Goal: Task Accomplishment & Management: Manage account settings

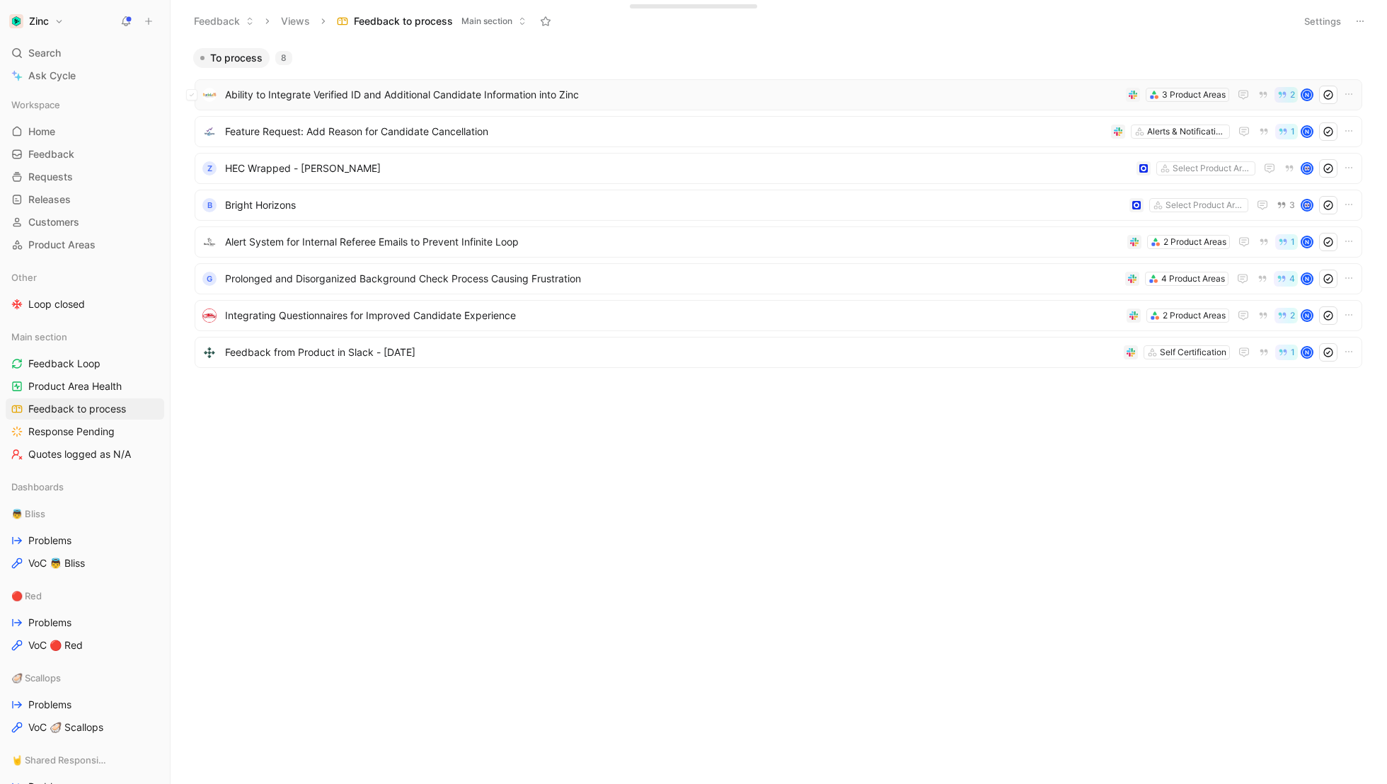
click at [317, 89] on span "Ability to Integrate Verified ID and Additional Candidate Information into Zinc" at bounding box center [672, 94] width 895 height 17
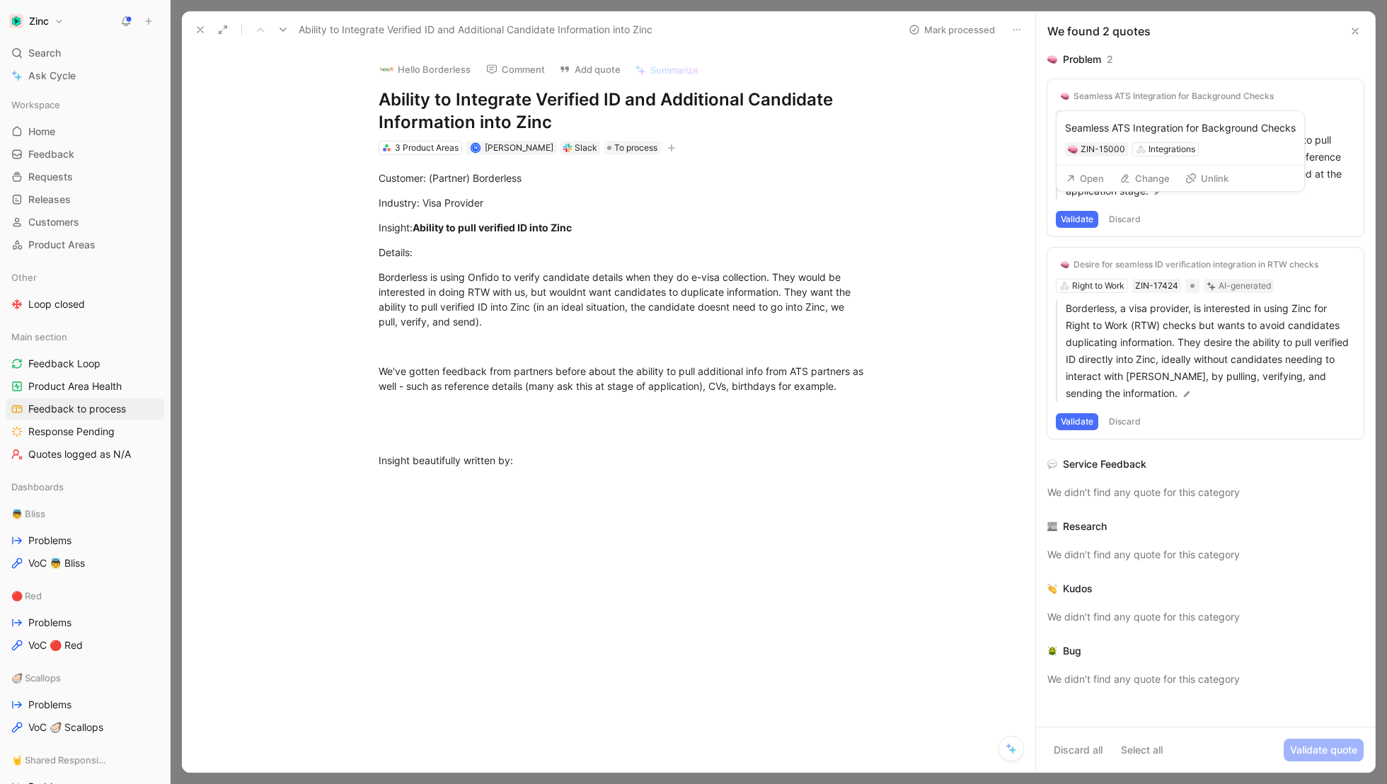
click at [1179, 91] on div "Seamless ATS Integration for Background Checks" at bounding box center [1174, 96] width 200 height 11
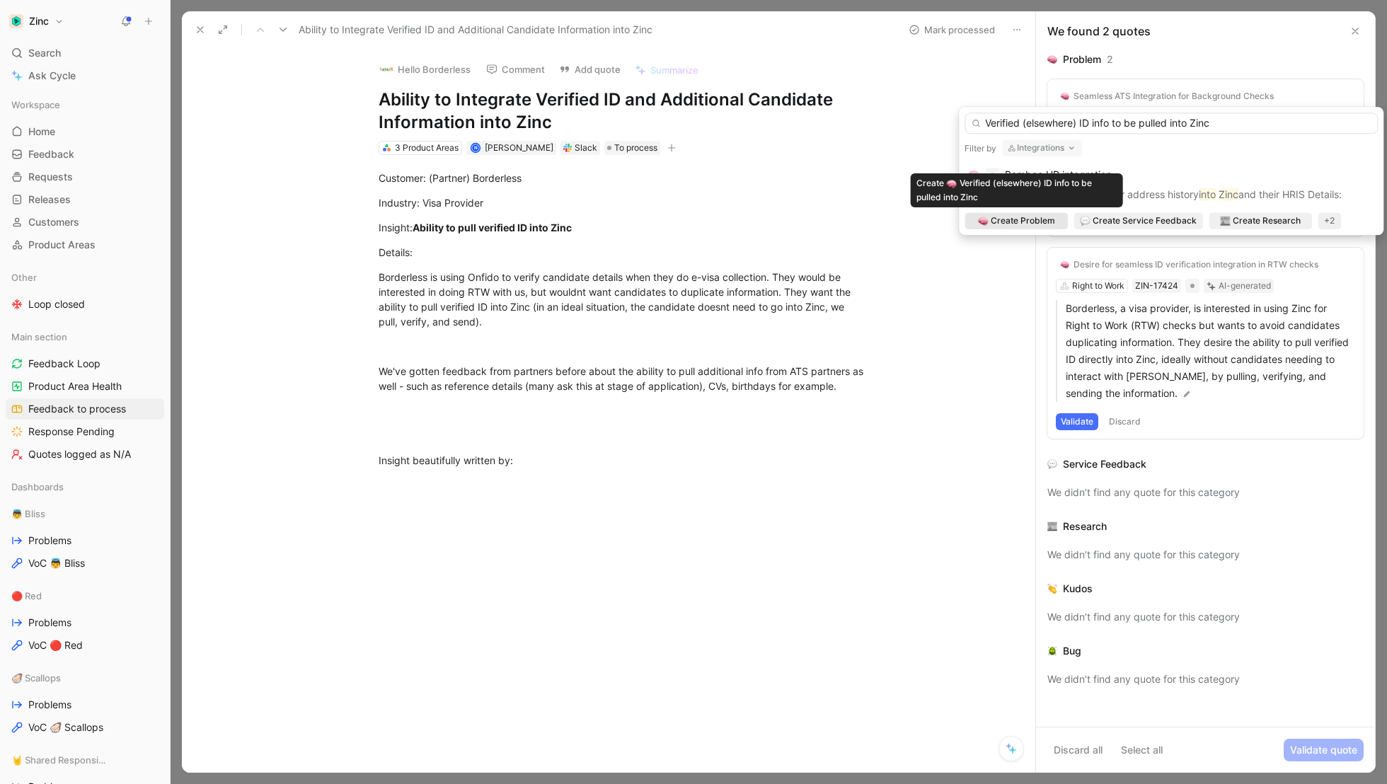
type input "Verified (elsewhere) ID info to be pulled into Zinc"
click at [1024, 224] on span "Create Problem" at bounding box center [1023, 221] width 64 height 14
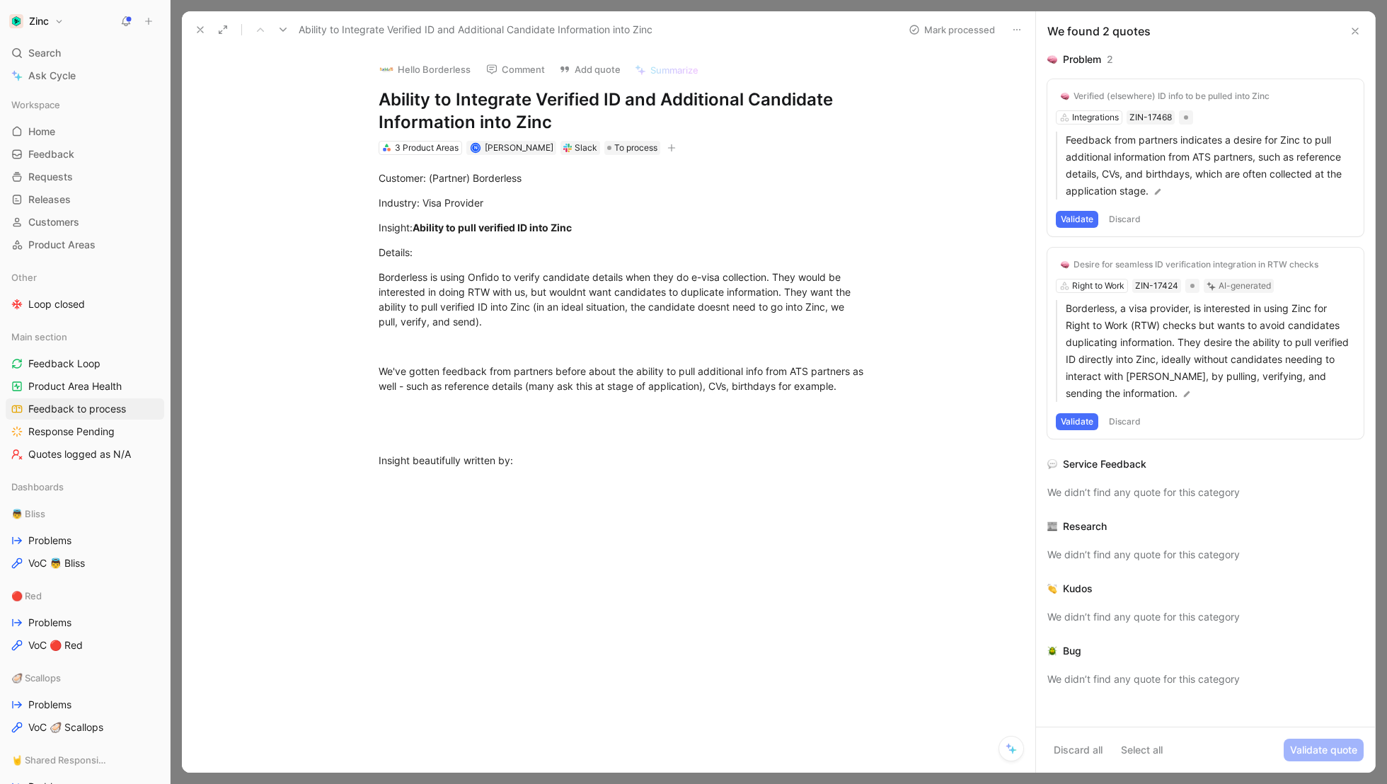
click at [1082, 116] on div "Verified (elsewhere) ID info to be pulled into Zinc Integrations ZIN-17468 Feed…" at bounding box center [1206, 157] width 316 height 157
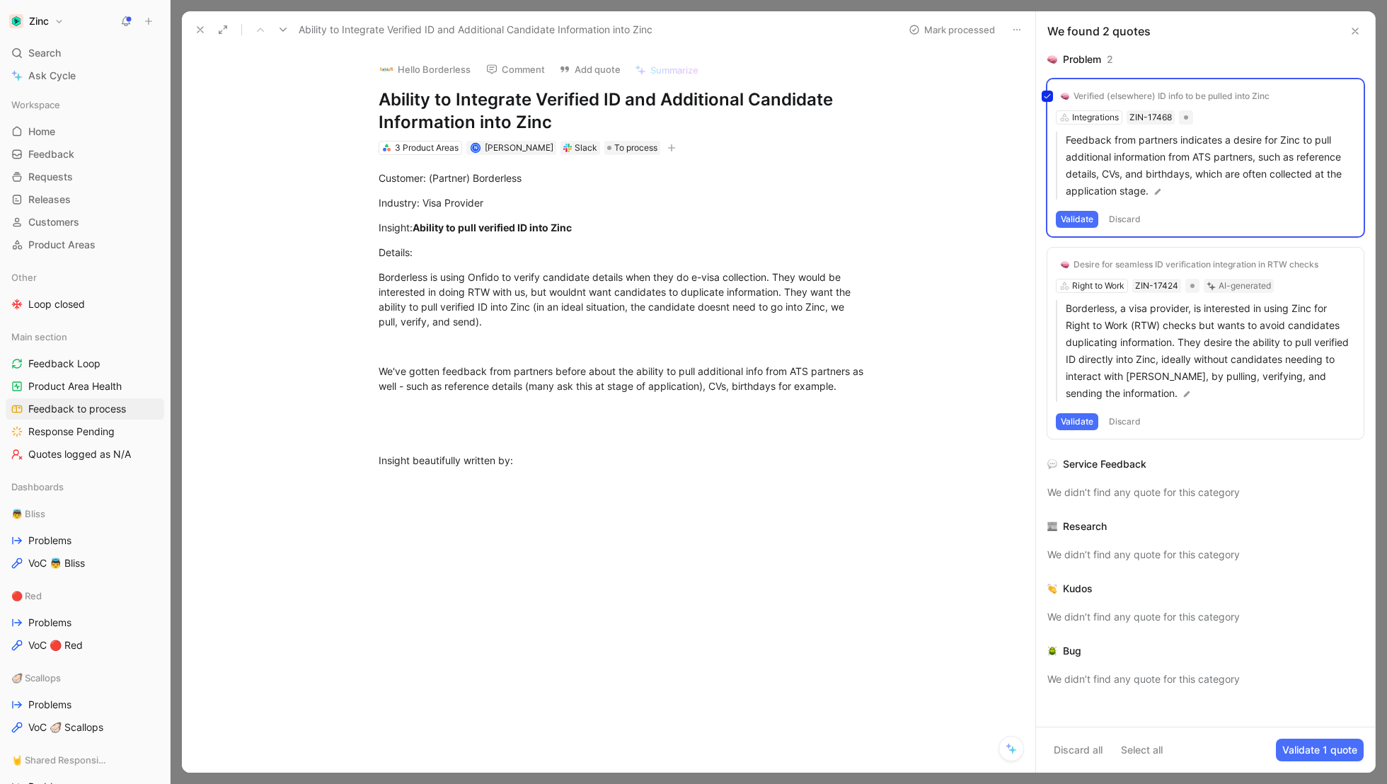
click at [1240, 111] on div "Verified (elsewhere) ID info to be pulled into Zinc Integrations ZIN-17468 Feed…" at bounding box center [1206, 157] width 316 height 157
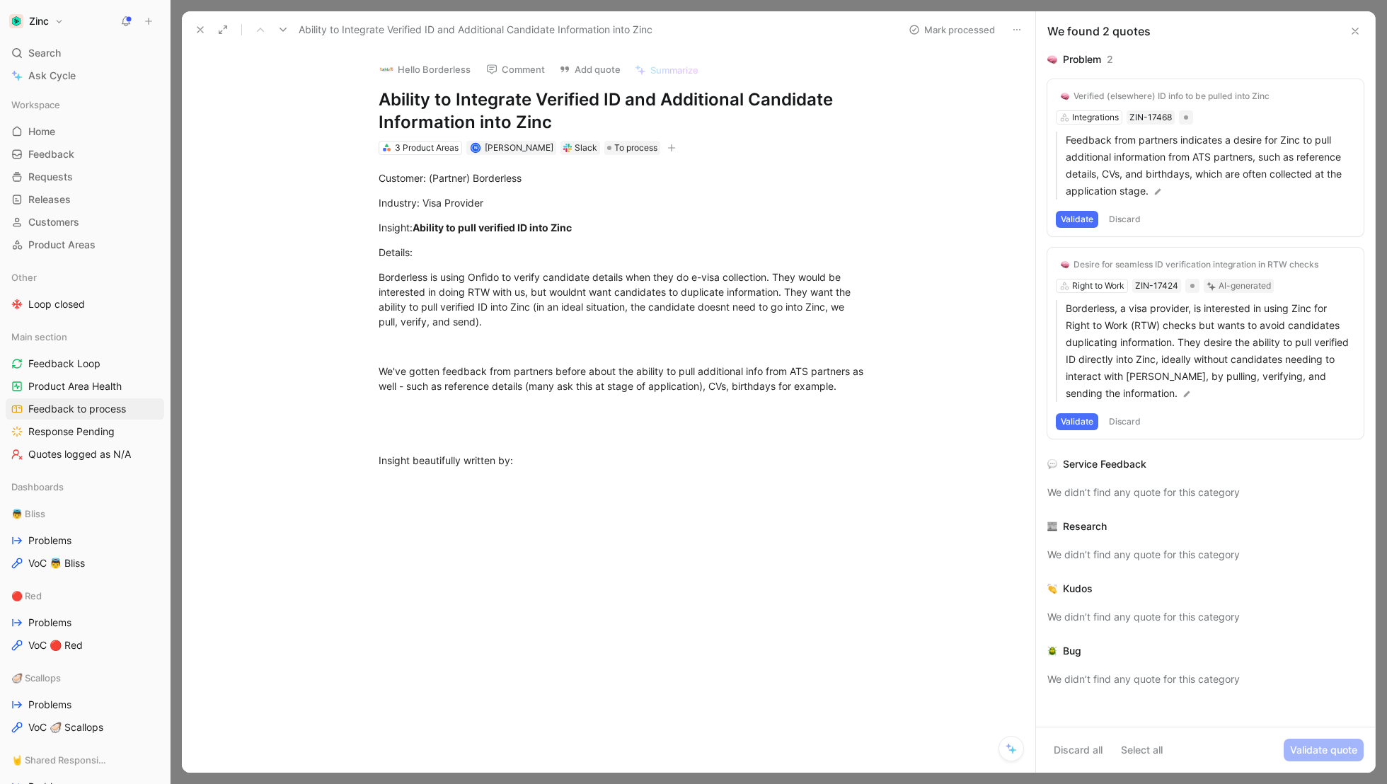
click at [1240, 111] on div "Verified (elsewhere) ID info to be pulled into Zinc Integrations ZIN-17468 Feed…" at bounding box center [1206, 157] width 316 height 157
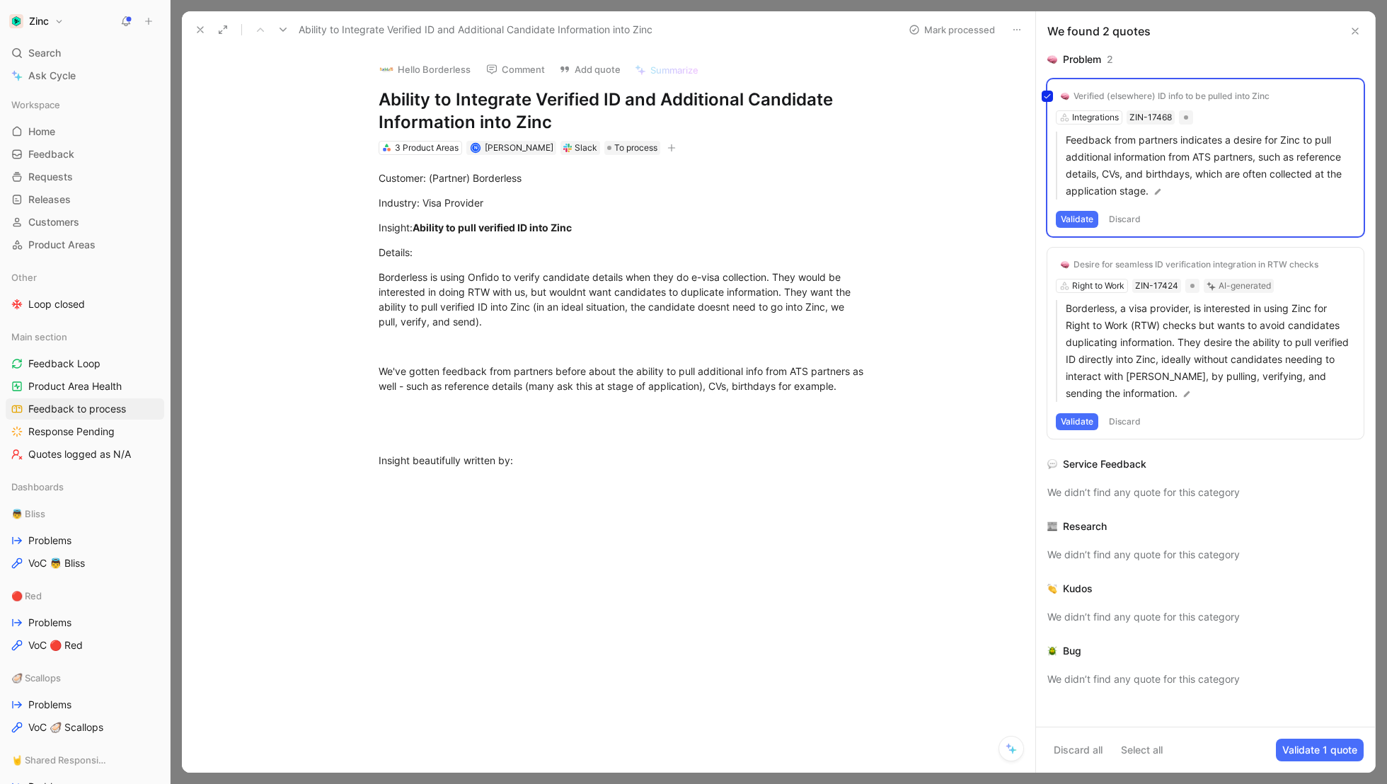
click at [1088, 215] on div "Verified (elsewhere) ID info to be pulled into Zinc Integrations ZIN-17468 Feed…" at bounding box center [1206, 157] width 316 height 157
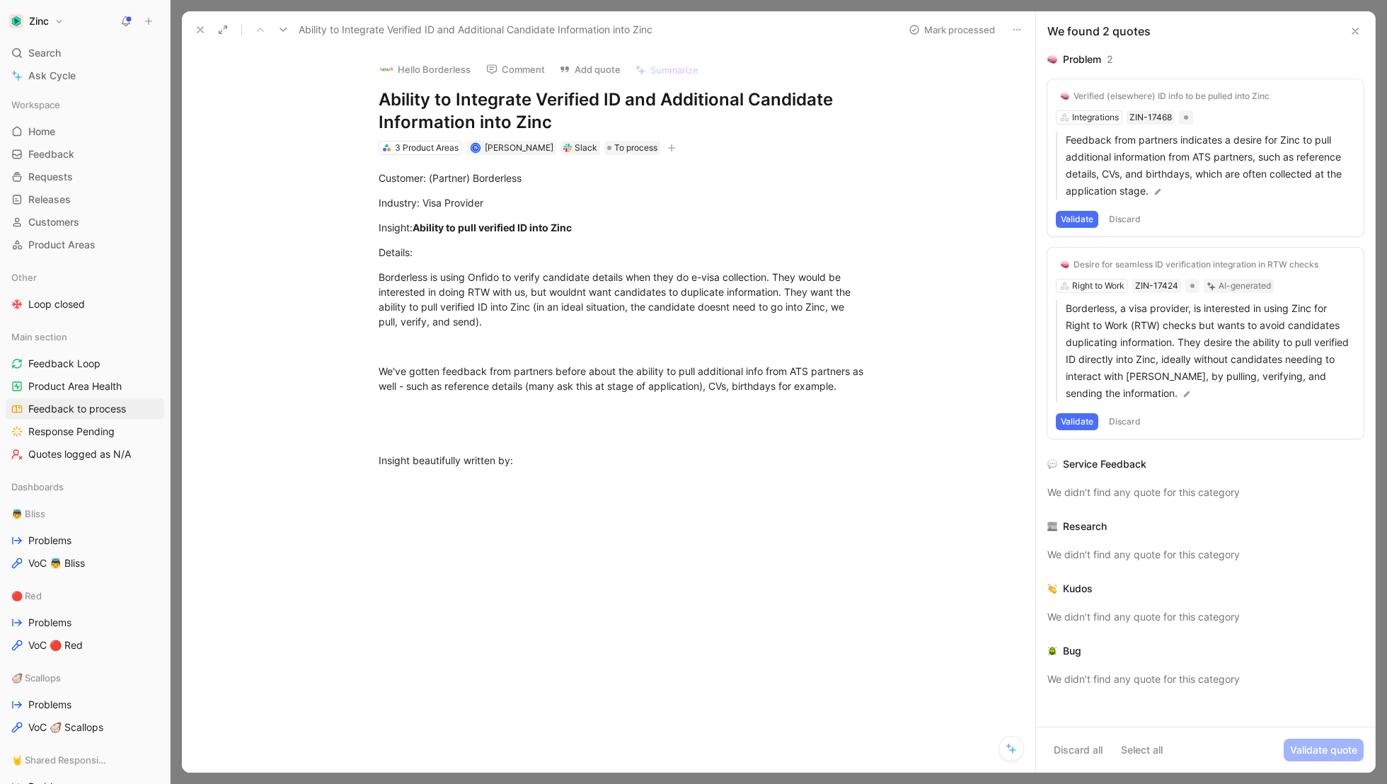
click at [1072, 224] on button "Validate" at bounding box center [1077, 219] width 42 height 17
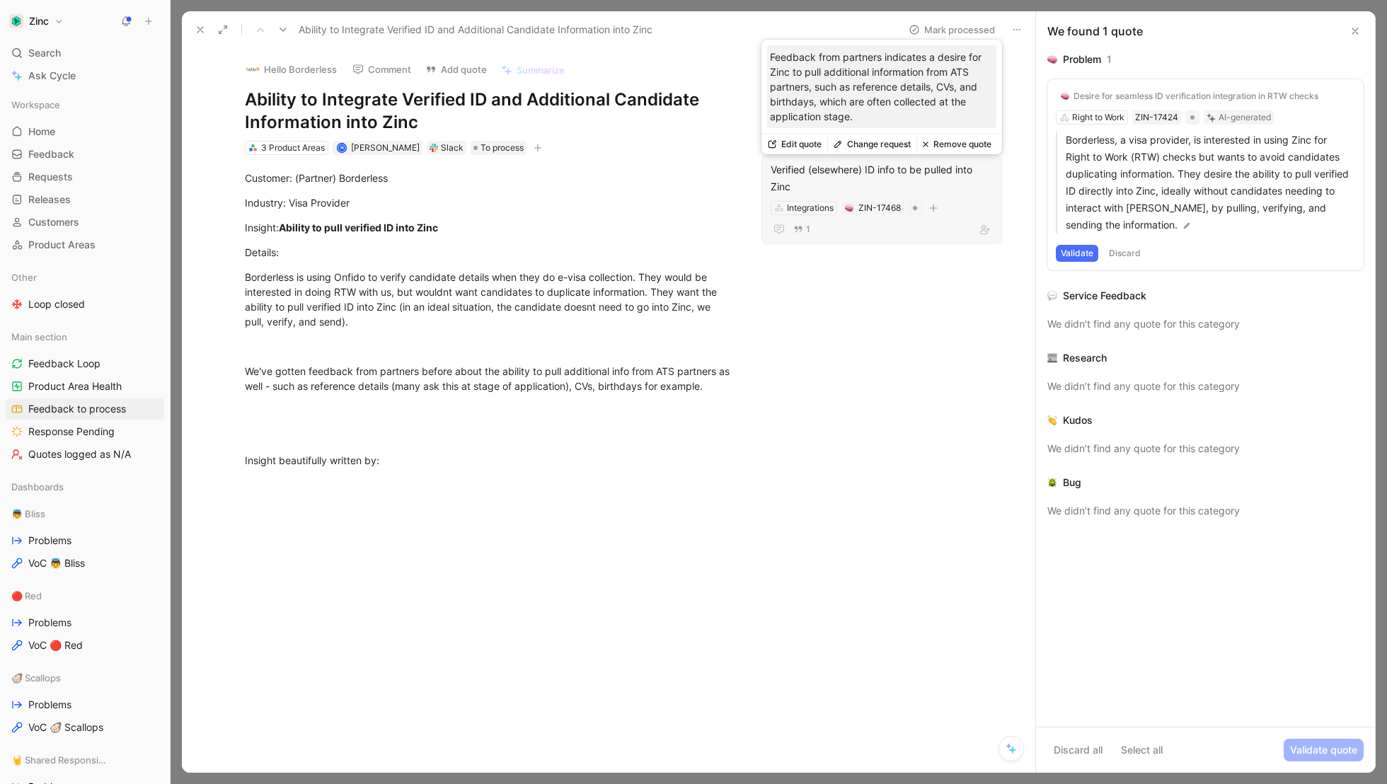
click at [966, 193] on div "Verified (elsewhere) ID info to be pulled into Zinc" at bounding box center [882, 178] width 222 height 34
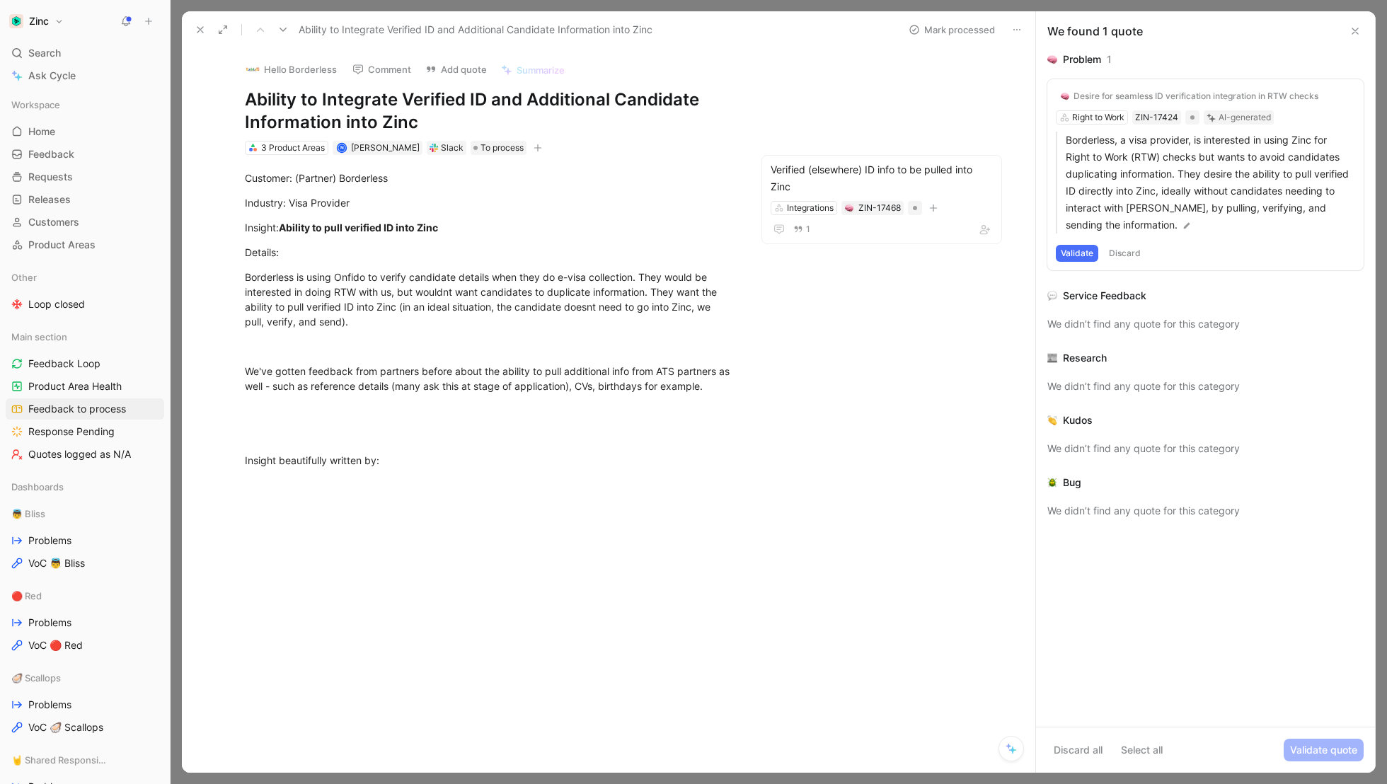
click at [1134, 252] on button "Discard" at bounding box center [1125, 253] width 42 height 17
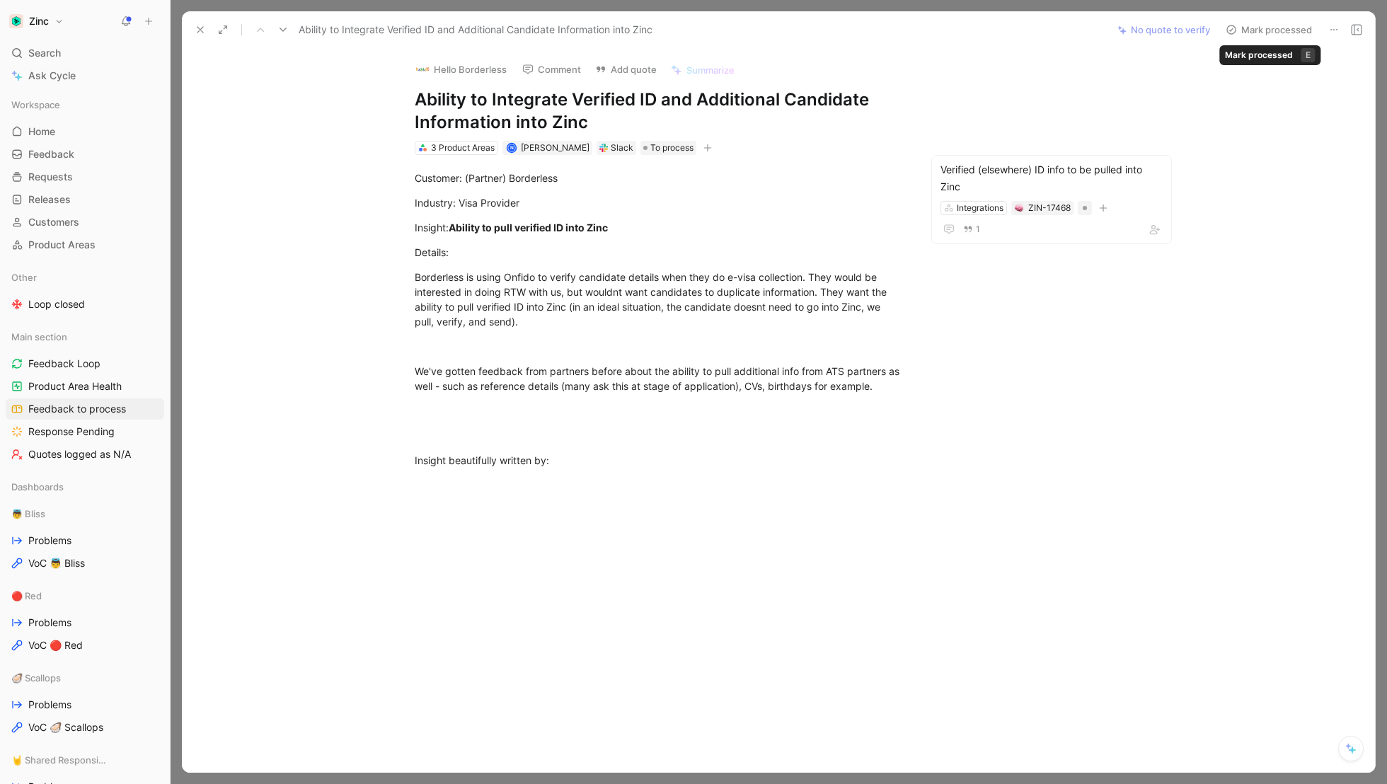
click at [1288, 30] on button "Mark processed" at bounding box center [1269, 30] width 99 height 20
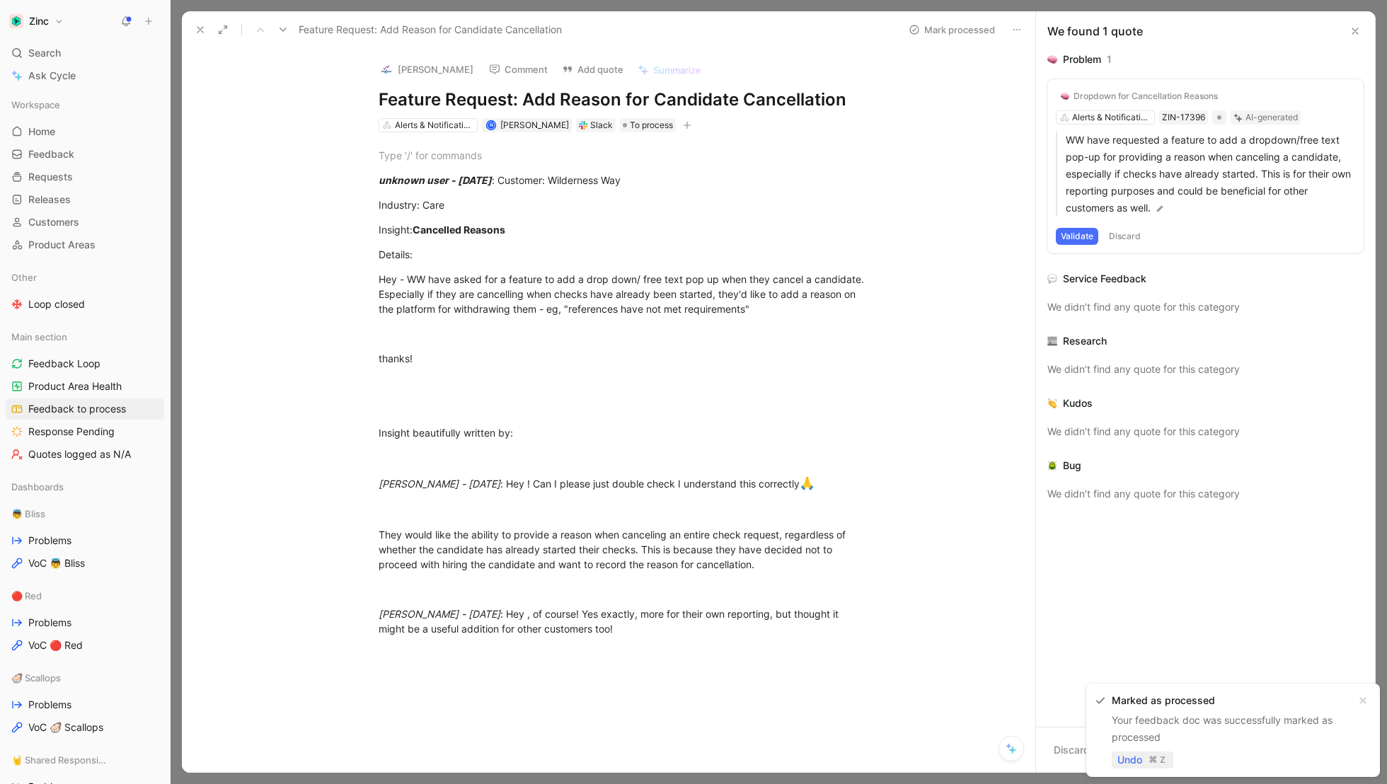
click at [1130, 768] on span "Undo" at bounding box center [1130, 760] width 25 height 17
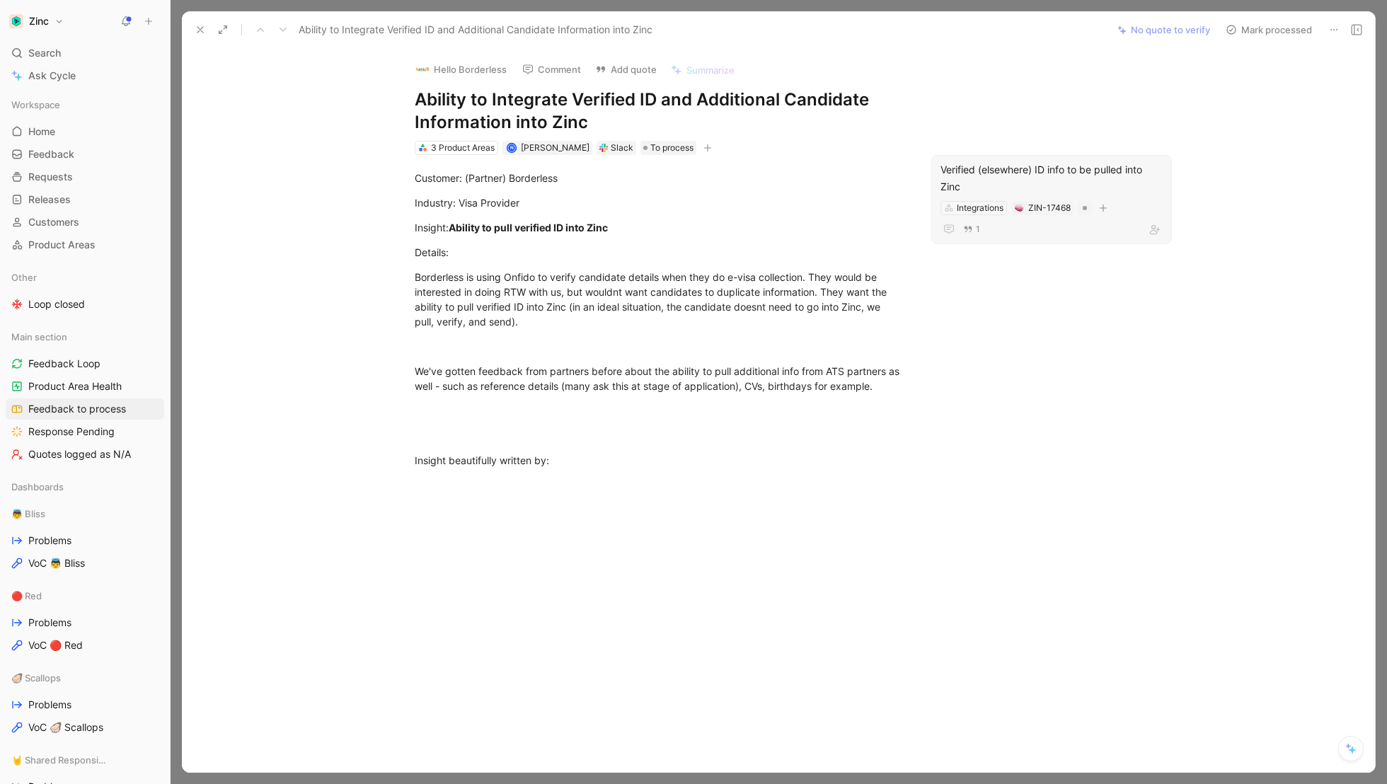
click at [1130, 200] on div "Integrations ZIN-17468" at bounding box center [1051, 208] width 225 height 17
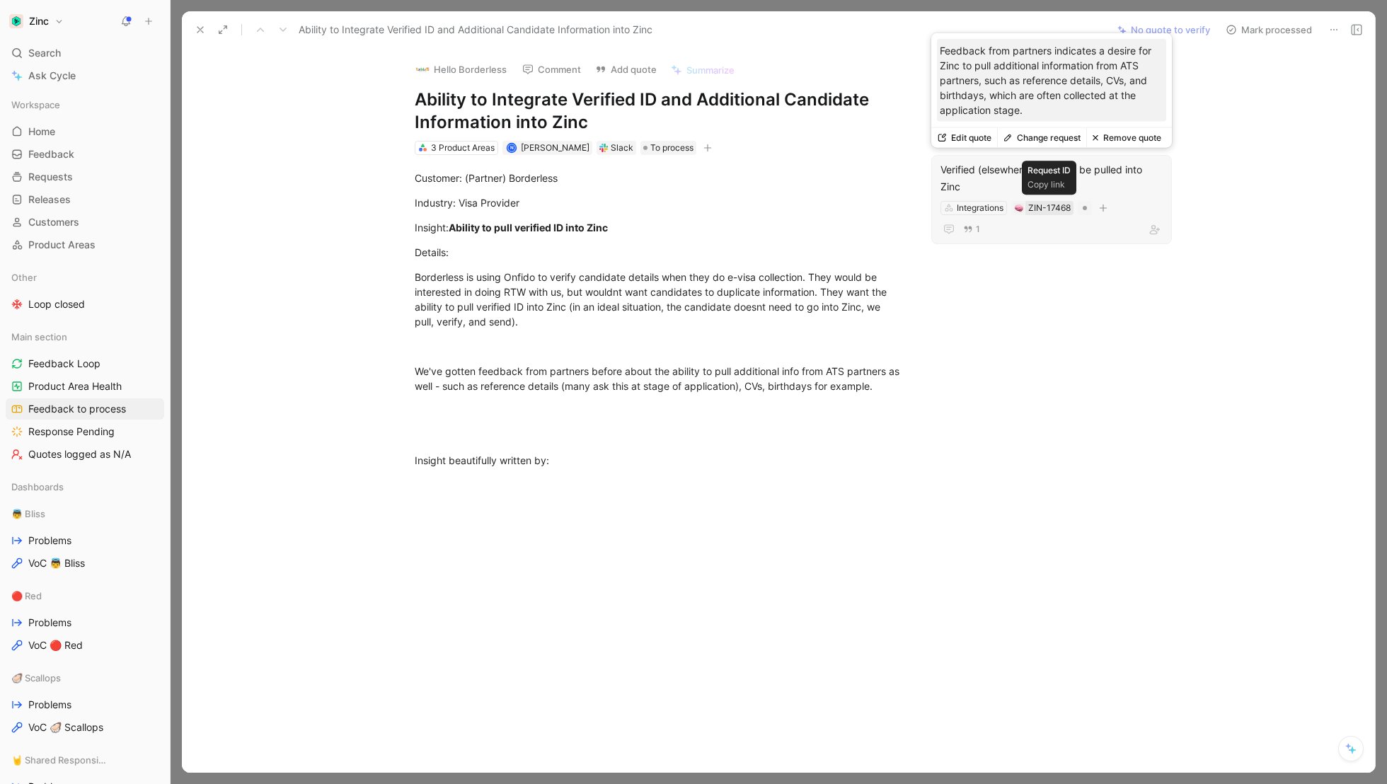
click at [1045, 207] on div "ZIN-17468" at bounding box center [1050, 208] width 42 height 14
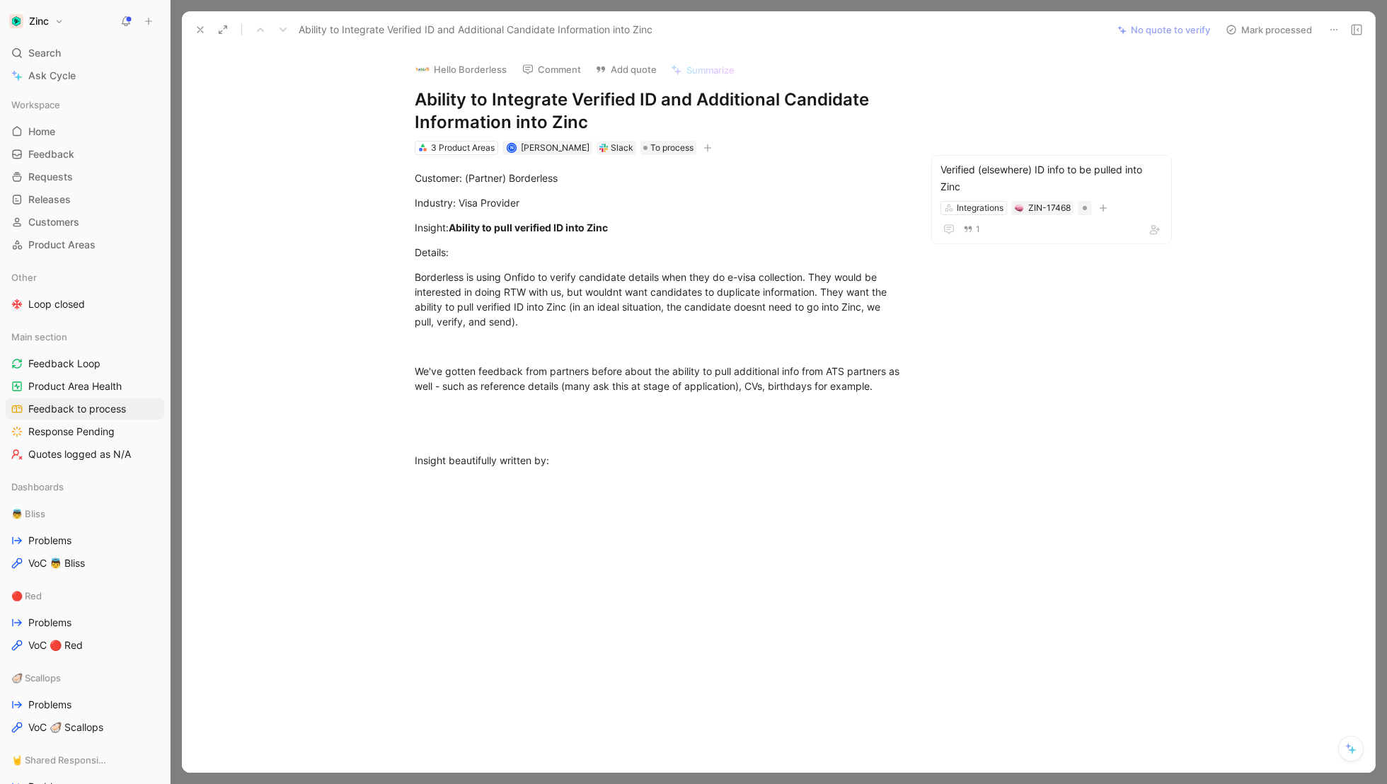
click at [1255, 30] on button "Mark processed" at bounding box center [1269, 30] width 99 height 20
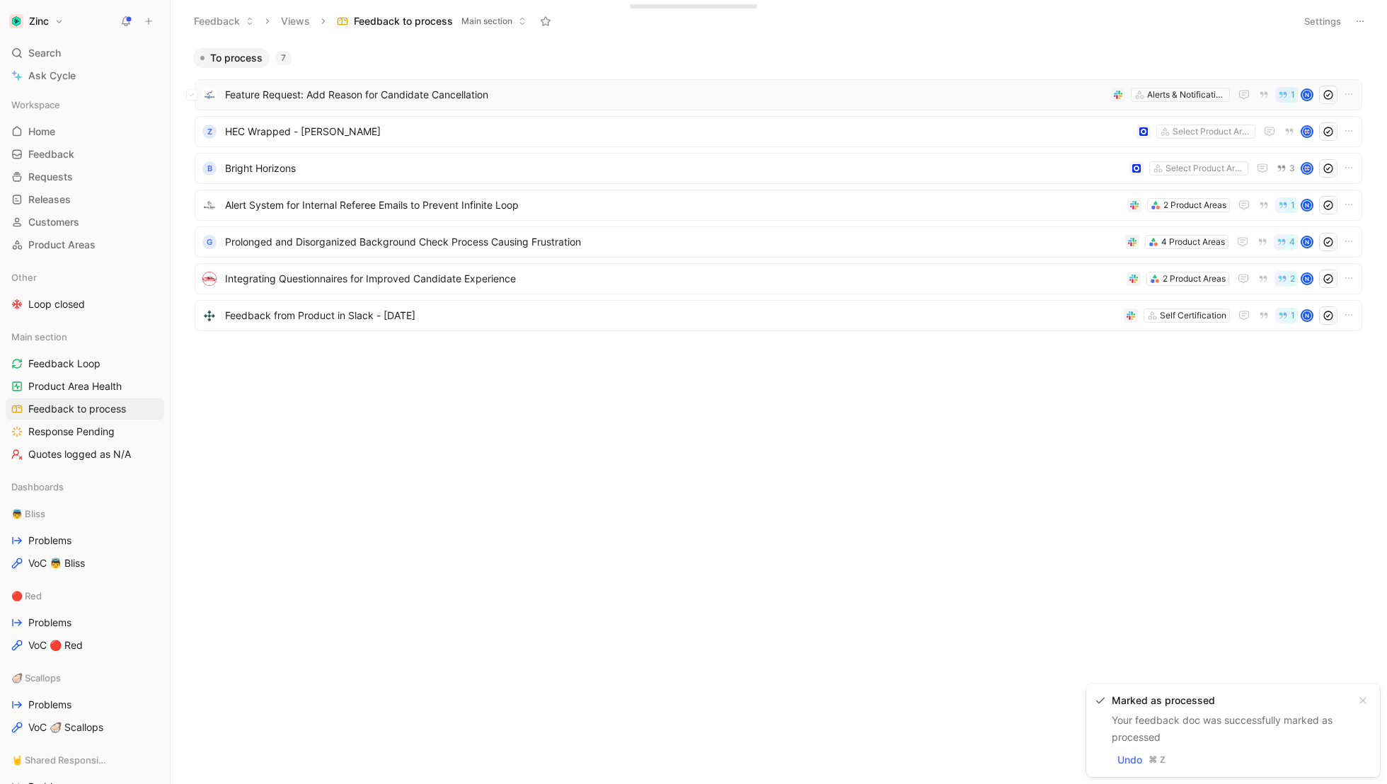
click at [612, 88] on span "Feature Request: Add Reason for Candidate Cancellation" at bounding box center [665, 94] width 881 height 17
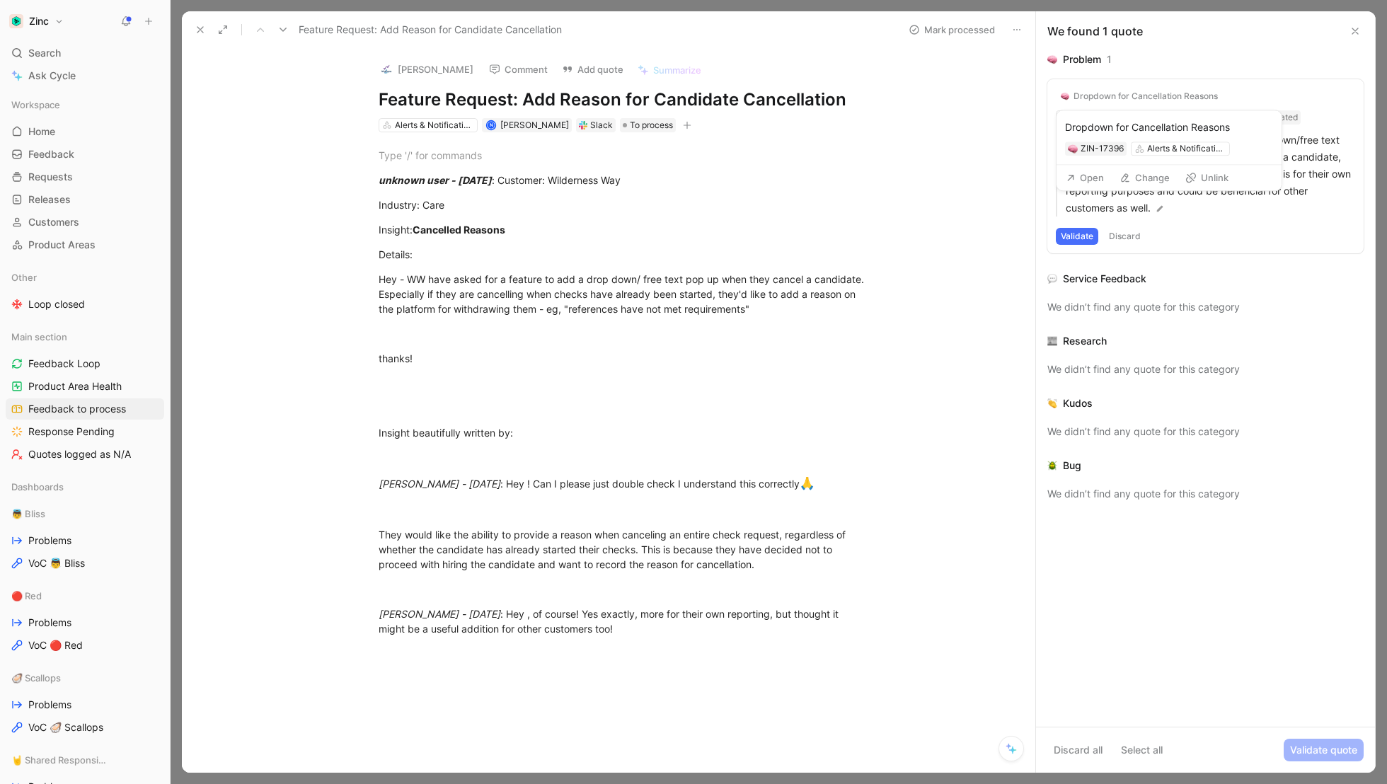
click at [1152, 178] on button "Change" at bounding box center [1144, 178] width 63 height 20
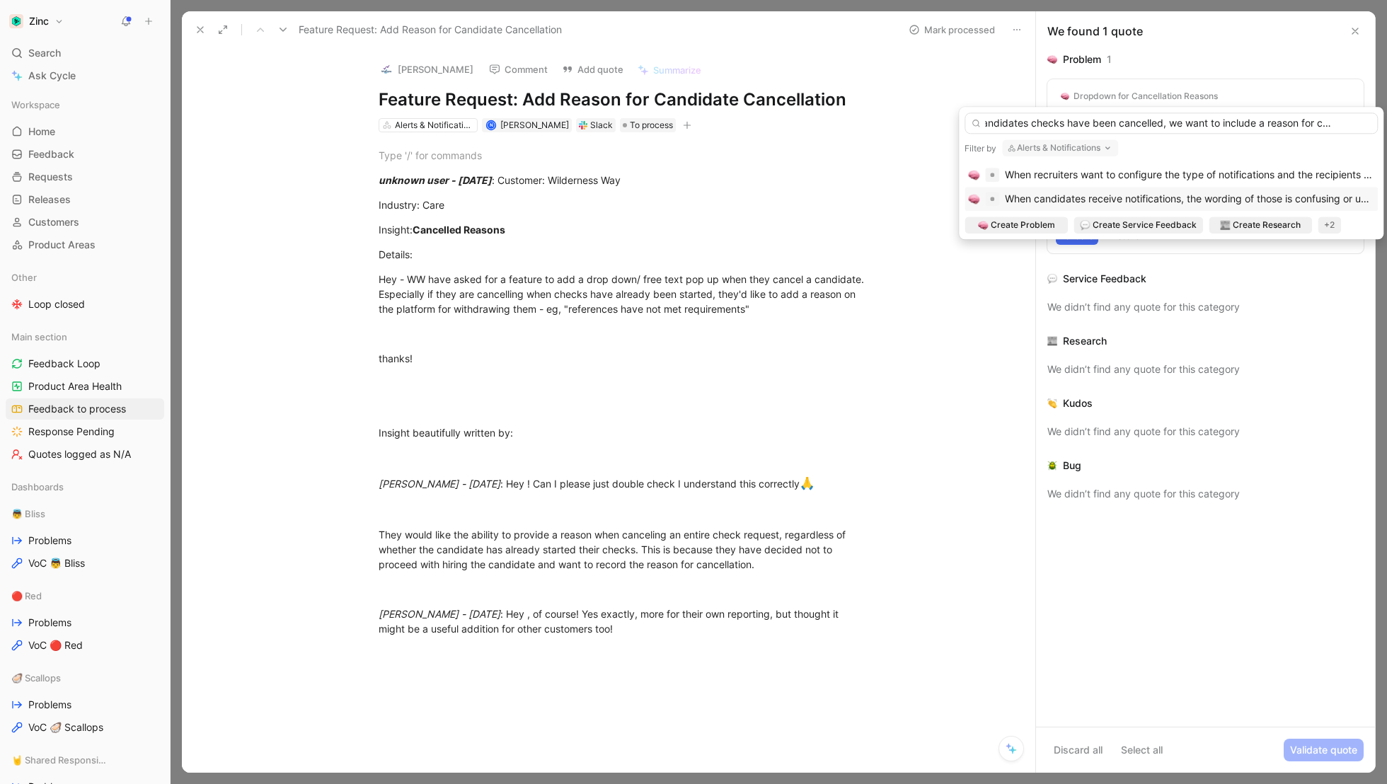
scroll to position [0, 43]
click at [1259, 124] on input "When candidates checks have been cancelled, we want to include a reason for can…" at bounding box center [1171, 123] width 413 height 21
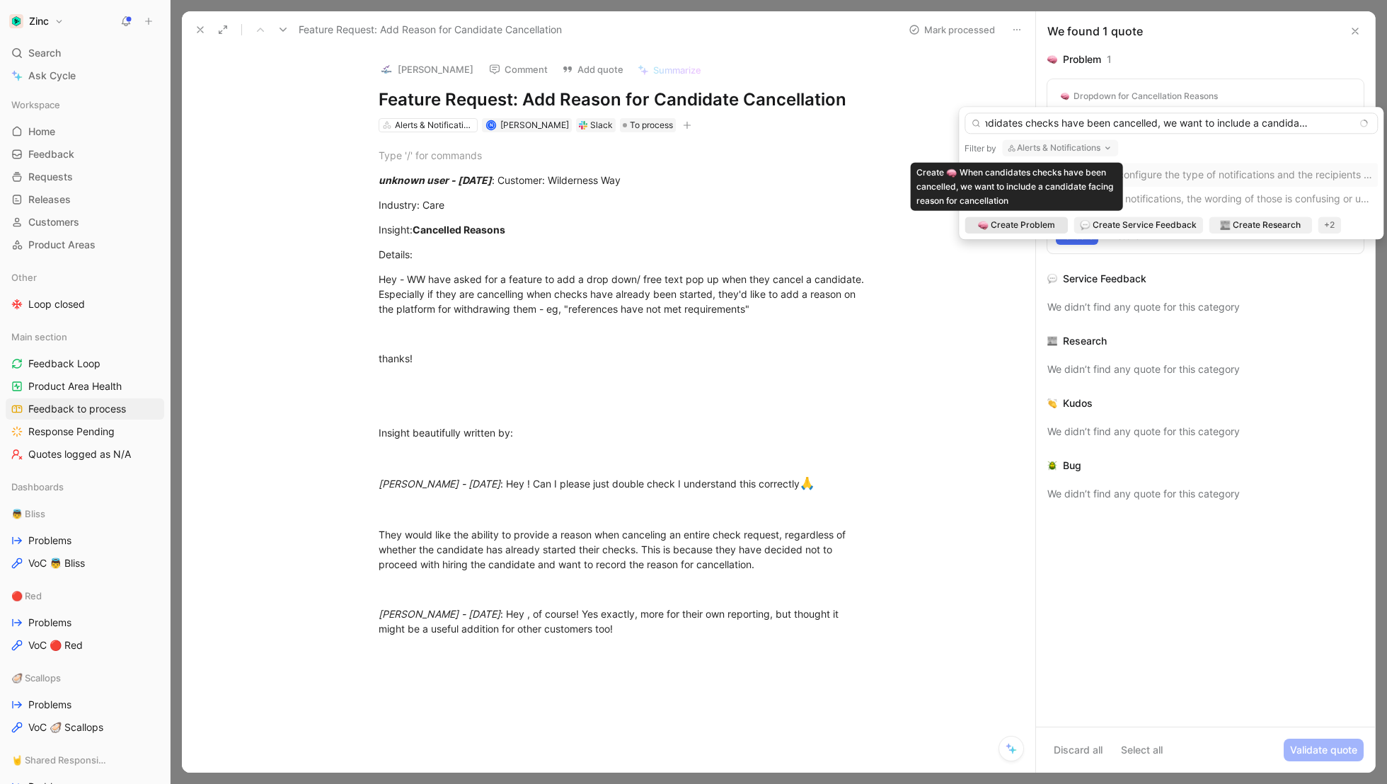
type input "When candidates checks have been cancelled, we want to include a candidate faci…"
click at [1023, 225] on span "Create Problem" at bounding box center [1023, 225] width 64 height 14
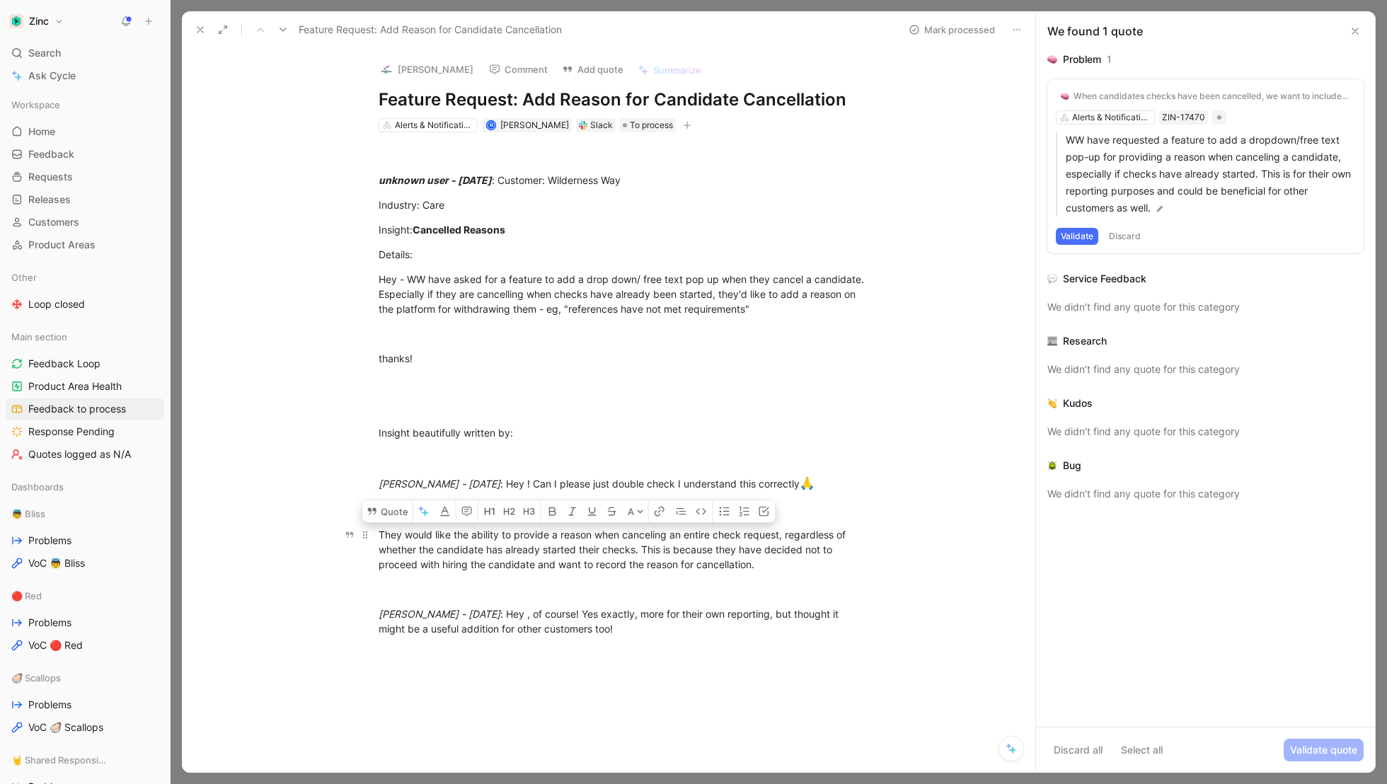
drag, startPoint x: 377, startPoint y: 536, endPoint x: 782, endPoint y: 575, distance: 407.5
click at [782, 575] on p "They would like the ability to provide a reason when canceling an entire check …" at bounding box center [624, 549] width 544 height 53
copy div "They would like the ability to provide a reason when canceling an entire check …"
click at [1164, 206] on img at bounding box center [1160, 209] width 10 height 10
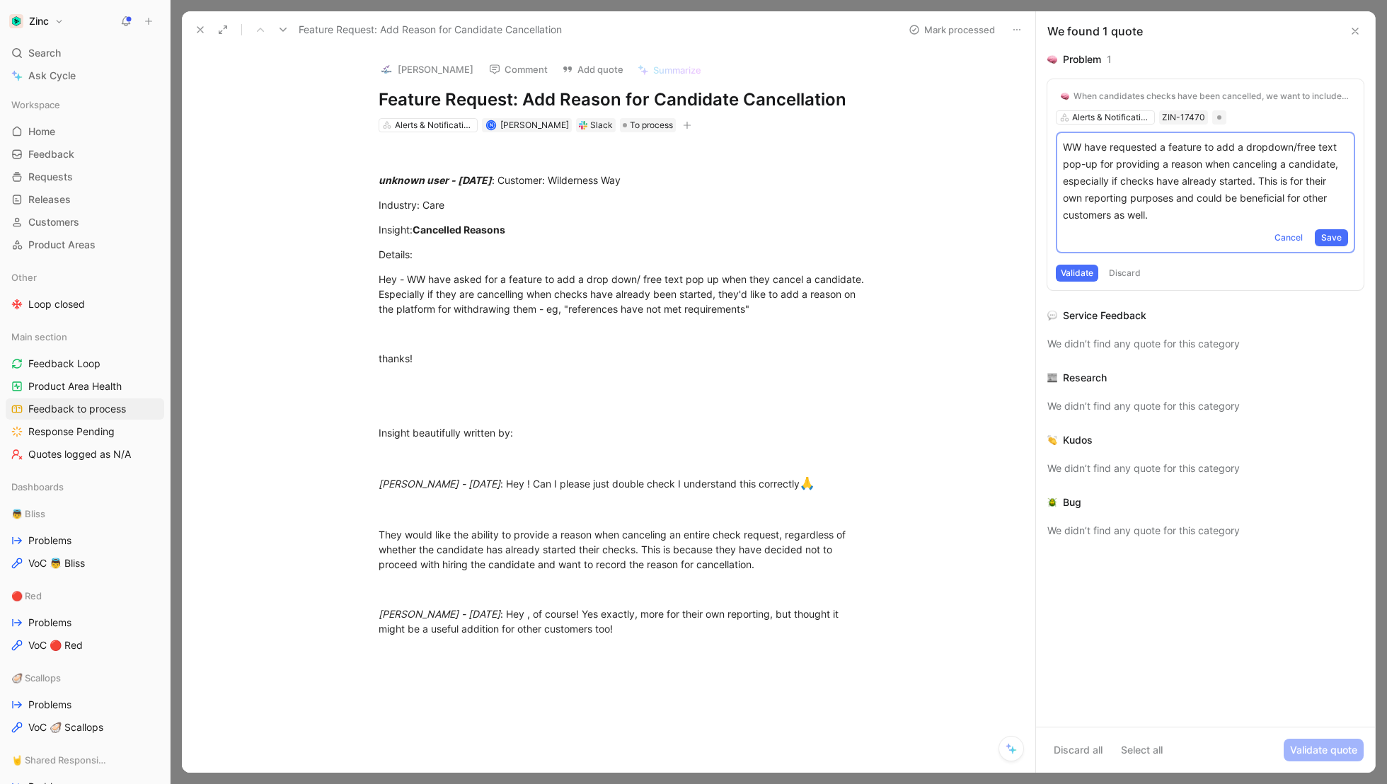
drag, startPoint x: 1256, startPoint y: 181, endPoint x: 1083, endPoint y: 149, distance: 176.3
click at [1083, 149] on p "WW have requested a feature to add a dropdown/free text pop-up for providing a …" at bounding box center [1205, 181] width 285 height 85
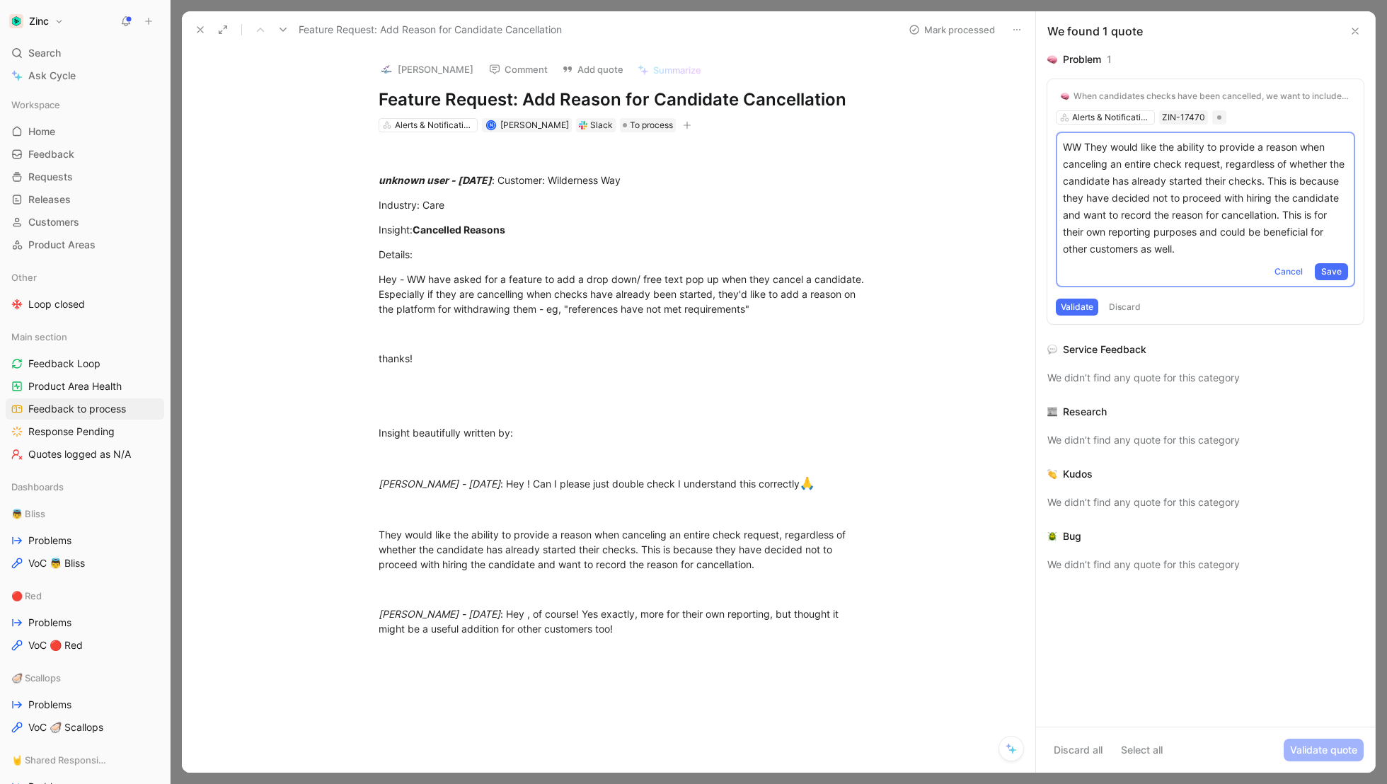
drag, startPoint x: 1111, startPoint y: 150, endPoint x: 1084, endPoint y: 151, distance: 26.9
click at [1084, 151] on p "WW They would like the ability to provide a reason when canceling an entire che…" at bounding box center [1205, 198] width 285 height 119
click at [1331, 273] on span "Save" at bounding box center [1332, 272] width 21 height 14
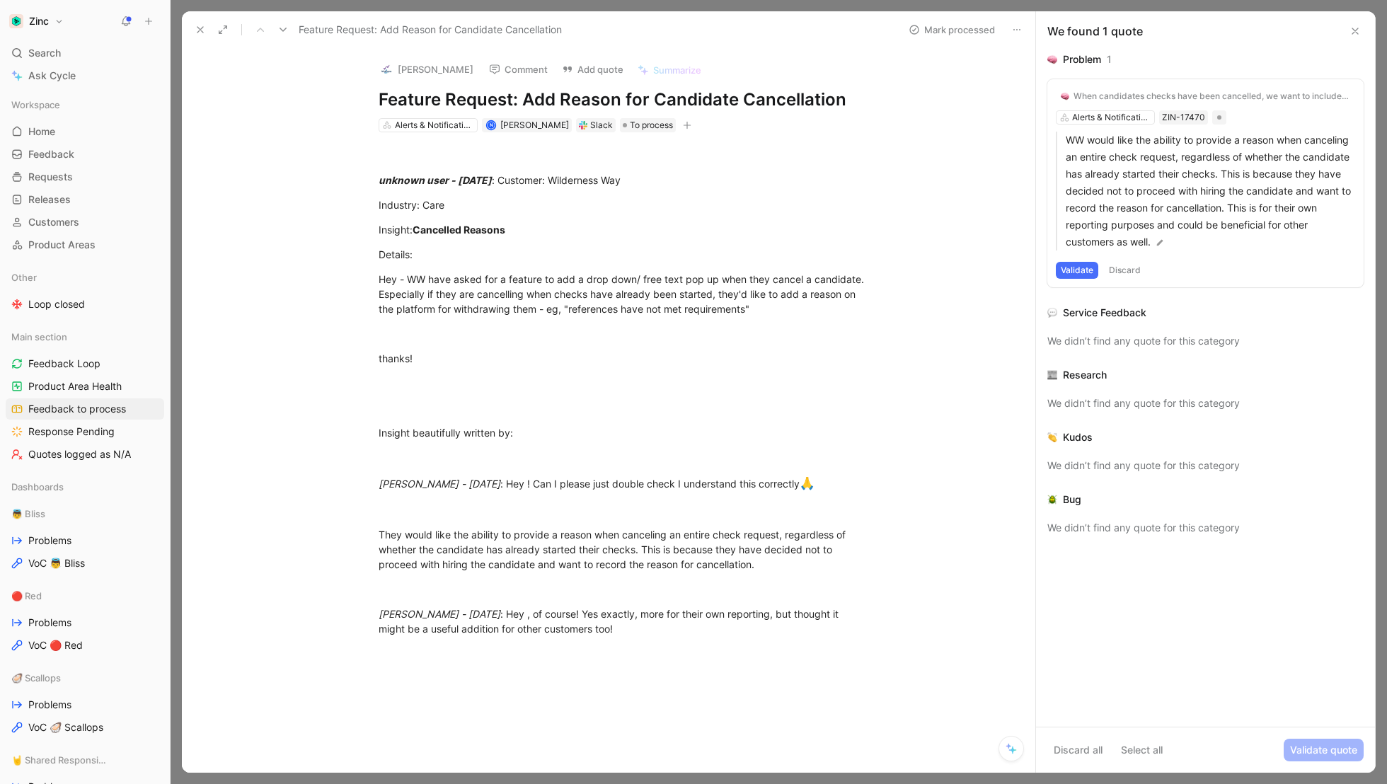
click at [1079, 274] on button "Validate" at bounding box center [1077, 270] width 42 height 17
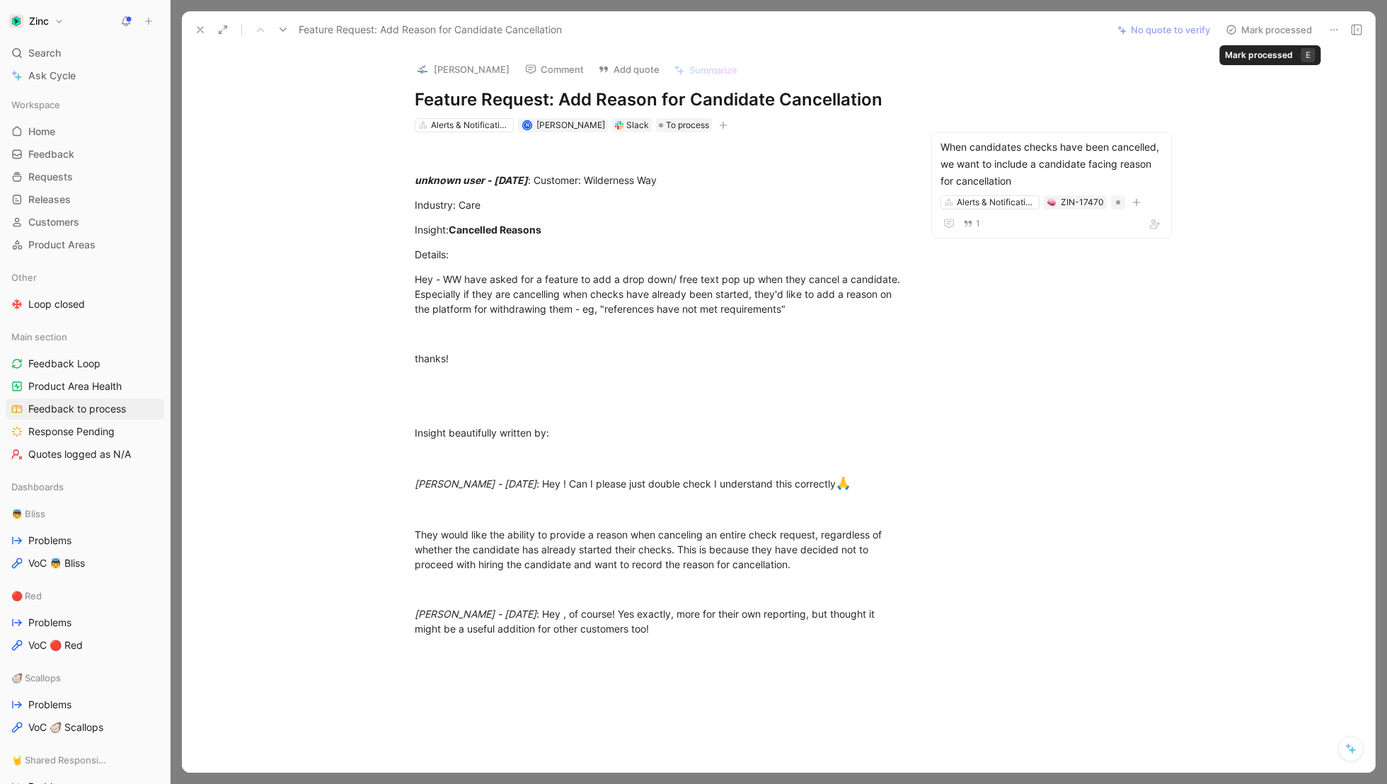
click at [1273, 28] on button "Mark processed" at bounding box center [1269, 30] width 99 height 20
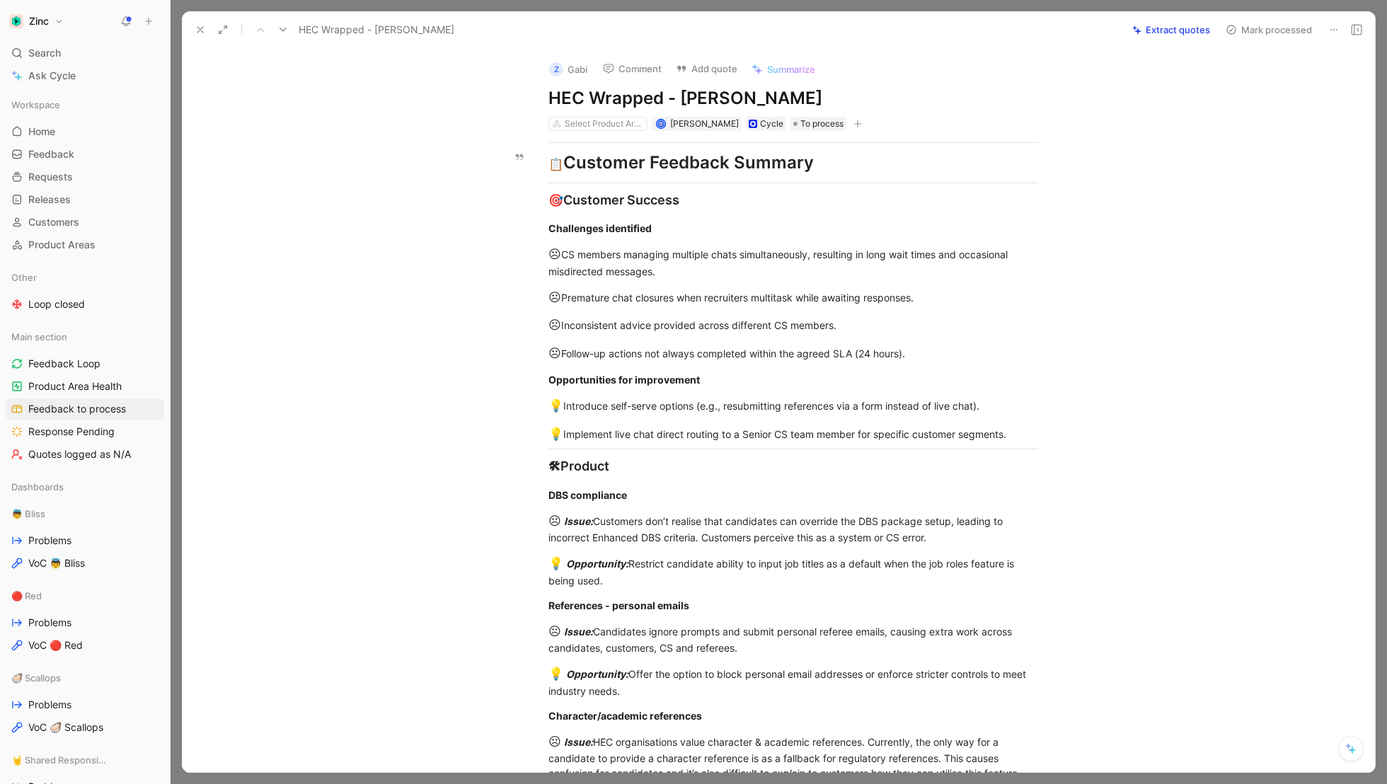
click at [1178, 27] on button "Extract quotes" at bounding box center [1171, 30] width 91 height 20
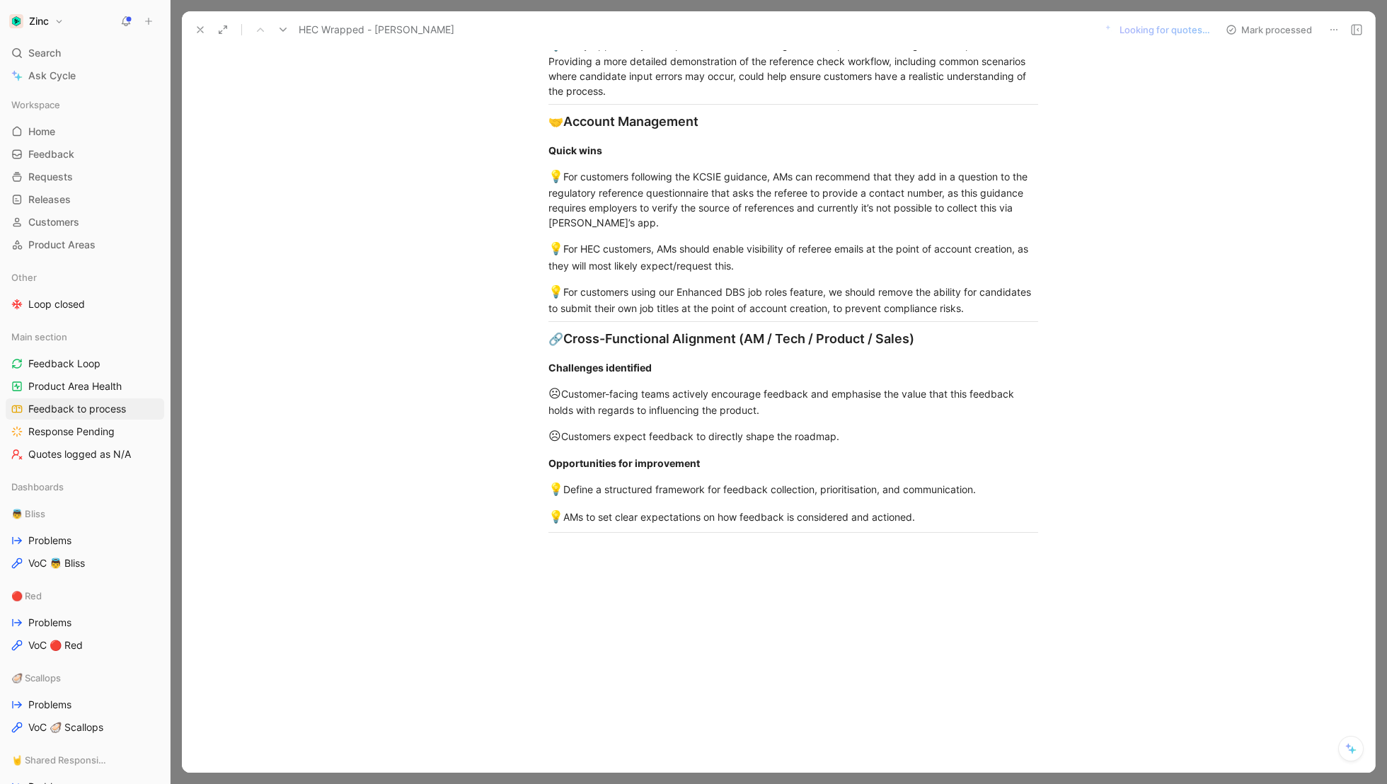
scroll to position [1945, 0]
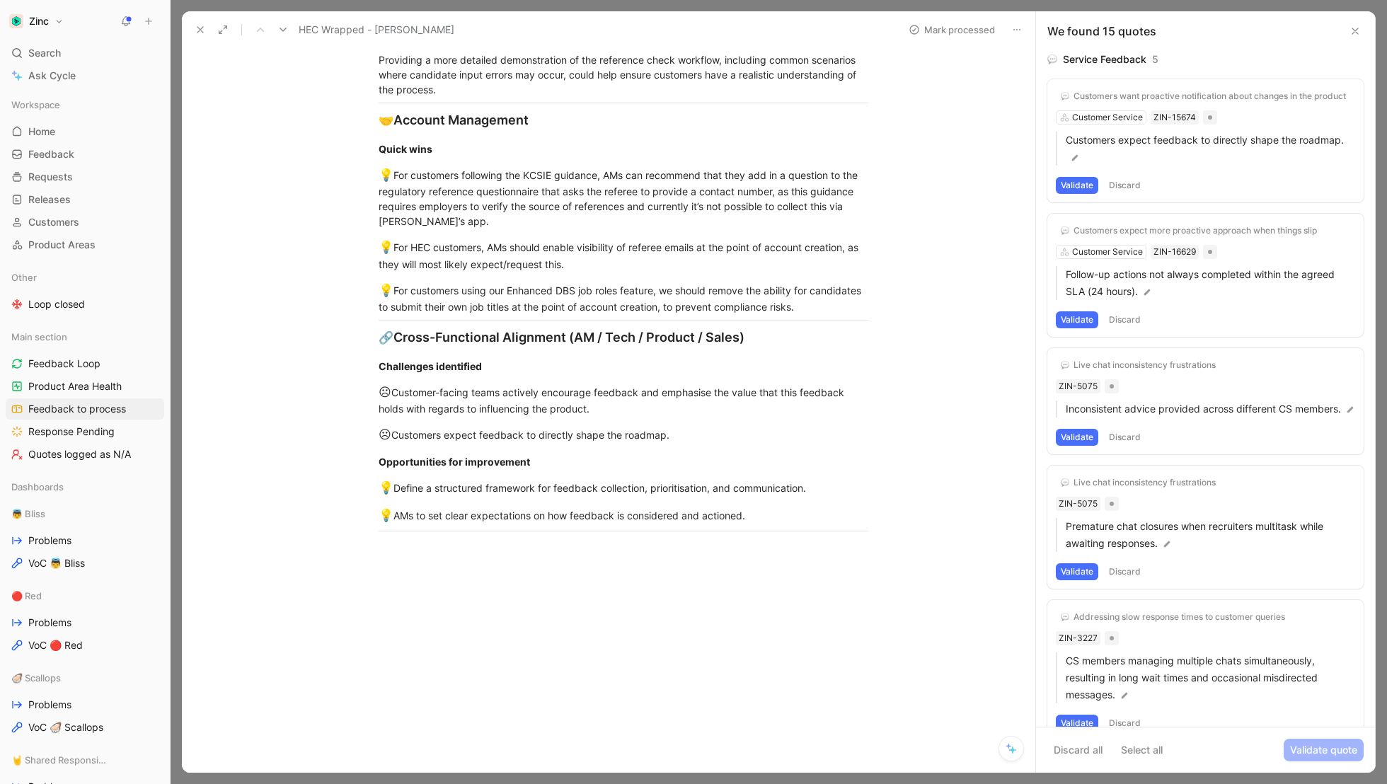
click at [1087, 315] on button "Validate" at bounding box center [1077, 319] width 42 height 17
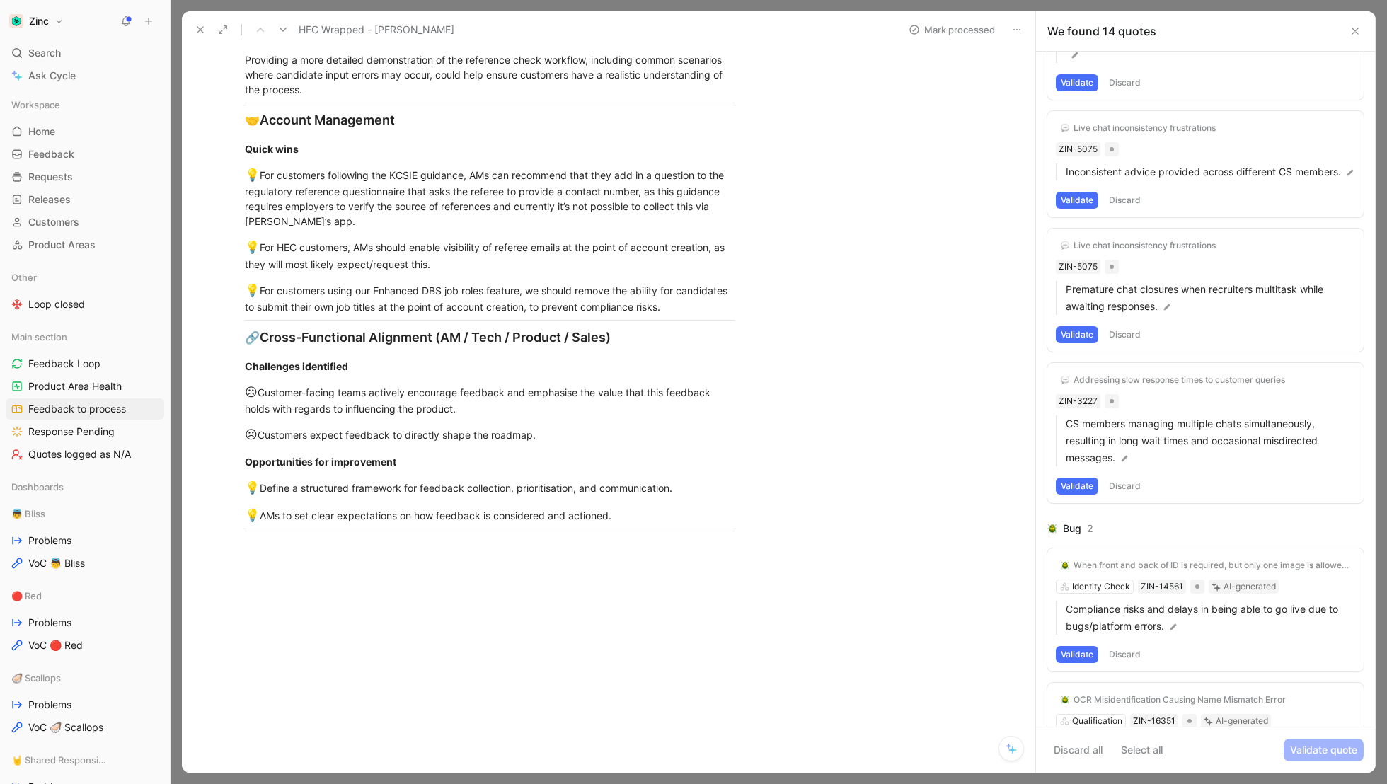
scroll to position [0, 0]
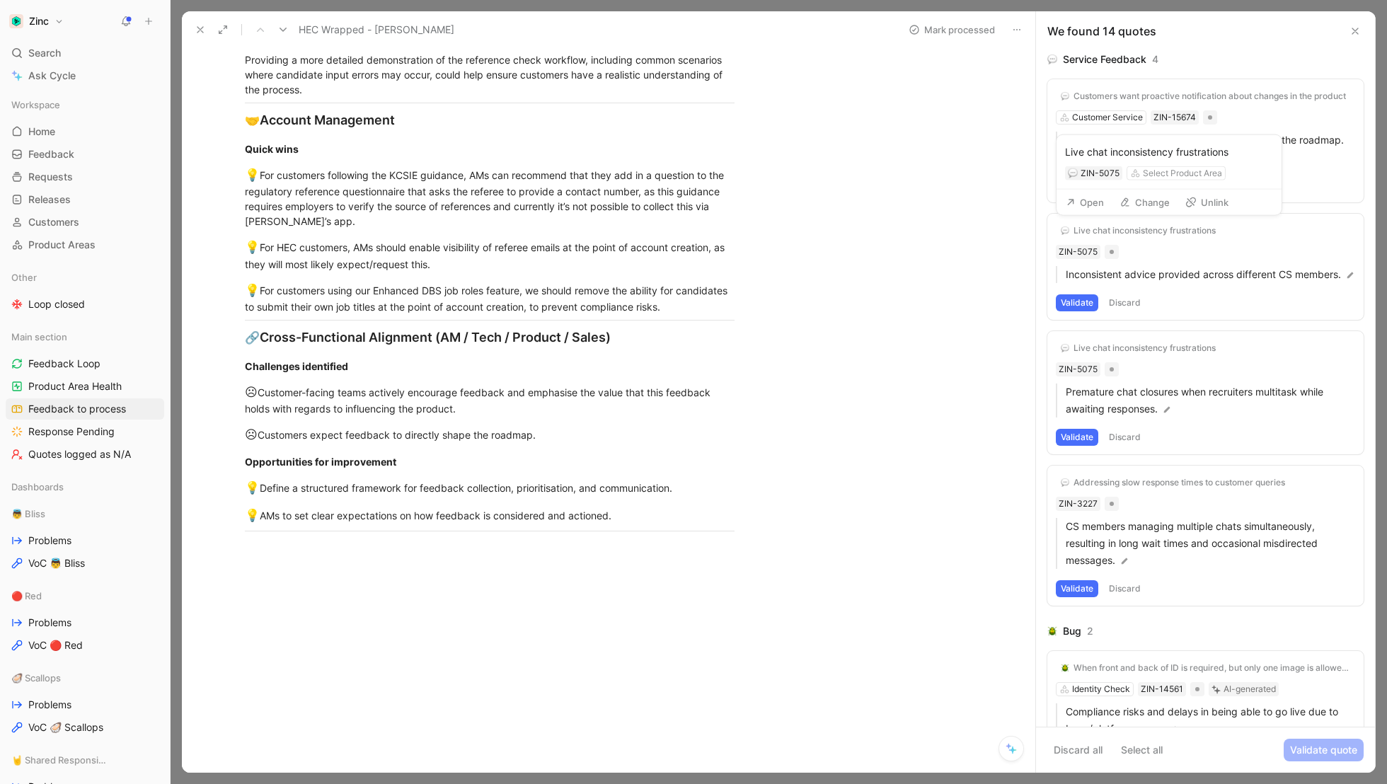
click at [1085, 185] on div "Live chat inconsistency frustrations ZIN-5075 Select Product Area" at bounding box center [1169, 162] width 225 height 55
click at [1067, 184] on button "Validate" at bounding box center [1077, 185] width 42 height 17
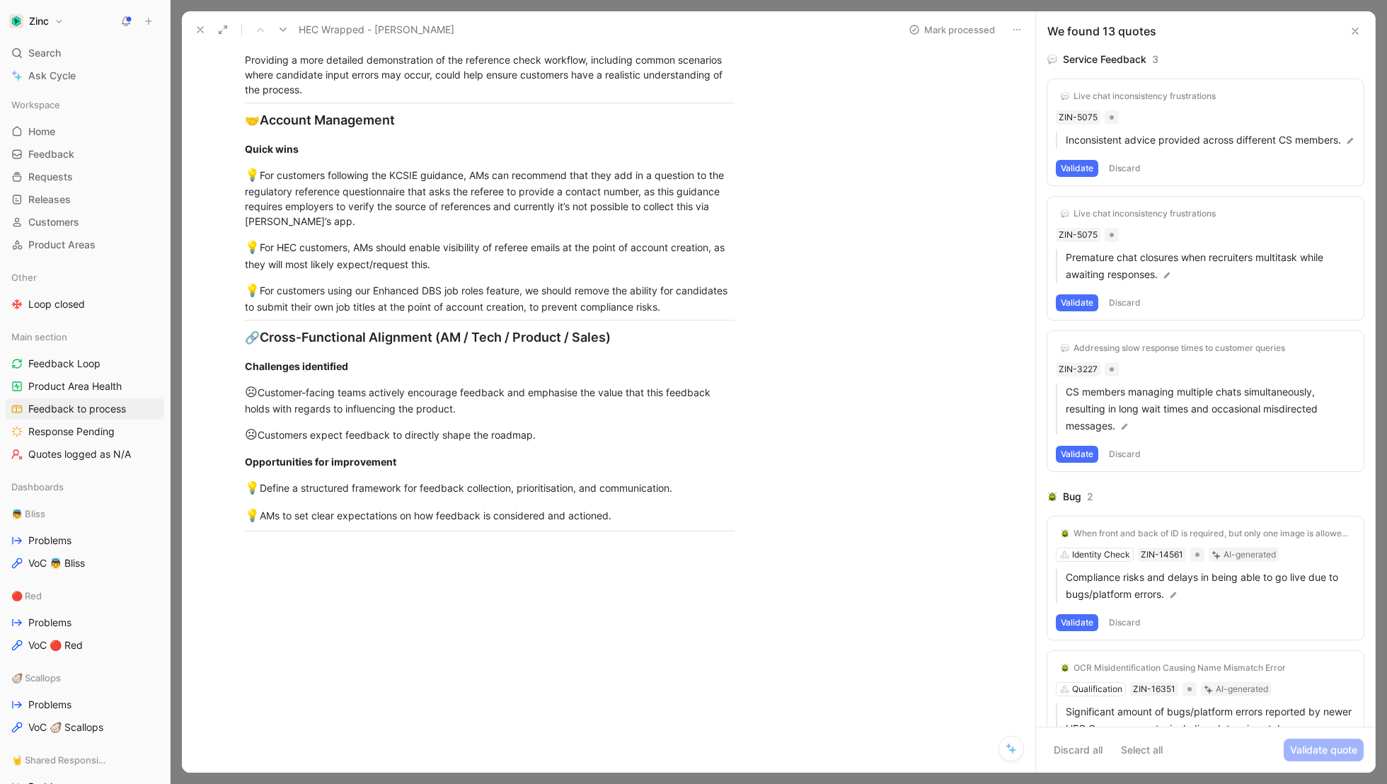
click at [1239, 104] on div "Live chat inconsistency frustrations ZIN-5075 Inconsistent advice provided acro…" at bounding box center [1206, 132] width 316 height 106
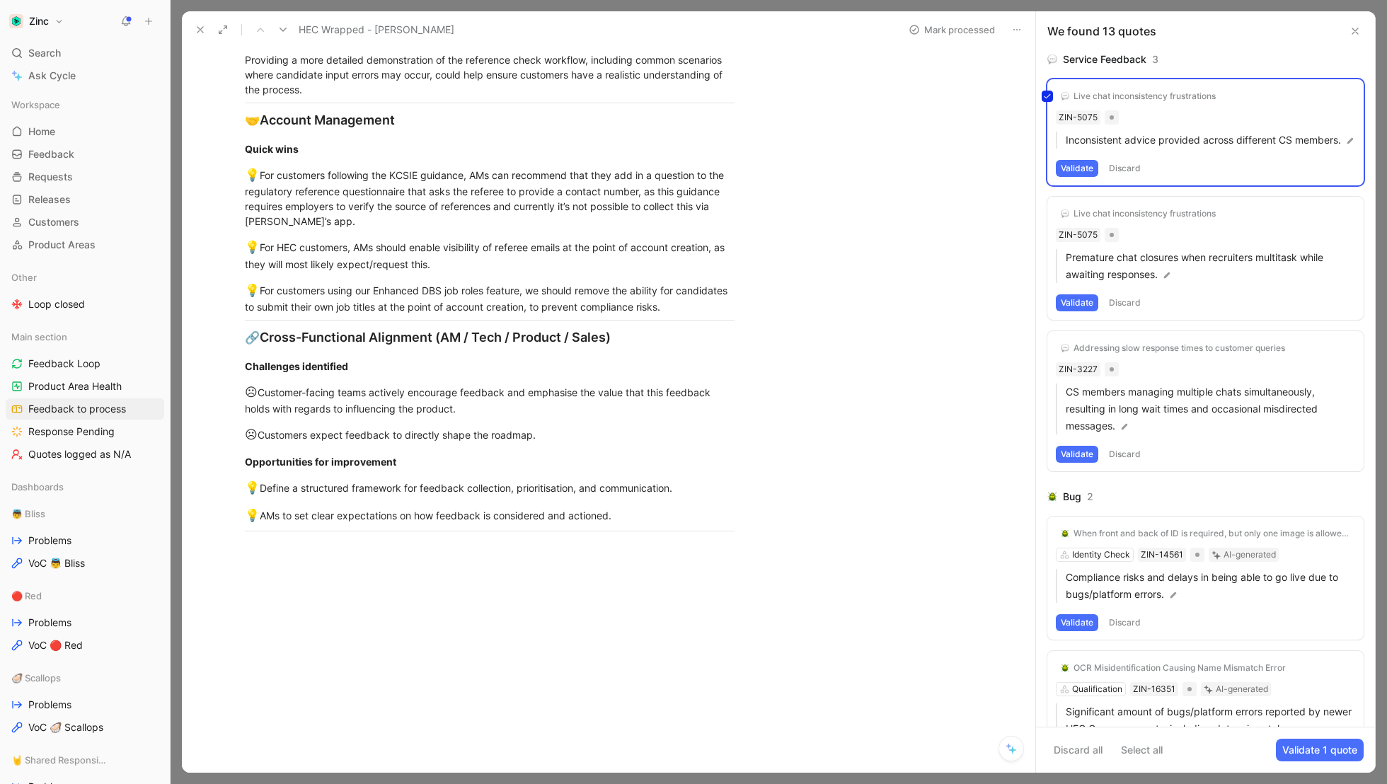
click at [1196, 96] on div "Live chat inconsistency frustrations ZIN-5075 Inconsistent advice provided acro…" at bounding box center [1206, 132] width 316 height 106
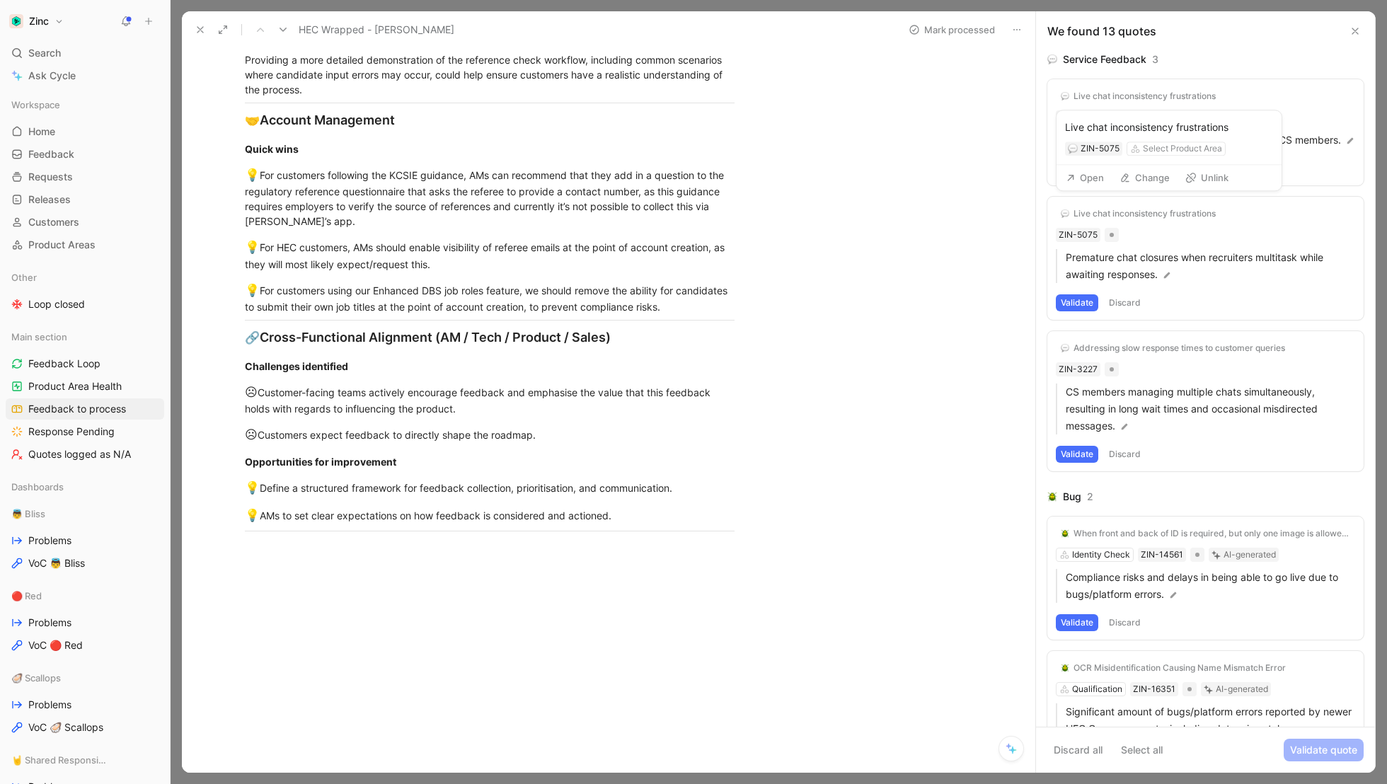
click at [1196, 96] on div "Live chat inconsistency frustrations" at bounding box center [1145, 96] width 142 height 11
click at [1078, 177] on button "Validate" at bounding box center [1077, 168] width 42 height 17
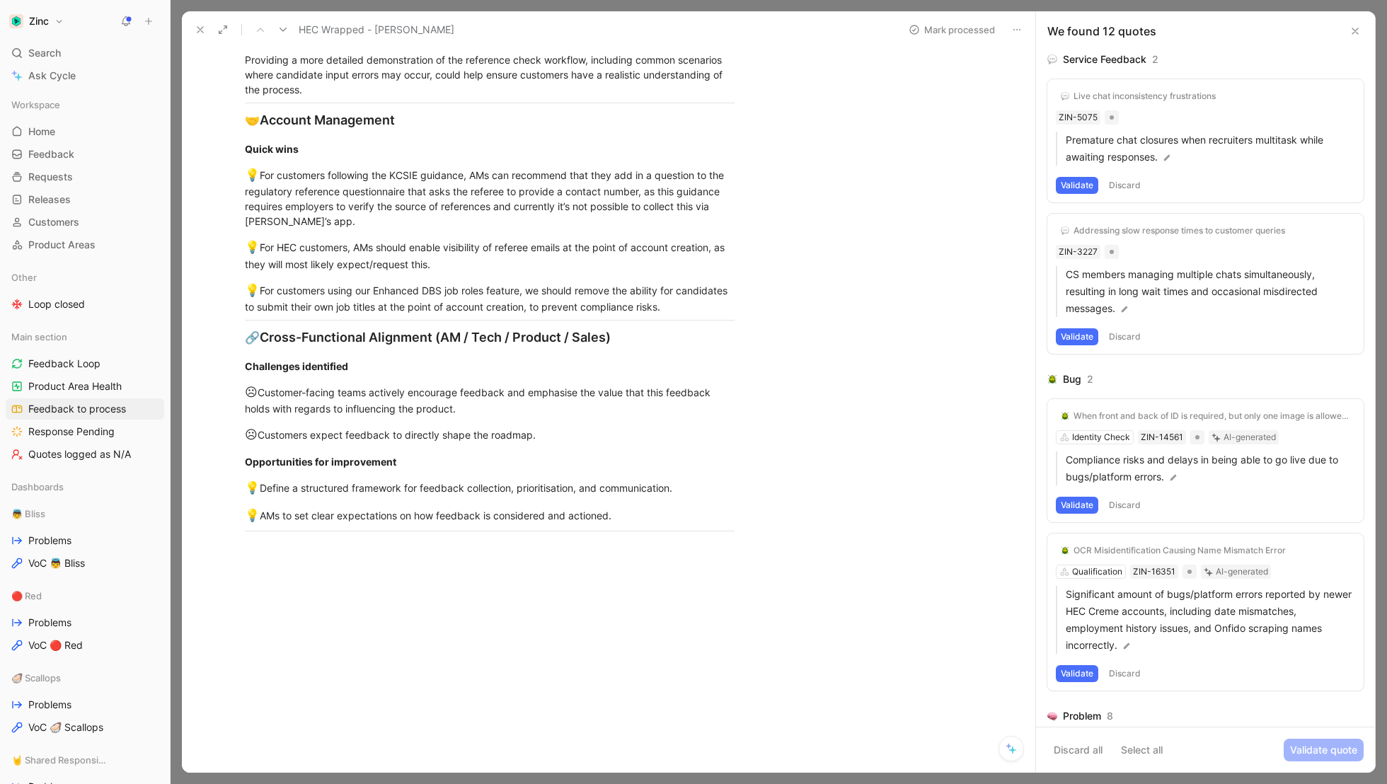
click at [1073, 186] on button "Validate" at bounding box center [1077, 185] width 42 height 17
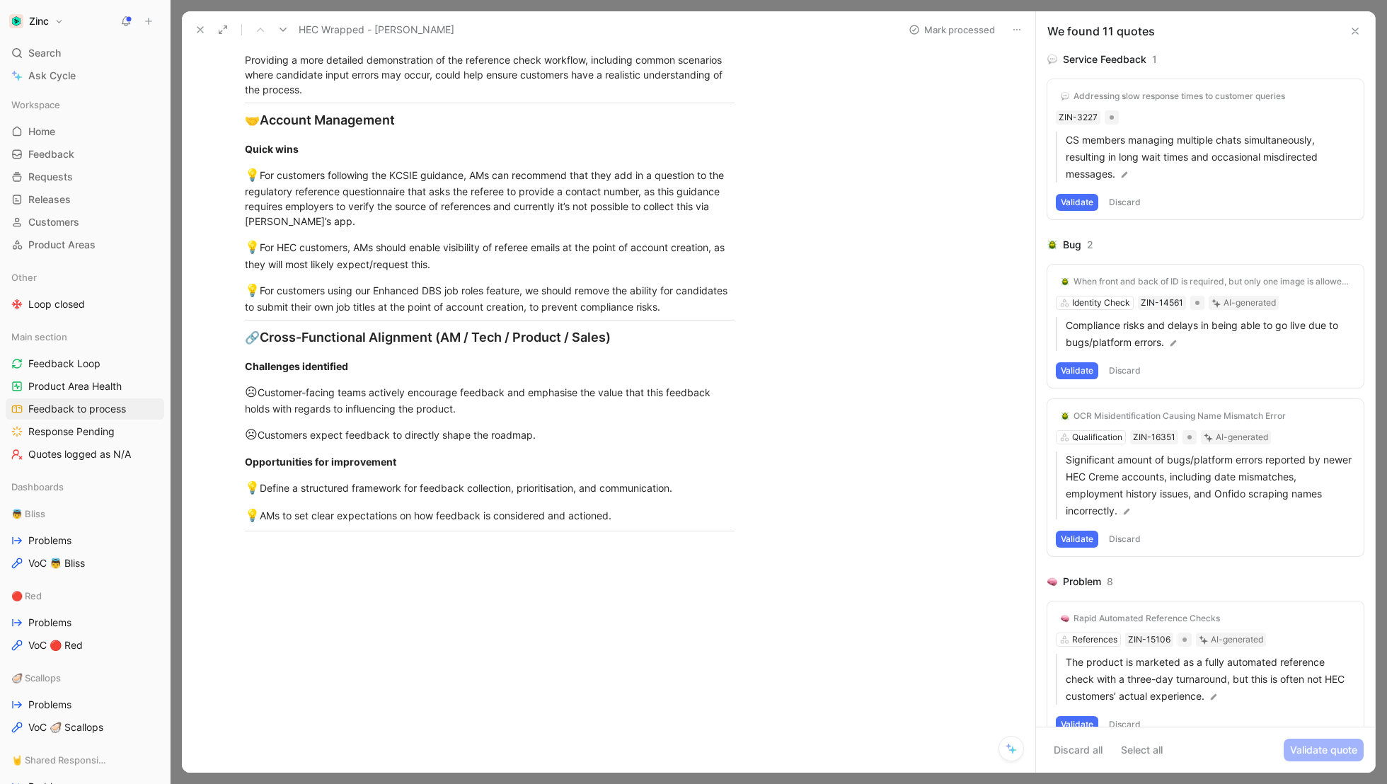
click at [1074, 204] on button "Validate" at bounding box center [1077, 202] width 42 height 17
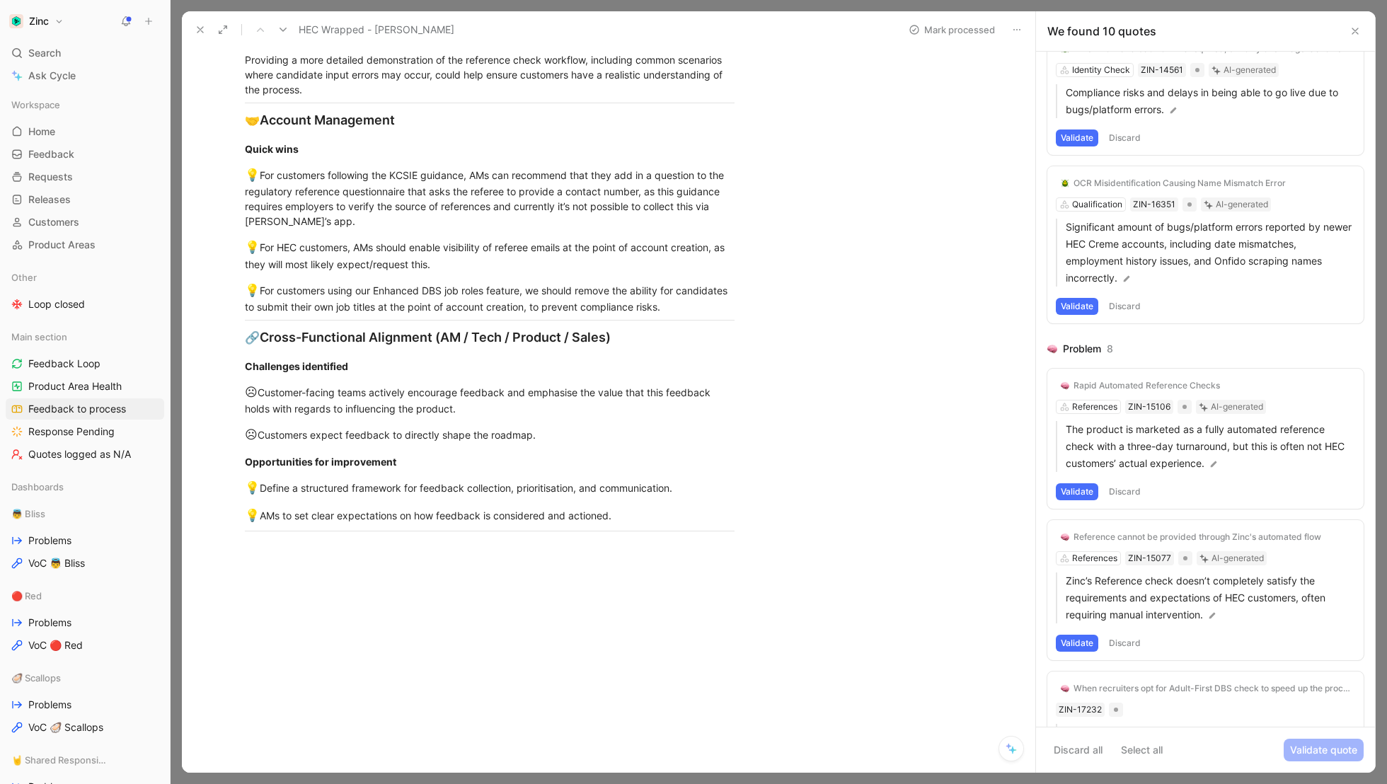
scroll to position [118, 0]
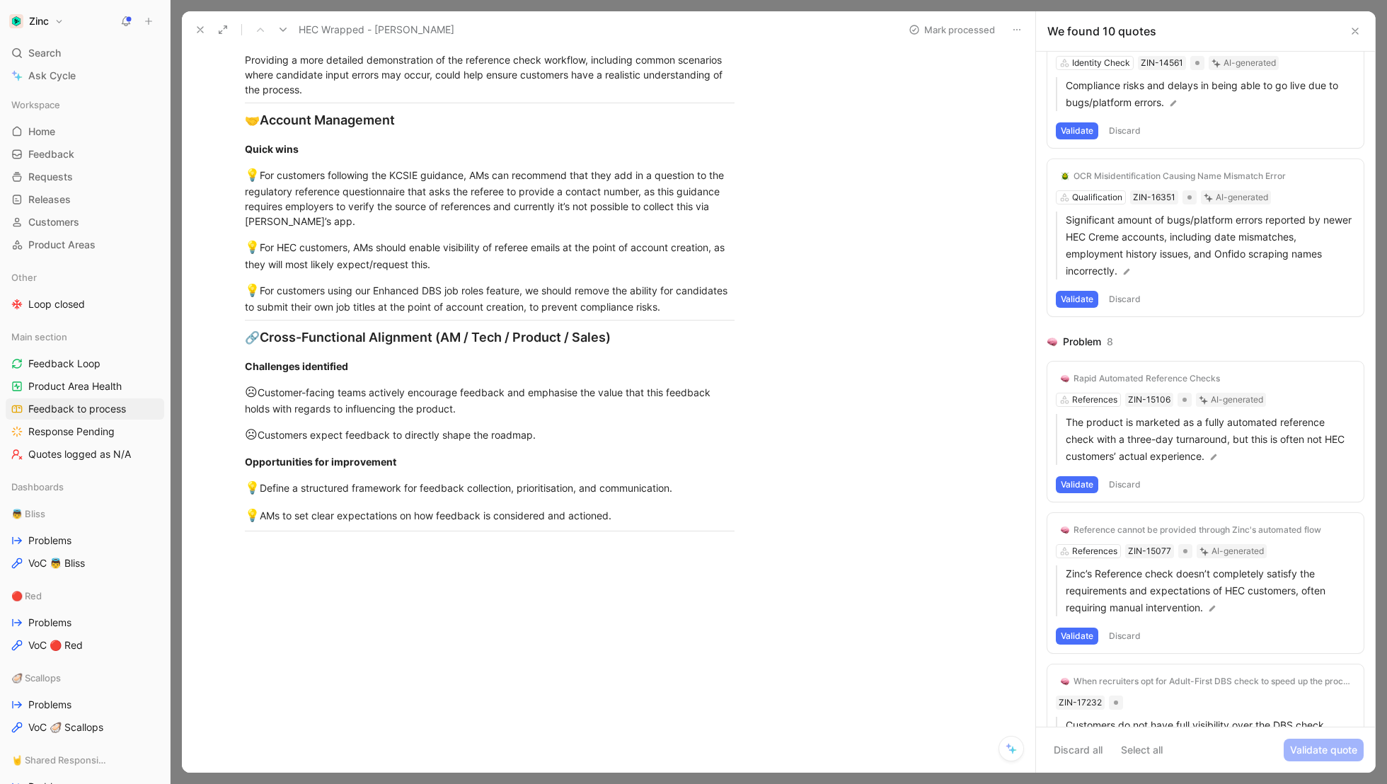
click at [1092, 193] on div "OCR Misidentification Causing Name Mismatch Error Qualification ZIN-16351 AI-ge…" at bounding box center [1206, 237] width 316 height 157
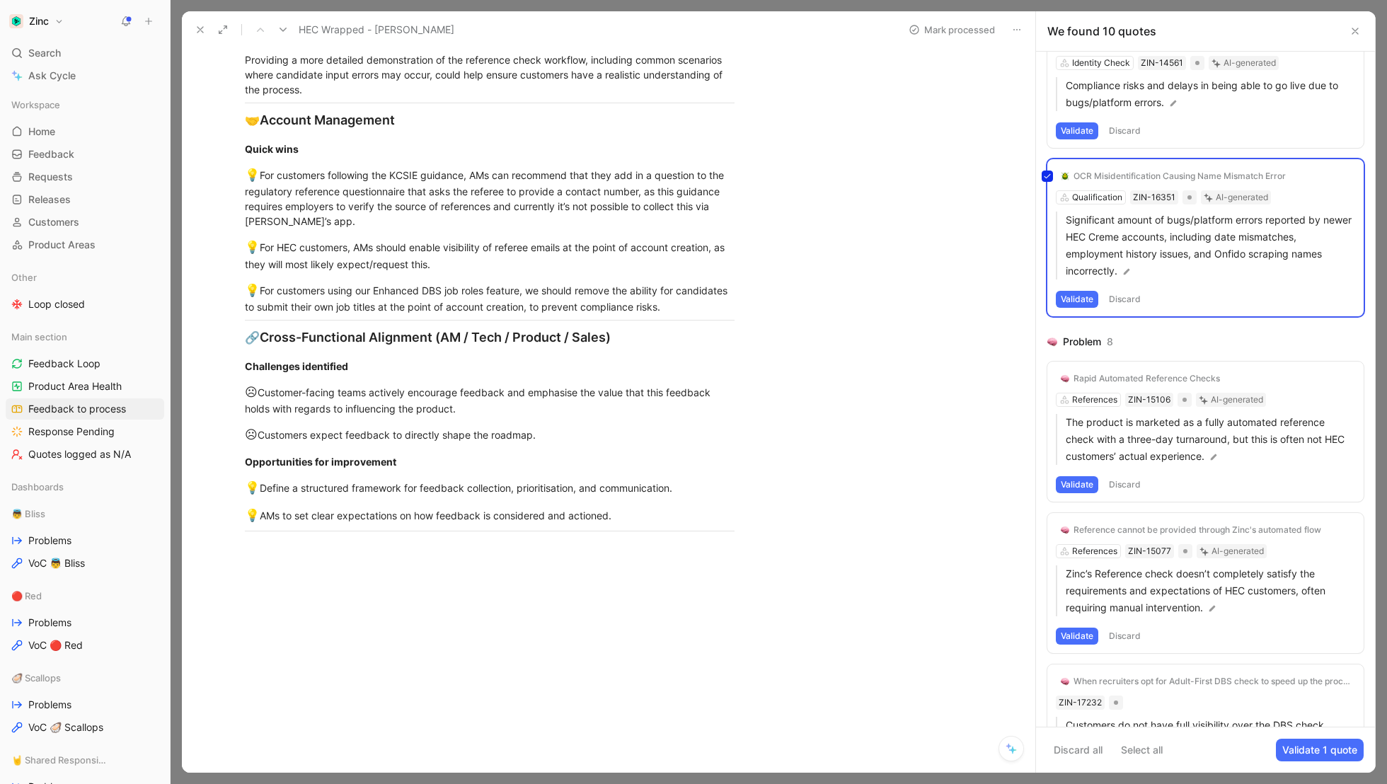
click at [1090, 197] on div "OCR Misidentification Causing Name Mismatch Error Qualification ZIN-16351 AI-ge…" at bounding box center [1206, 237] width 316 height 157
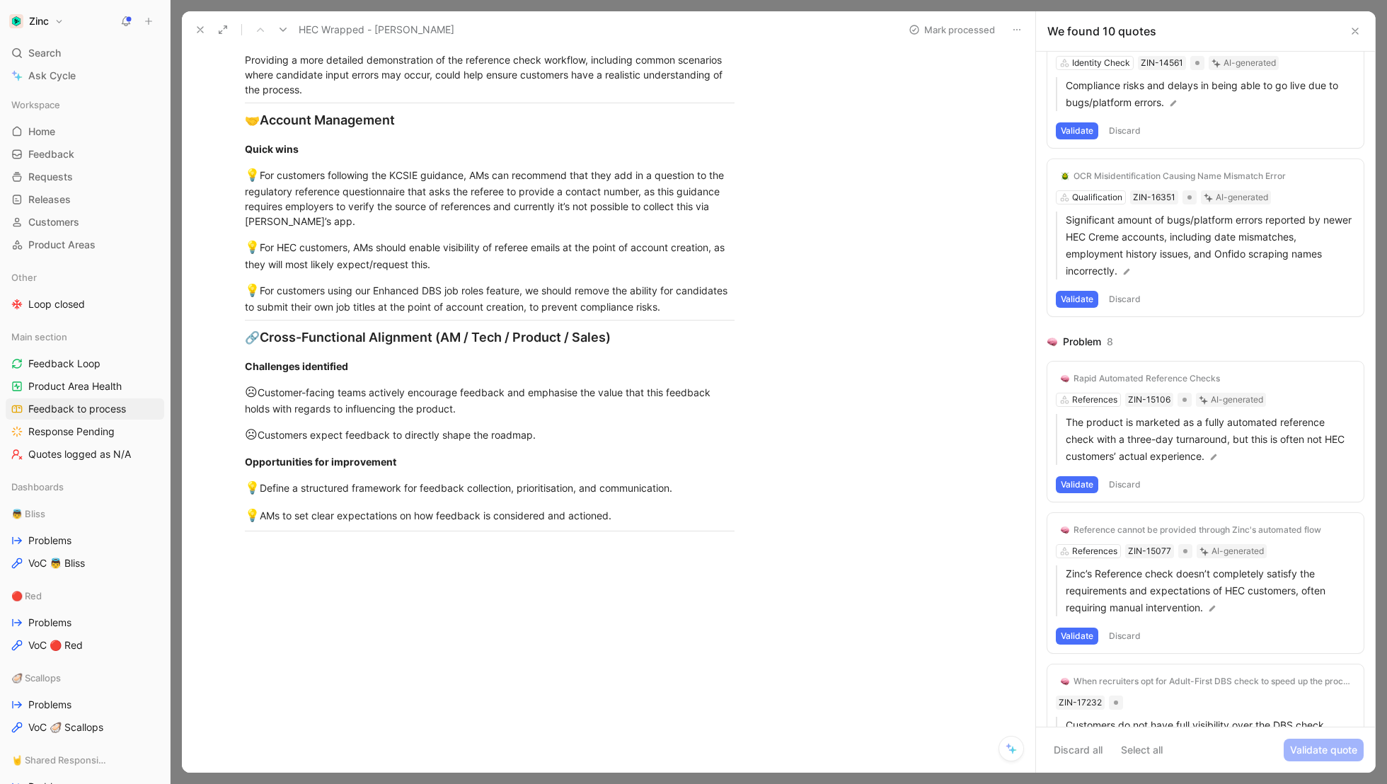
click at [1253, 171] on div "OCR Misidentification Causing Name Mismatch Error" at bounding box center [1180, 176] width 212 height 11
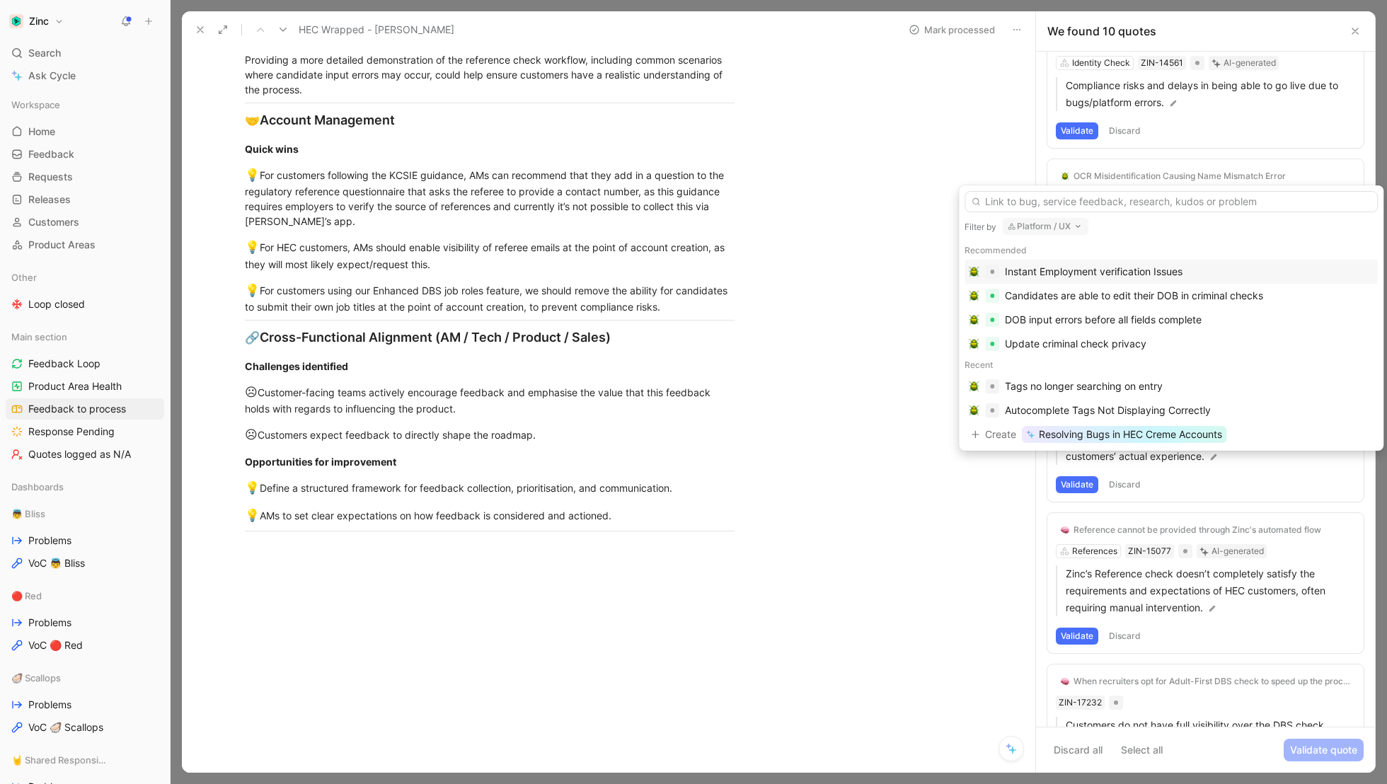
click at [1053, 224] on button "Platform / UX" at bounding box center [1045, 226] width 86 height 17
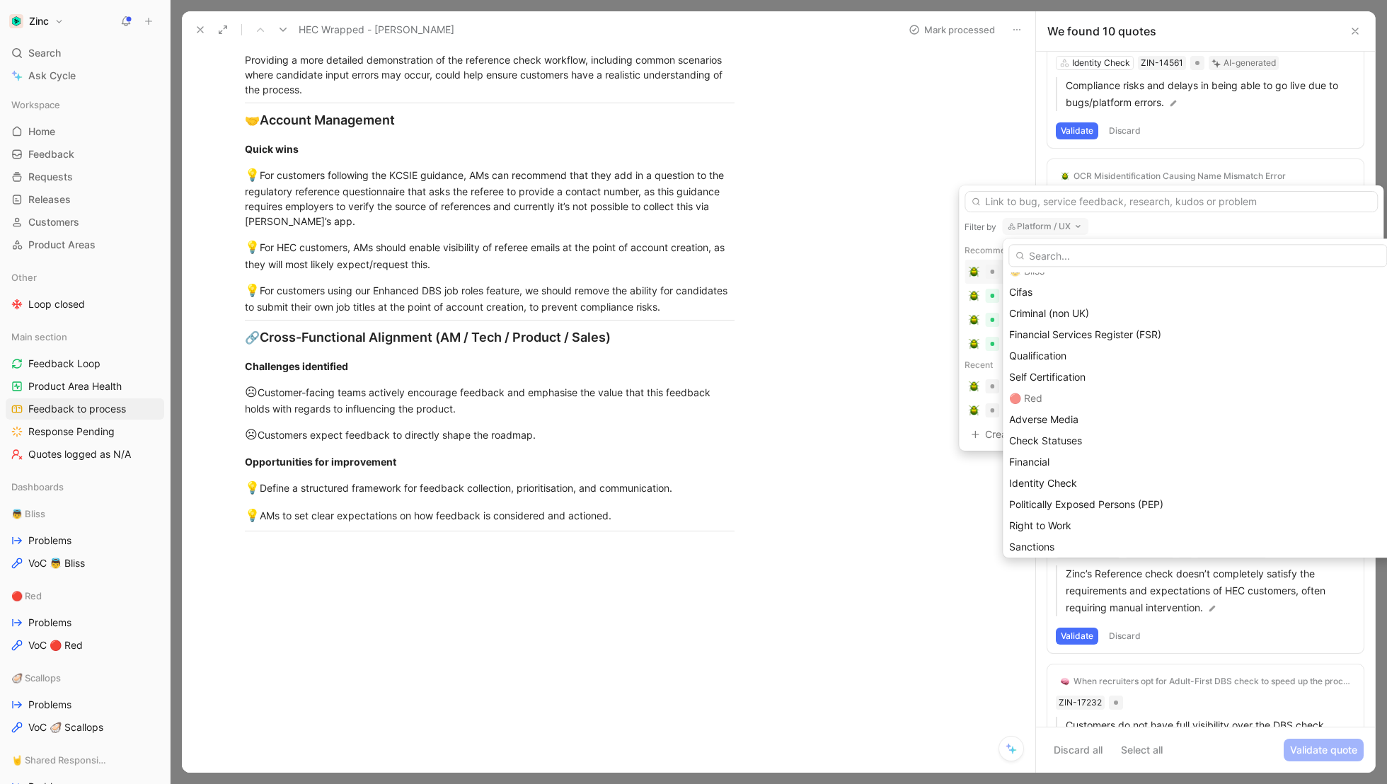
scroll to position [201, 0]
click at [1058, 423] on span "Identity Check" at bounding box center [1043, 422] width 68 height 12
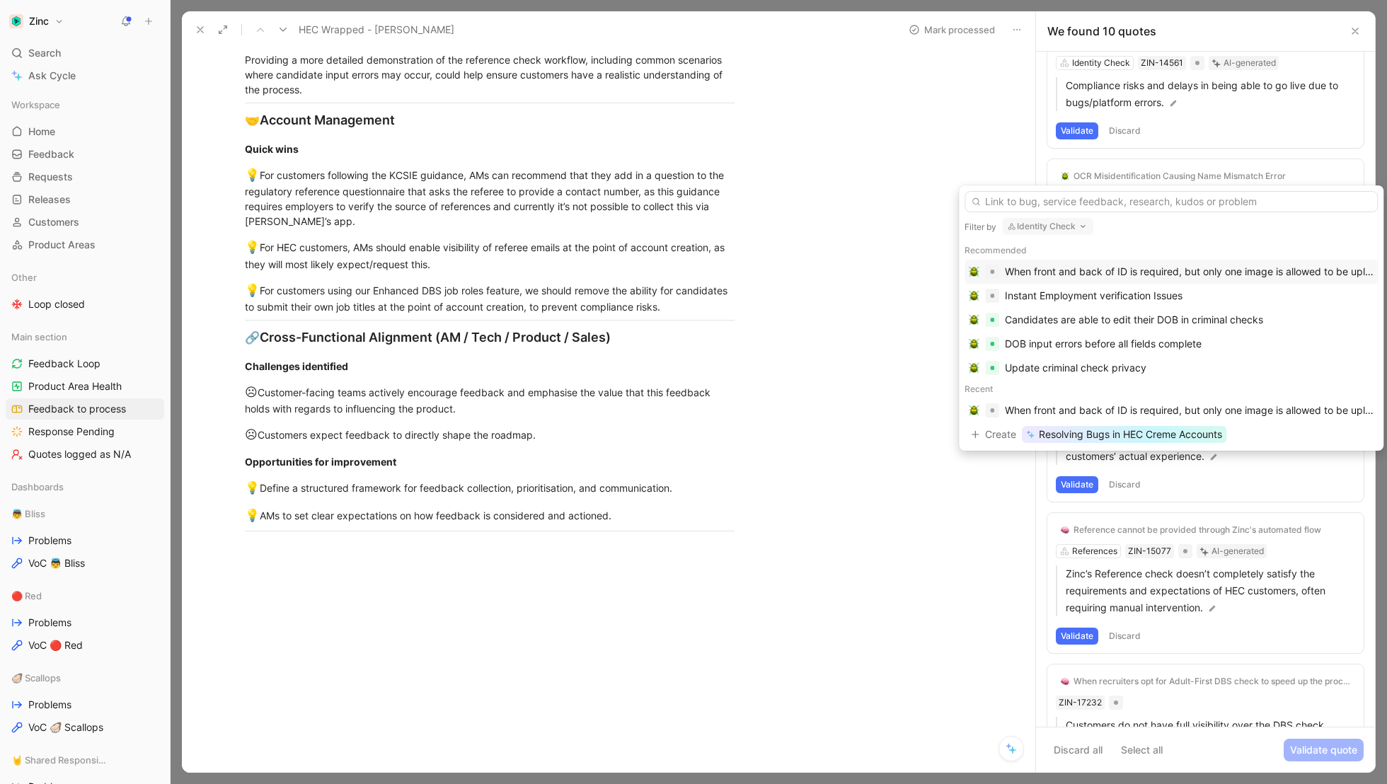
click at [1058, 229] on button "Identity Check" at bounding box center [1047, 226] width 91 height 17
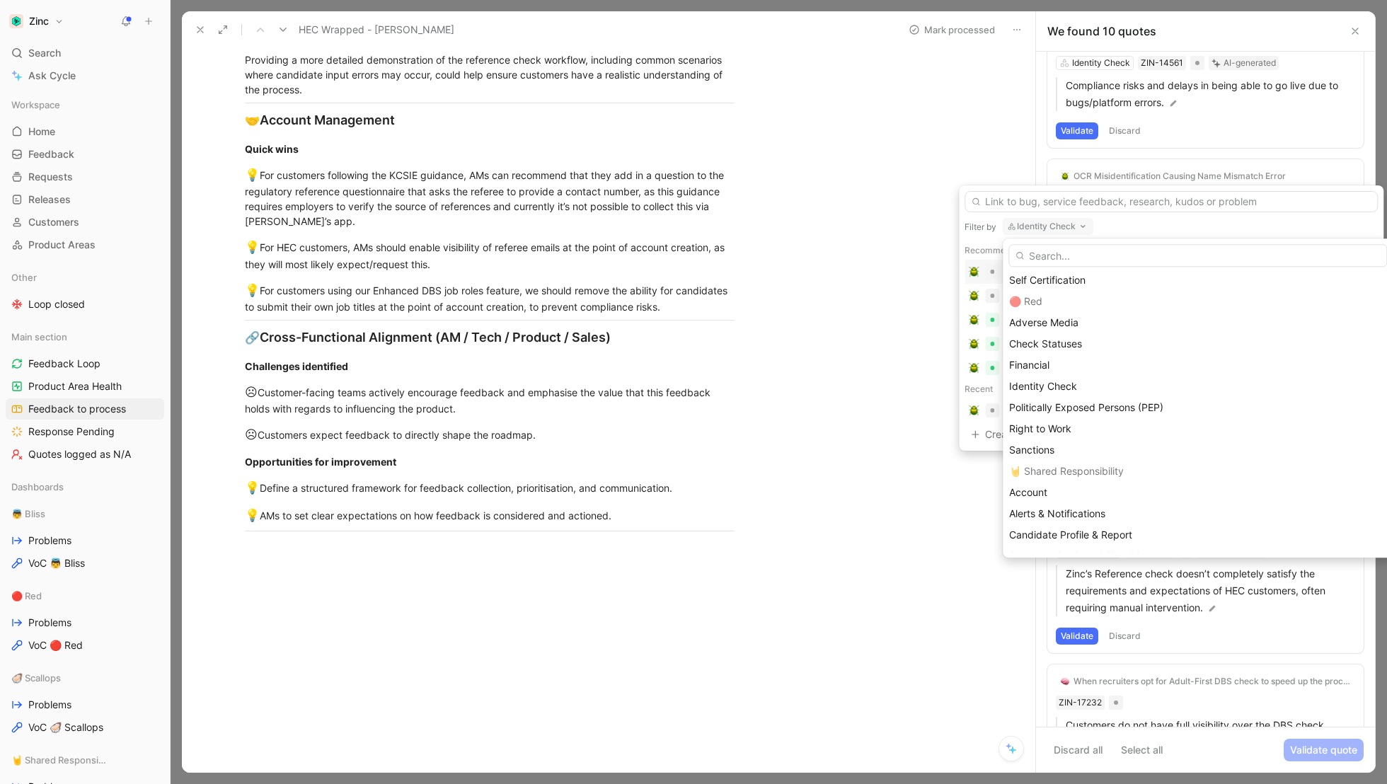
scroll to position [236, 0]
click at [1062, 389] on span "Identity Check" at bounding box center [1043, 387] width 68 height 12
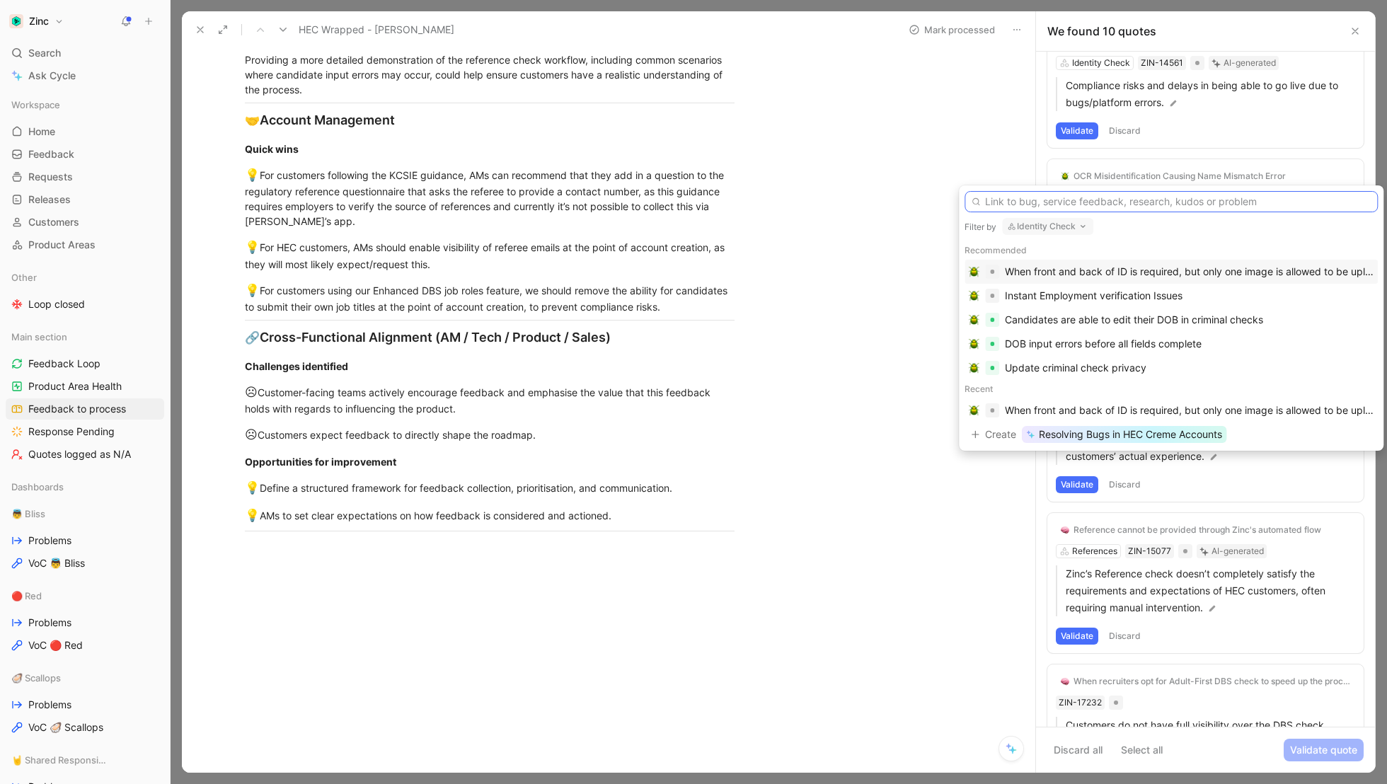
click at [1056, 207] on input "text" at bounding box center [1171, 201] width 413 height 21
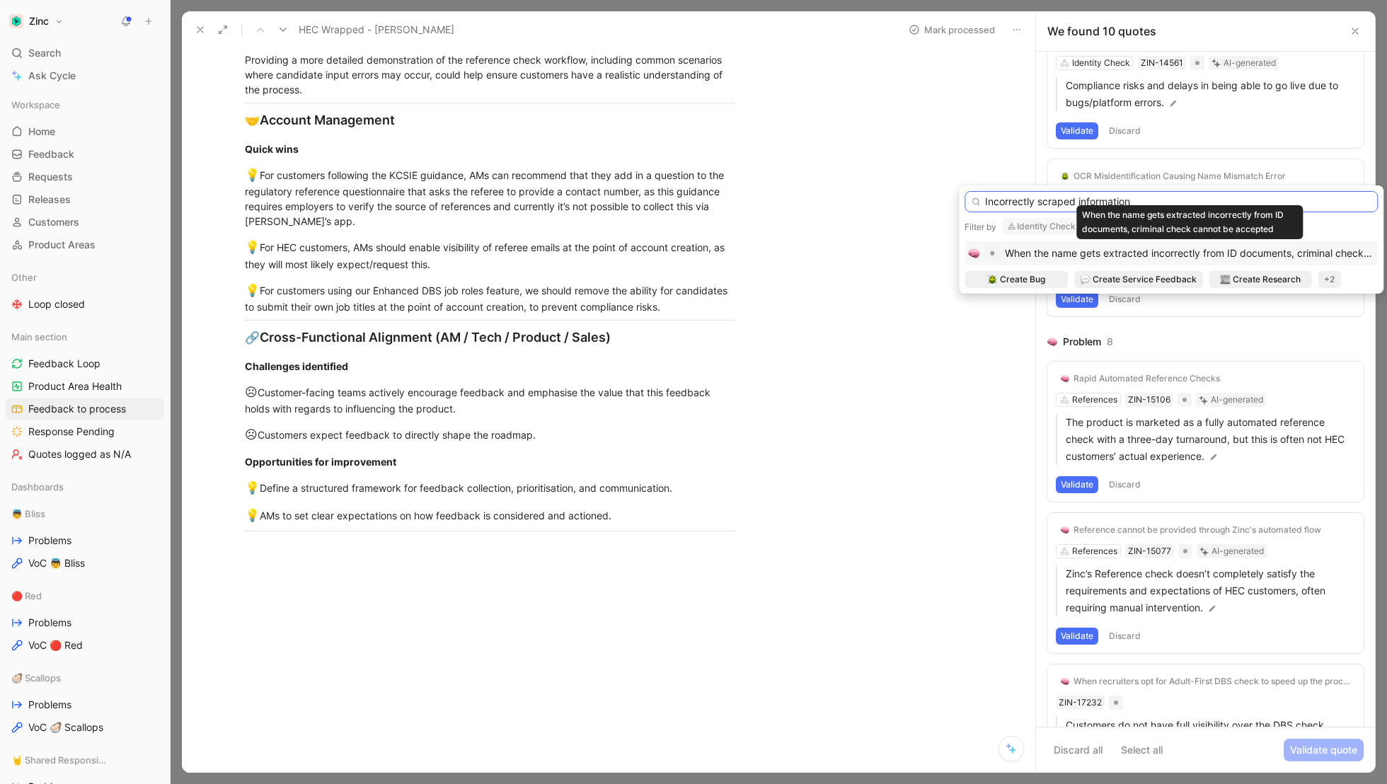
type input "Incorrectly scraped information"
click at [1176, 255] on span "When the name gets extracted incorrectly from ID documents, criminal check cann…" at bounding box center [1233, 253] width 456 height 12
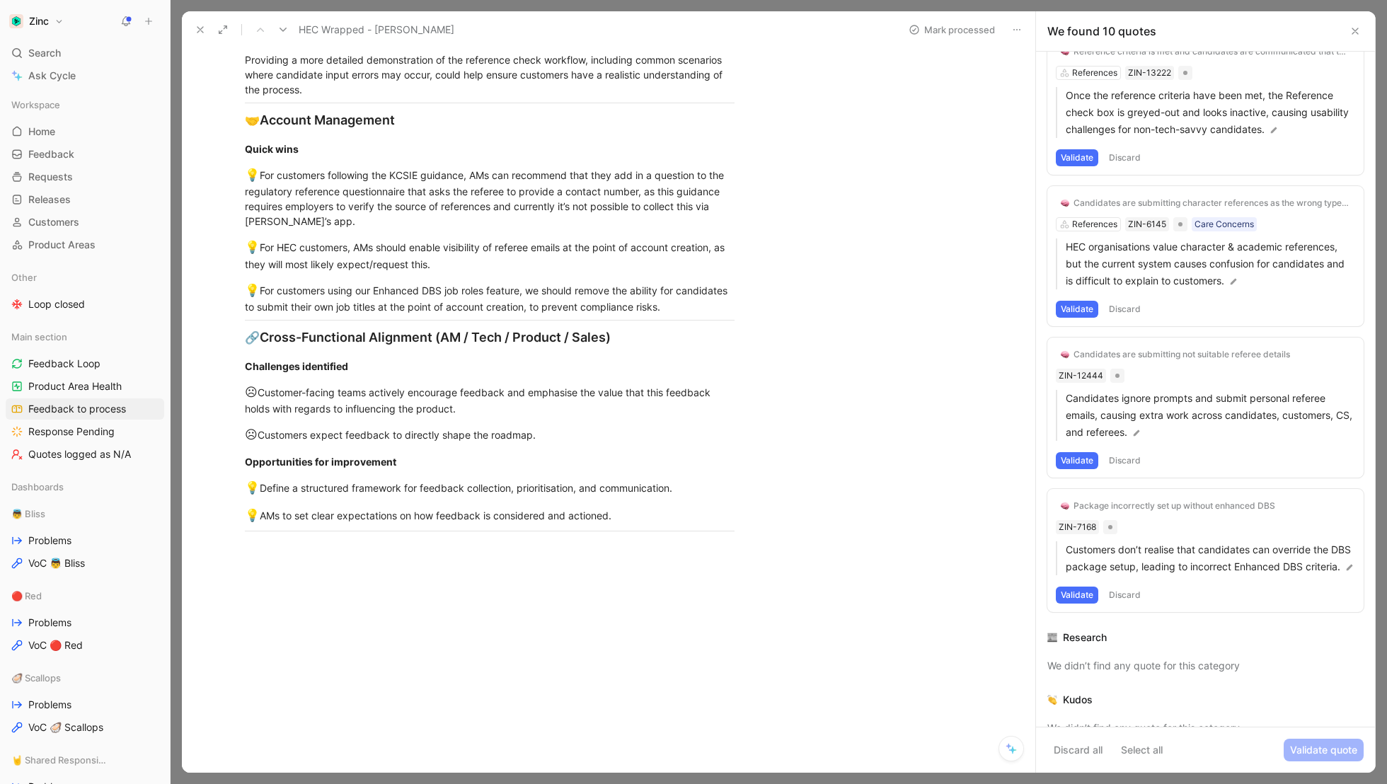
scroll to position [1062, 0]
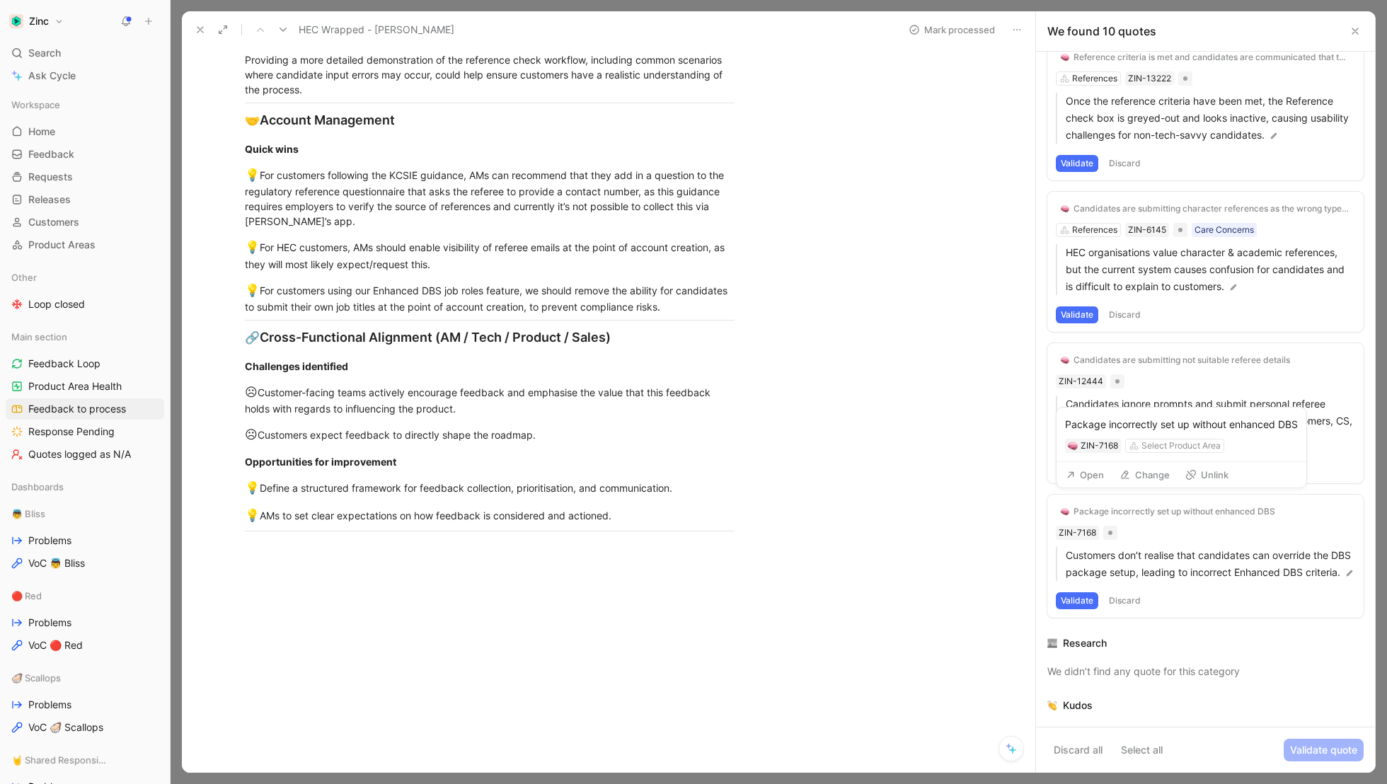
click at [1149, 506] on div "Package incorrectly set up without enhanced DBS" at bounding box center [1175, 511] width 202 height 11
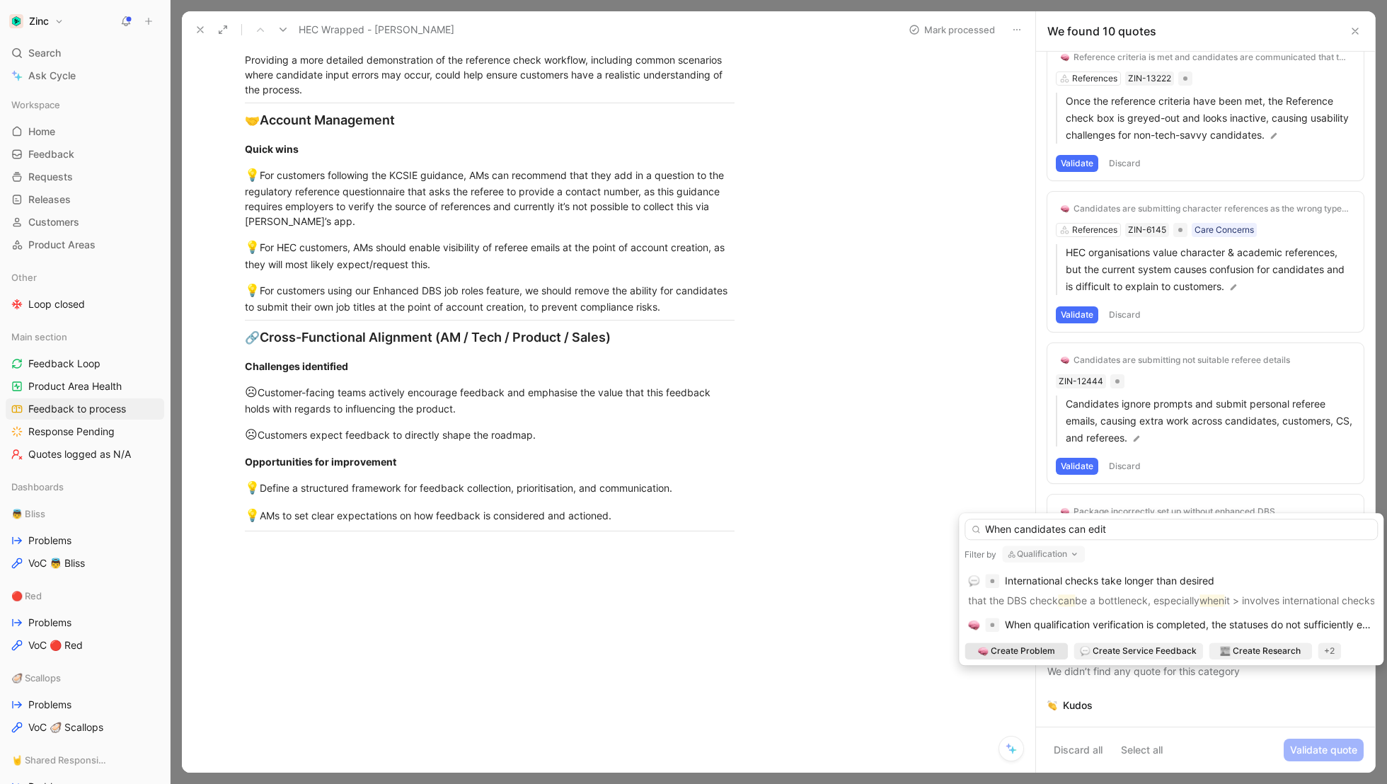
type input "When candidates can edit"
click at [1043, 552] on button "Qualification" at bounding box center [1043, 554] width 83 height 17
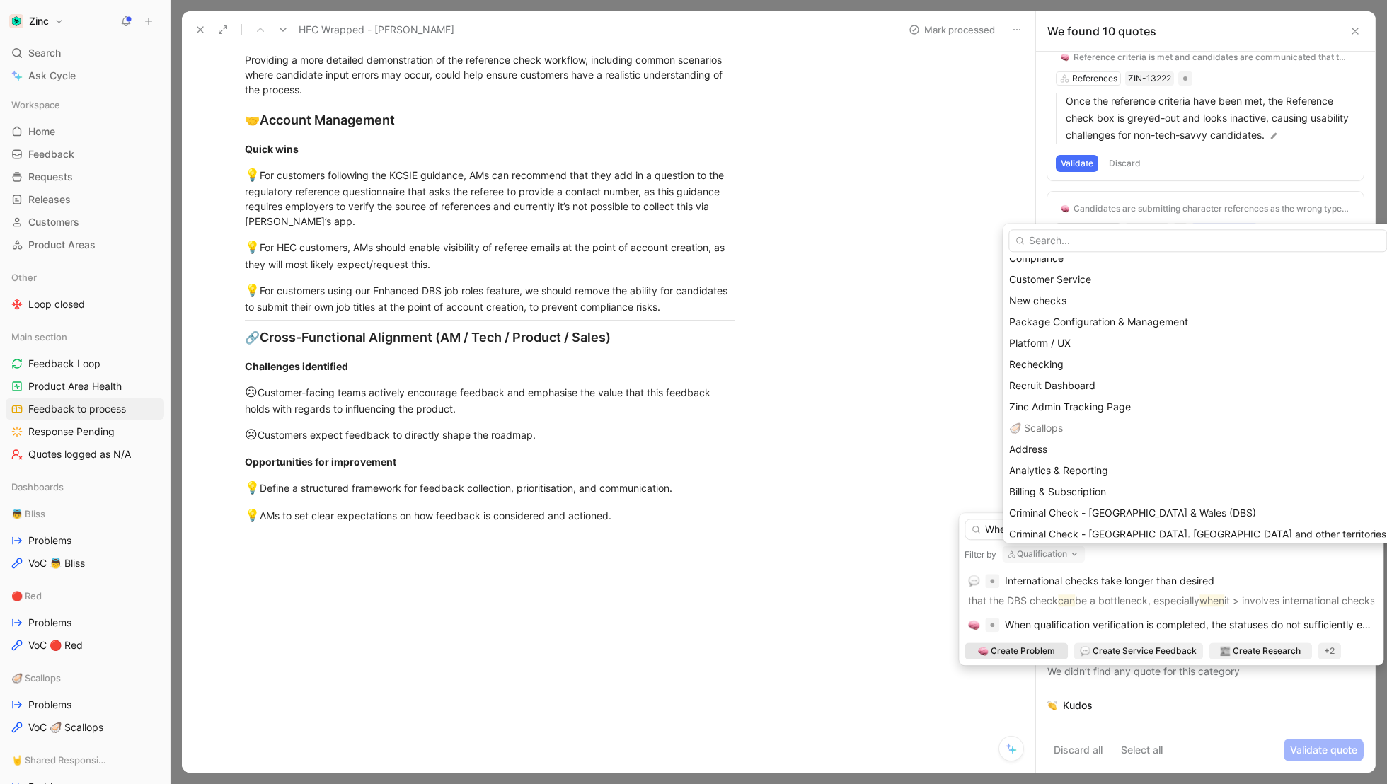
scroll to position [675, 0]
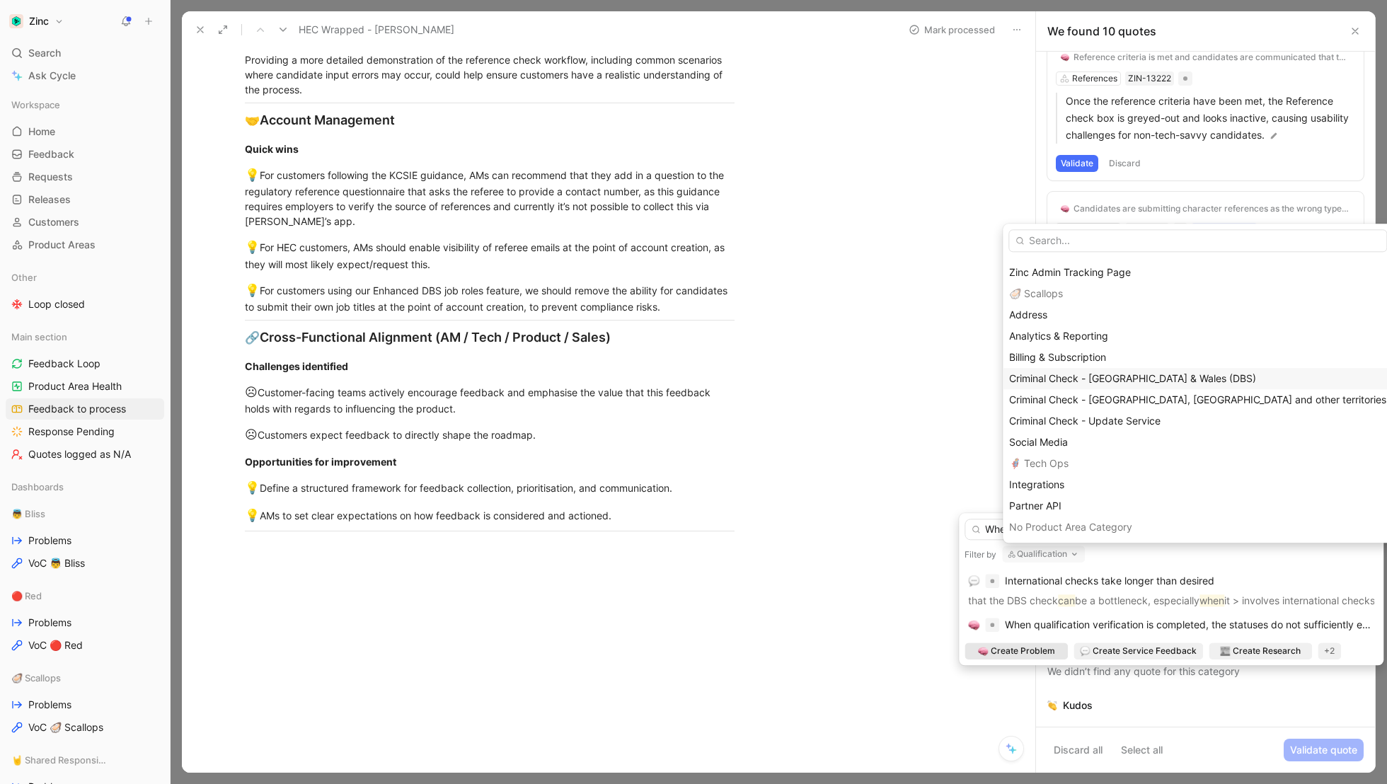
click at [1054, 380] on span "Criminal Check - [GEOGRAPHIC_DATA] & Wales (DBS)" at bounding box center [1132, 378] width 247 height 12
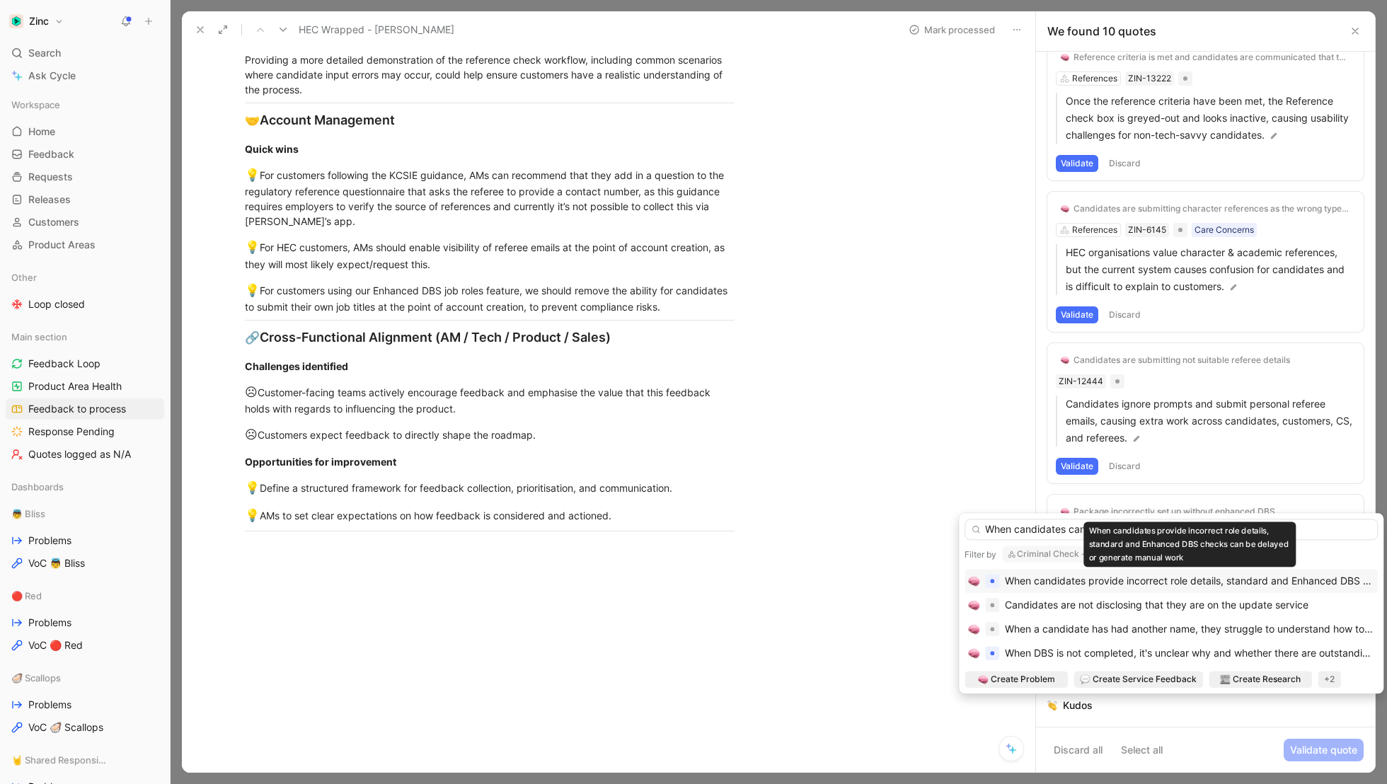
click at [1066, 583] on span "When candidates provide incorrect role details, standard and Enhanced DBS check…" at bounding box center [1297, 581] width 585 height 12
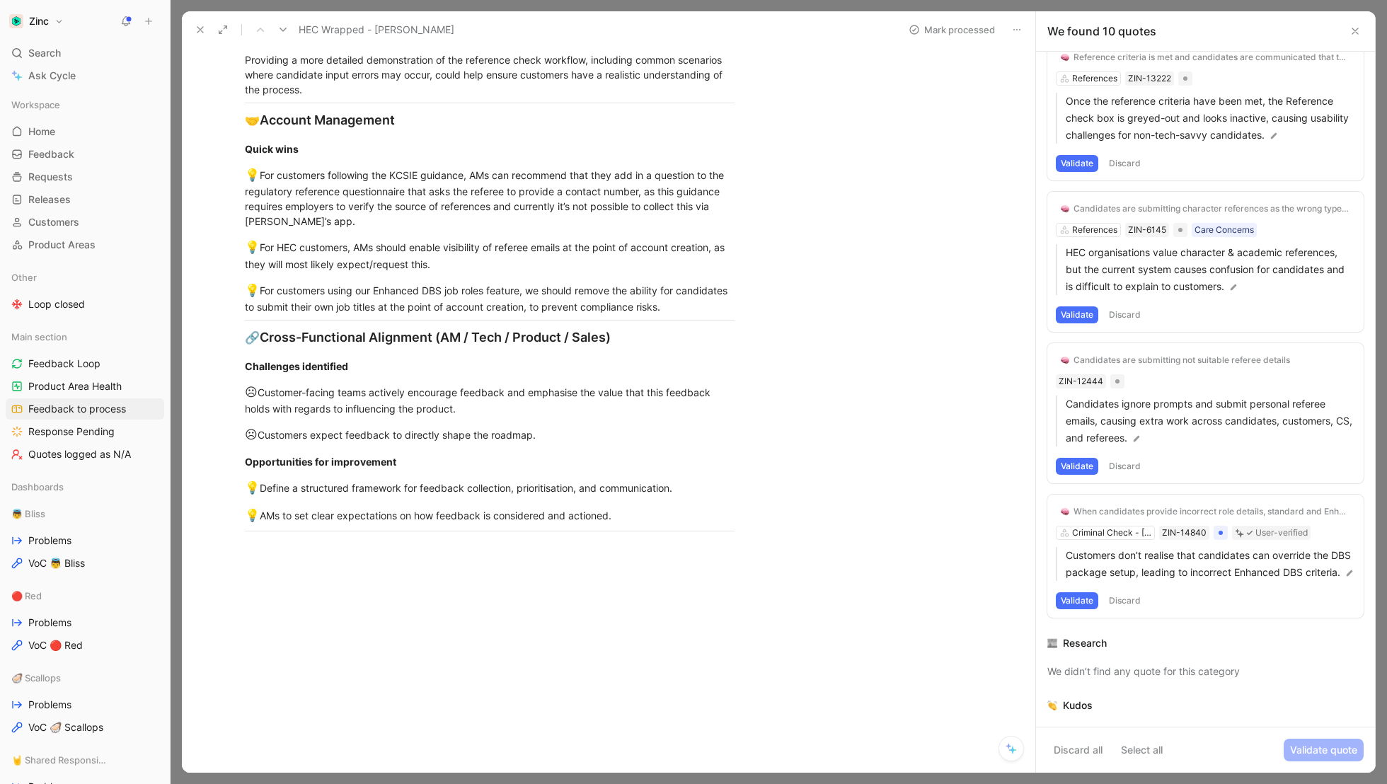
click at [1081, 608] on button "Validate" at bounding box center [1077, 600] width 42 height 17
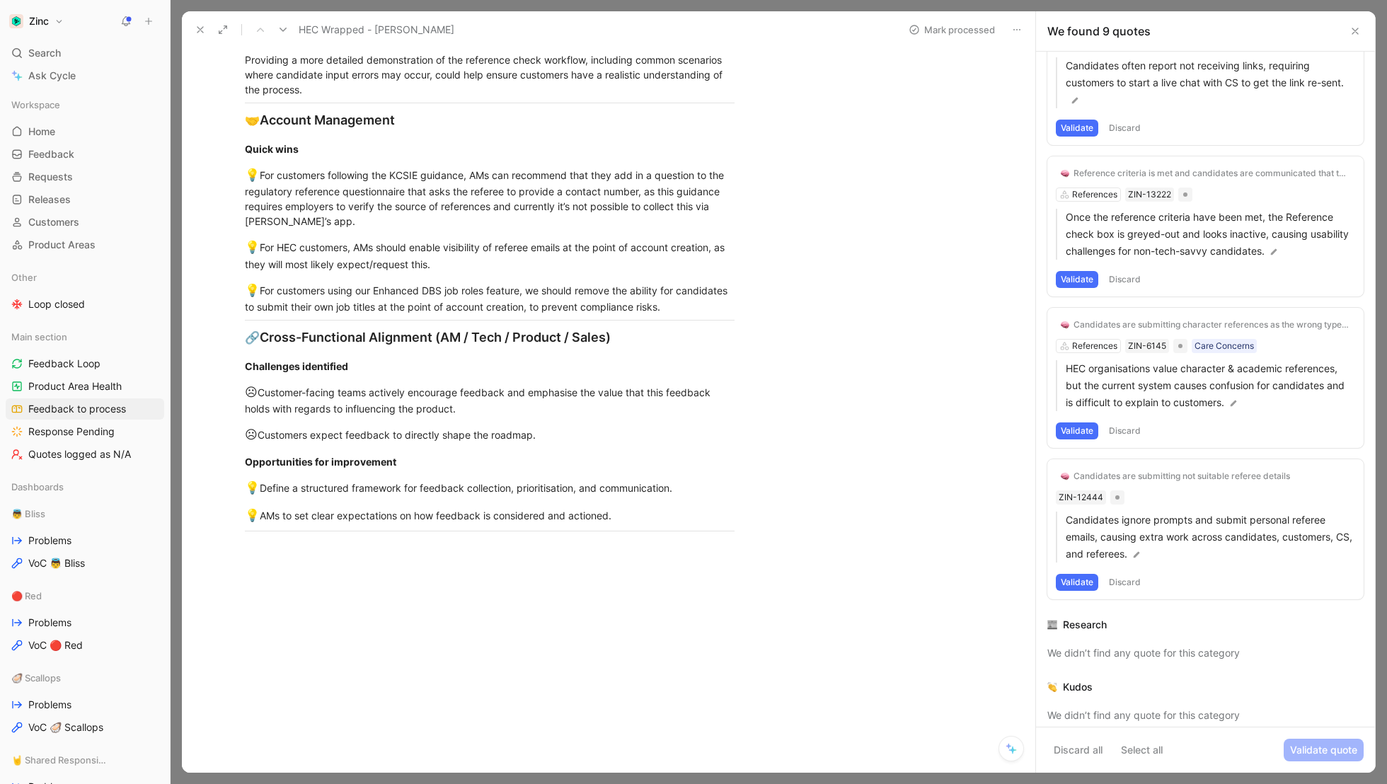
scroll to position [944, 0]
click at [1142, 472] on div "Candidates are submitting not suitable referee details" at bounding box center [1182, 477] width 217 height 11
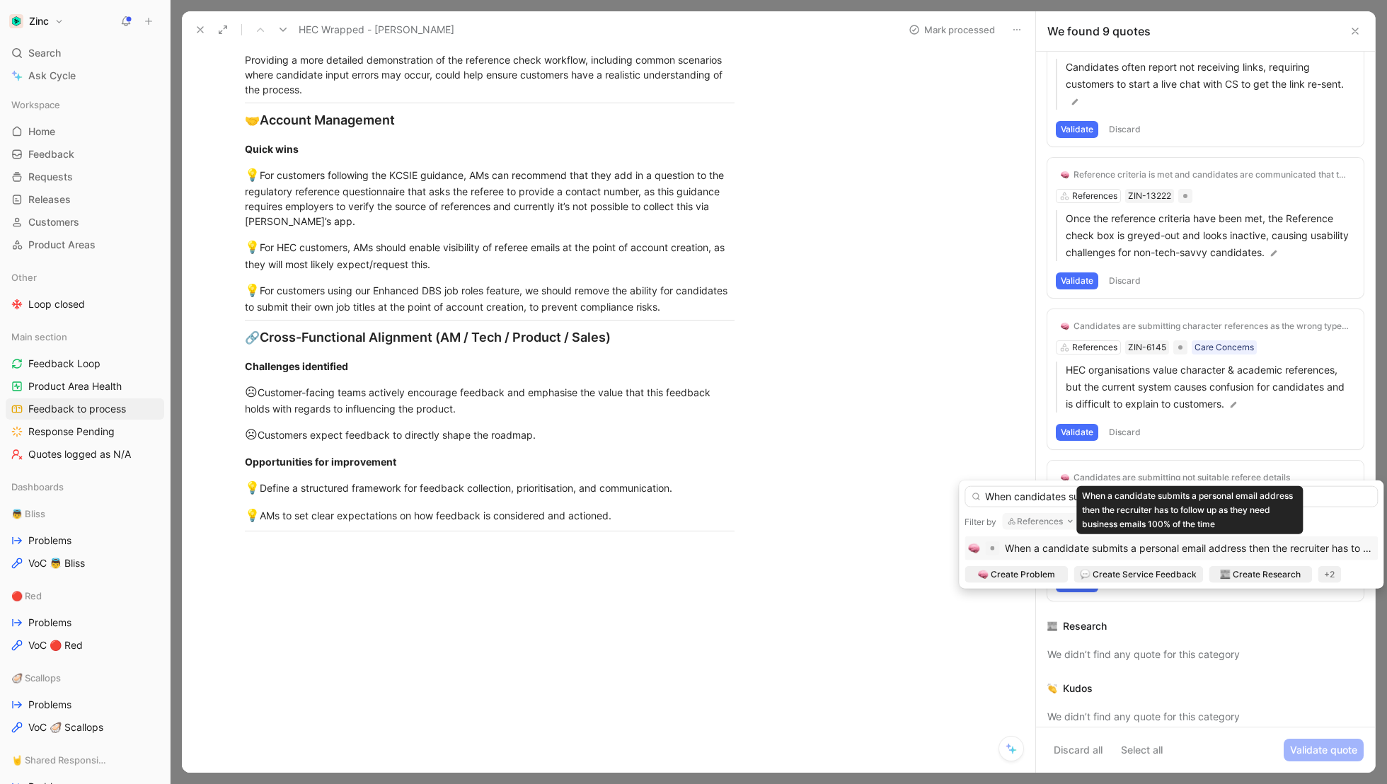
type input "When candidates submit personal email"
click at [1155, 554] on span "When a candidate submits a personal email address then the recruiter has to fol…" at bounding box center [1314, 548] width 619 height 12
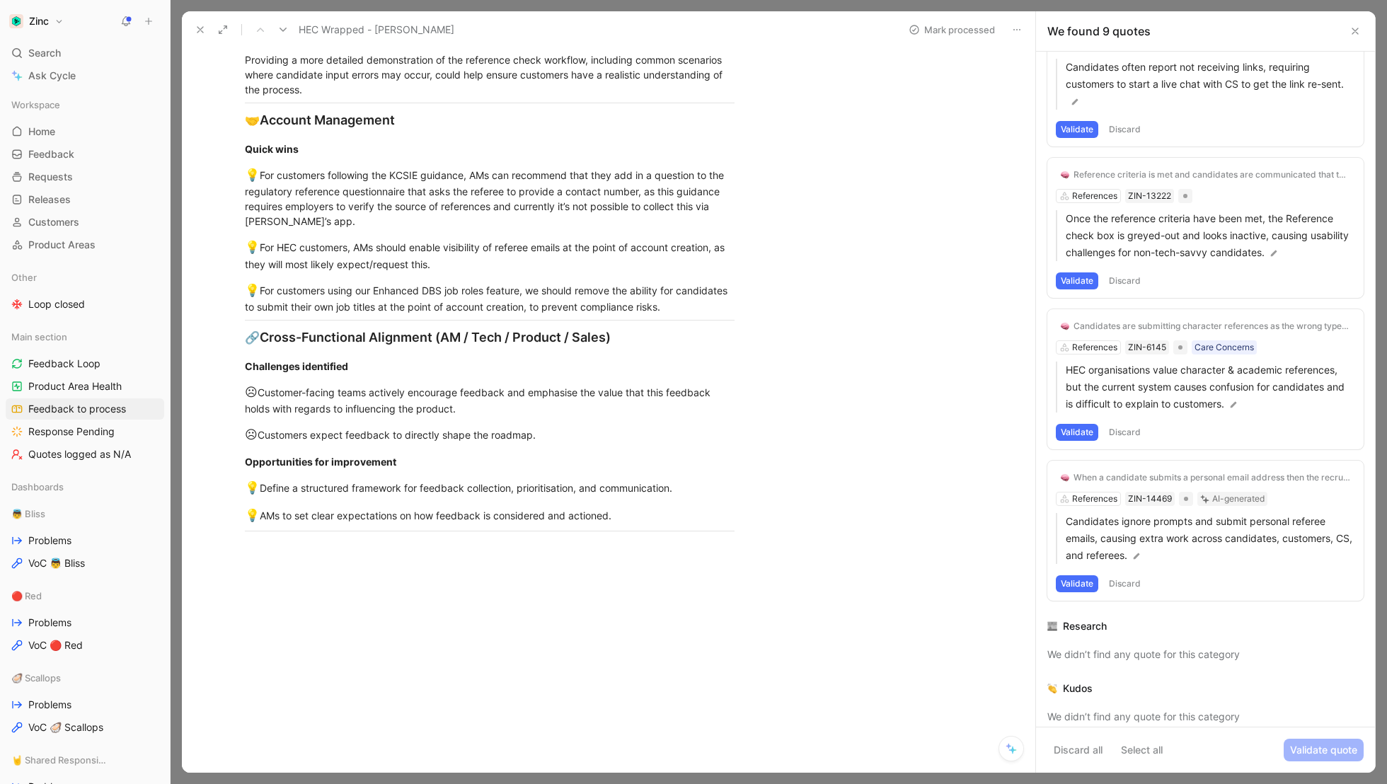
click at [1076, 575] on button "Validate" at bounding box center [1077, 583] width 42 height 17
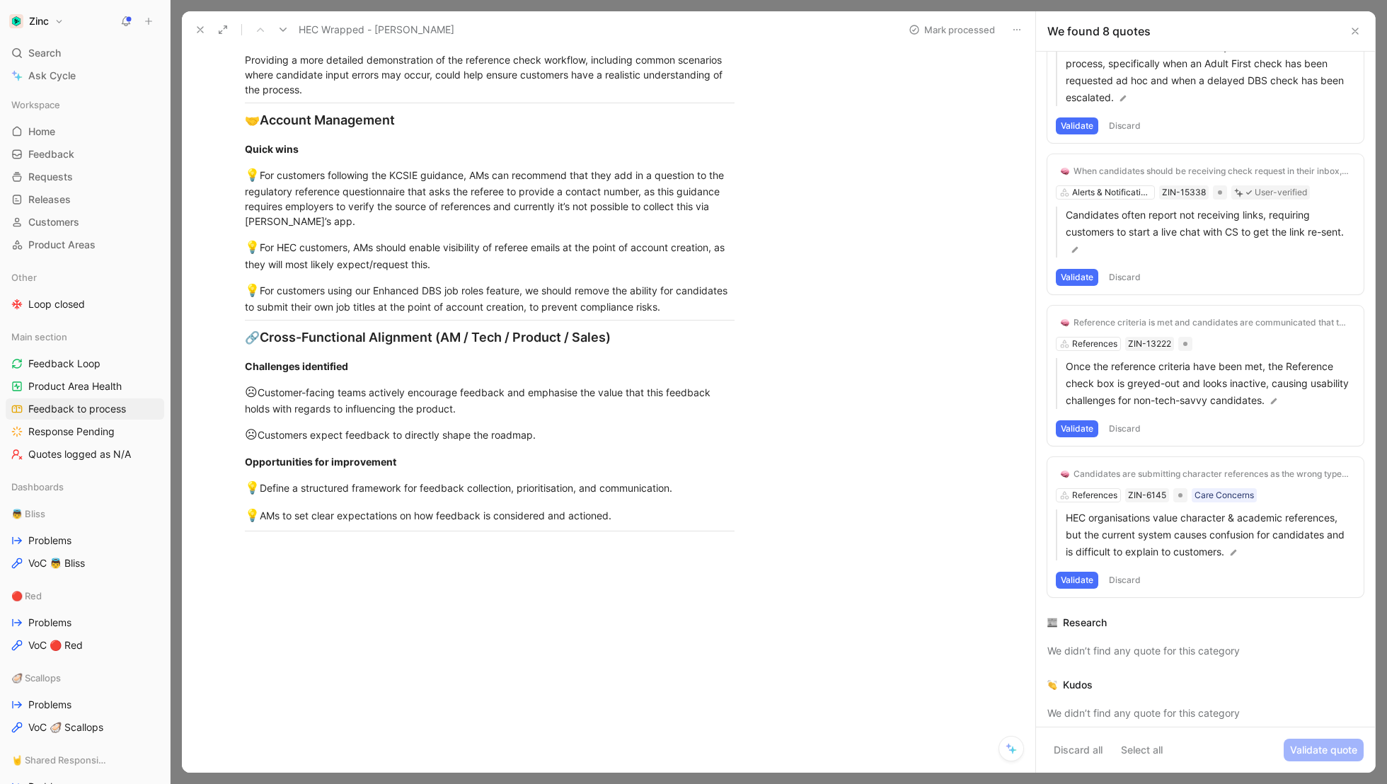
scroll to position [794, 0]
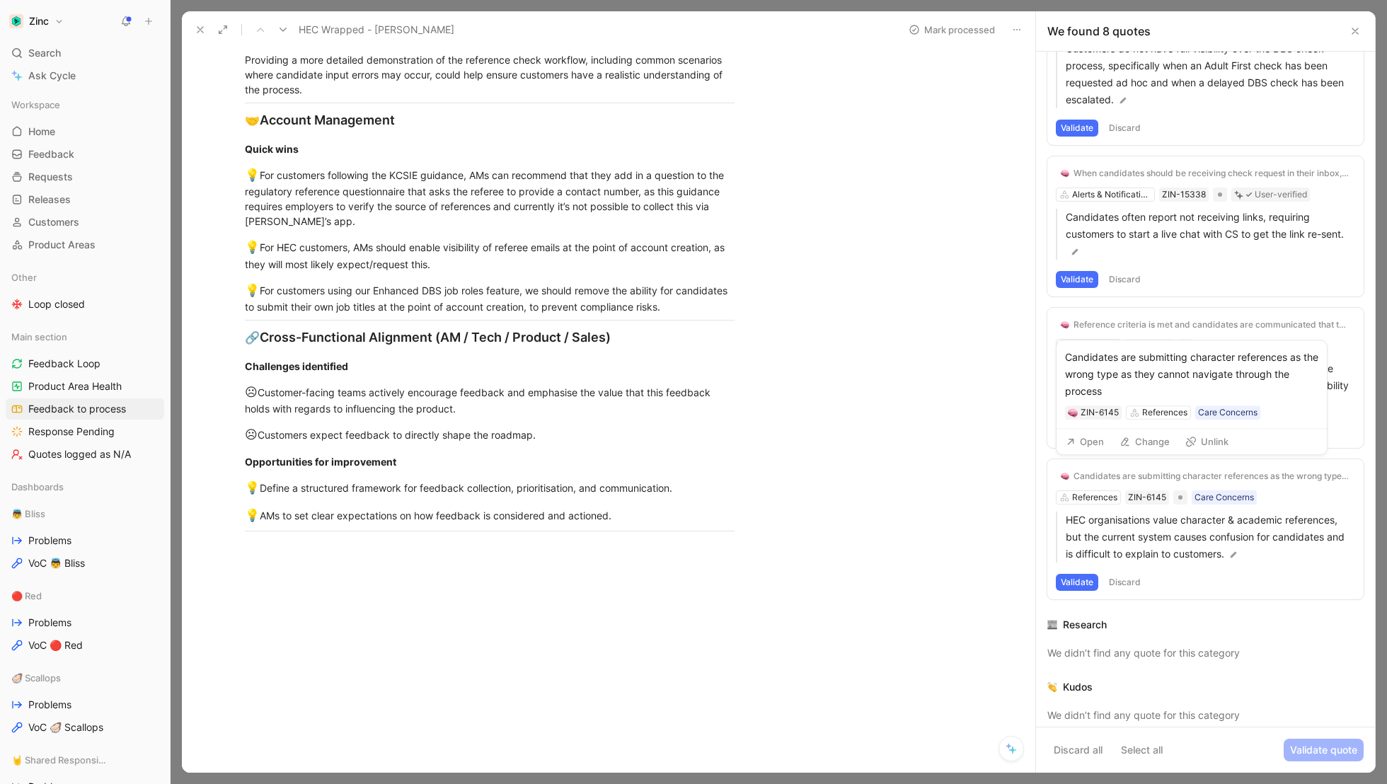
click at [1187, 471] on div "Candidates are submitting character references as the wrong type as they cannot…" at bounding box center [1212, 476] width 277 height 11
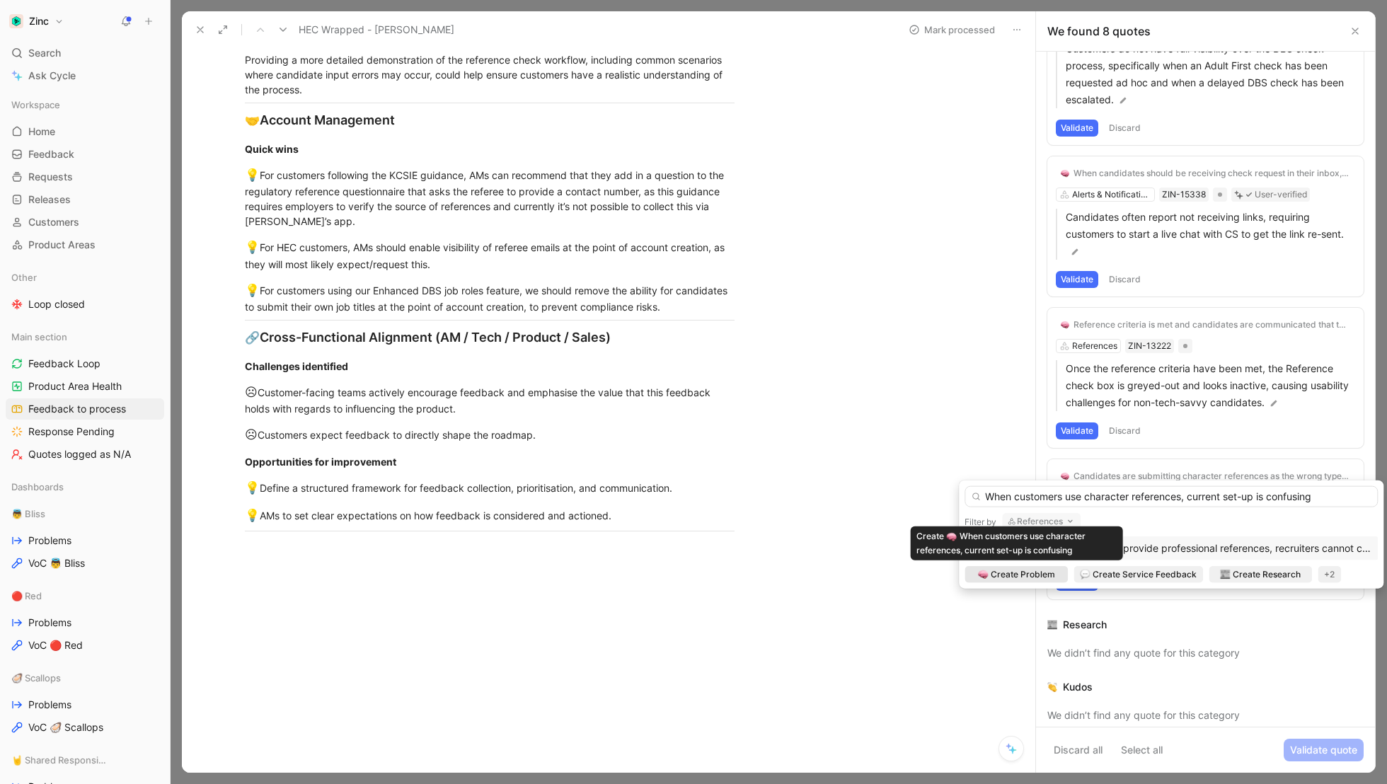
type input "When customers use character references, current set-up is confusing"
click at [1029, 573] on span "Create Problem" at bounding box center [1023, 575] width 64 height 14
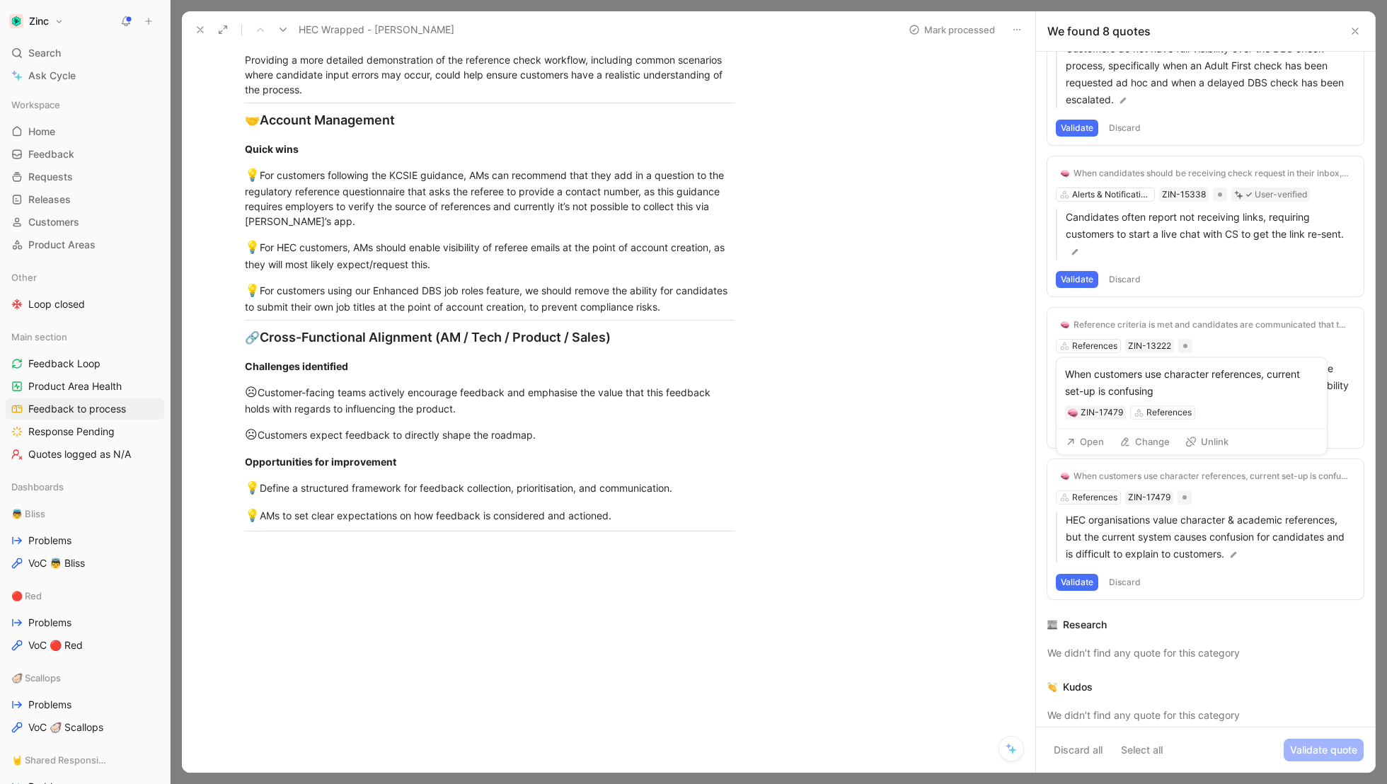
click at [1155, 447] on button "Change" at bounding box center [1144, 442] width 63 height 20
click at [1092, 442] on button "Open" at bounding box center [1085, 442] width 51 height 20
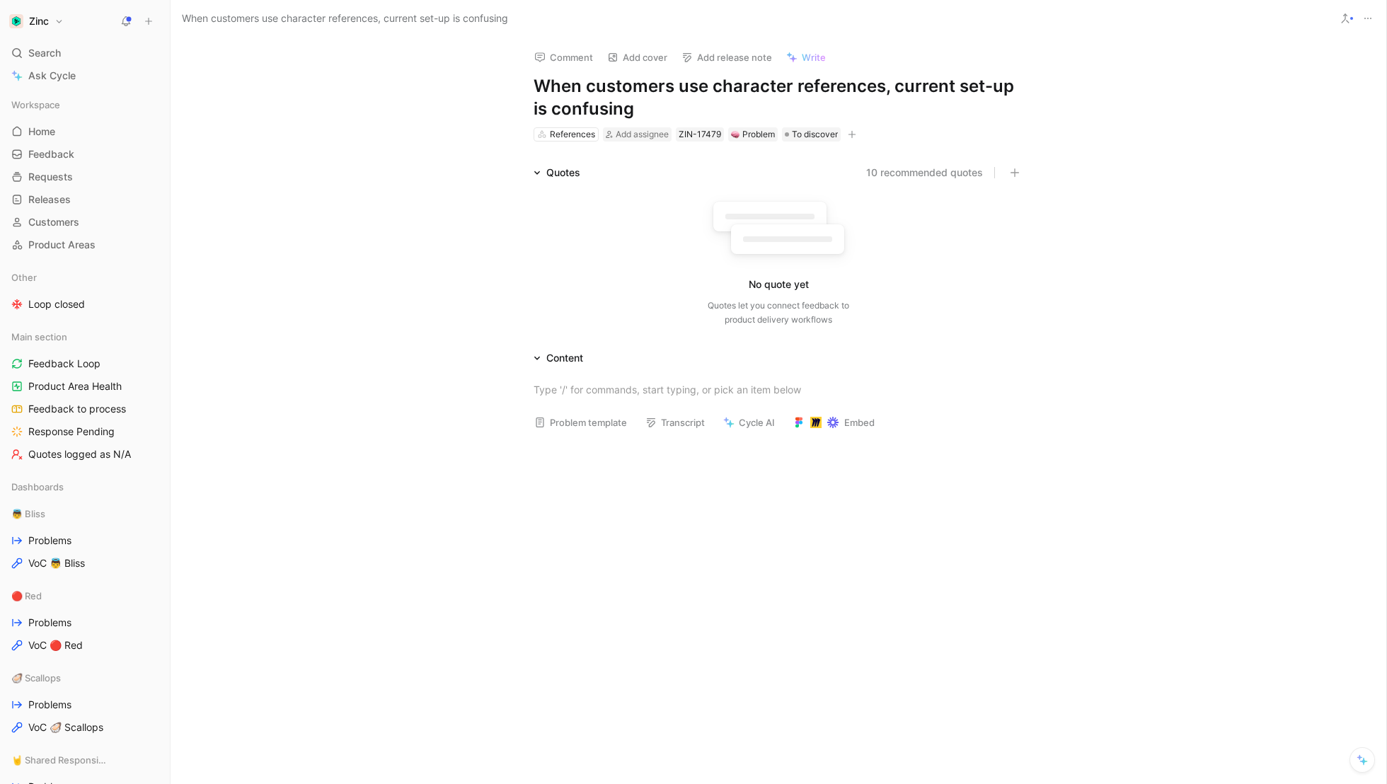
click at [703, 94] on h1 "When customers use character references, current set-up is confusing" at bounding box center [779, 97] width 490 height 45
drag, startPoint x: 688, startPoint y: 112, endPoint x: 893, endPoint y: 90, distance: 206.4
click at [893, 90] on h1 "When customers use character references, current set-up is confusing" at bounding box center [779, 97] width 490 height 45
click at [389, 118] on div "Comment Add cover Add release note Write When customers use character reference…" at bounding box center [779, 411] width 1216 height 747
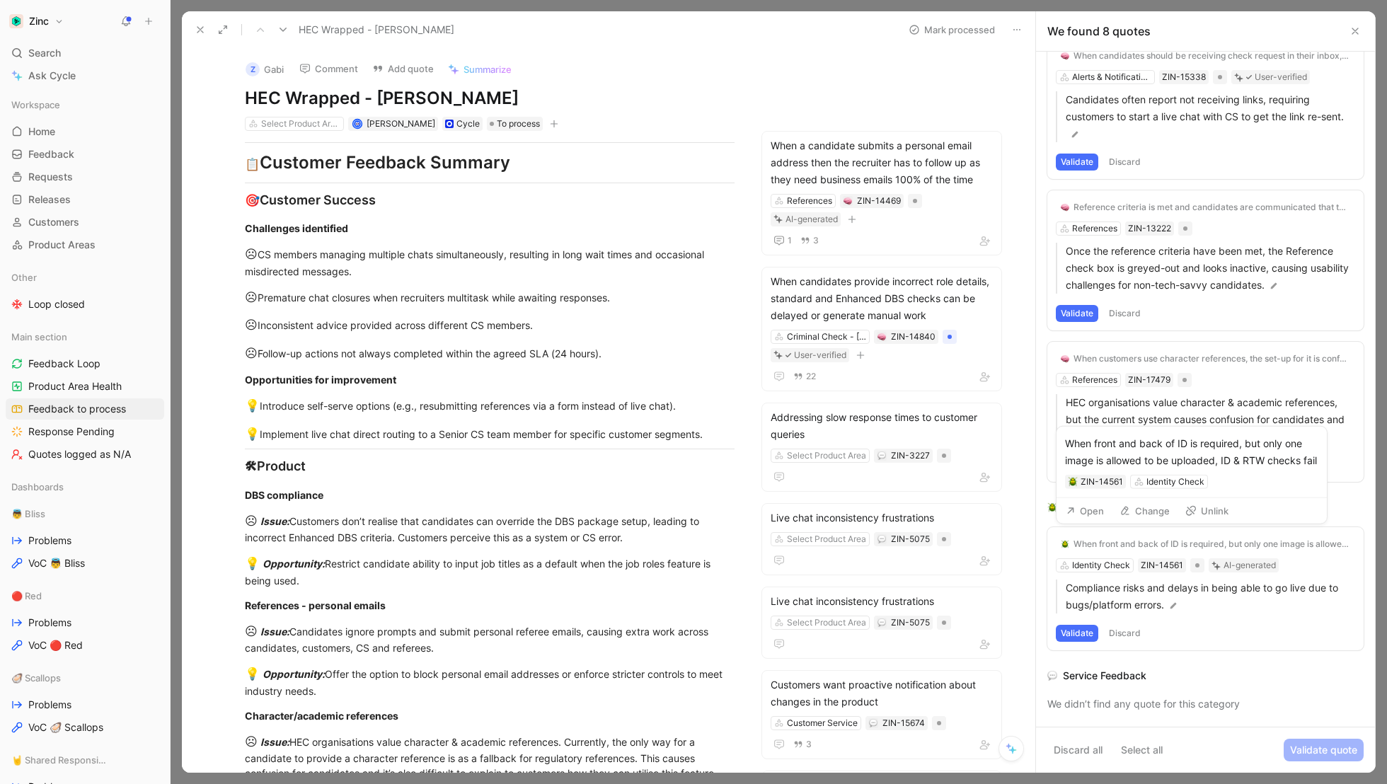
scroll to position [676, 0]
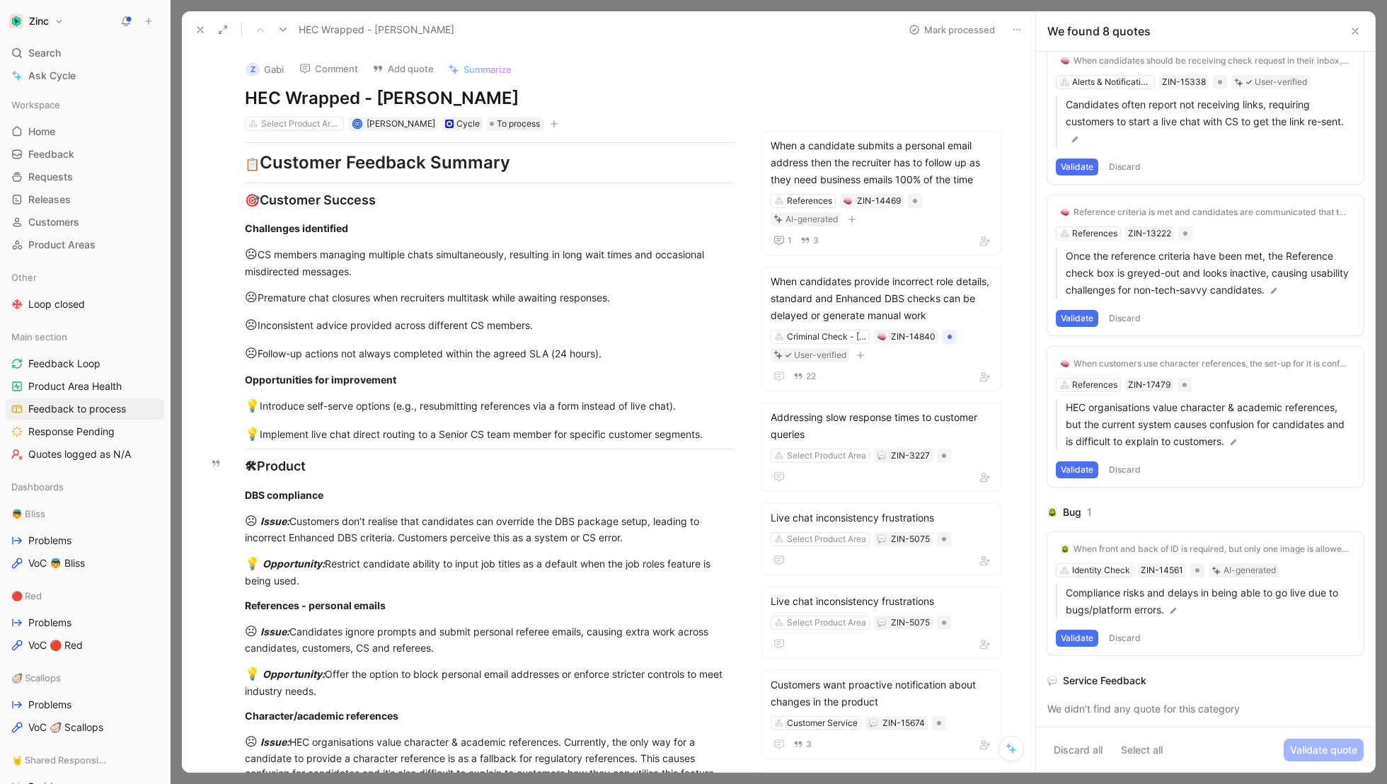
click at [1067, 462] on button "Validate" at bounding box center [1077, 470] width 42 height 17
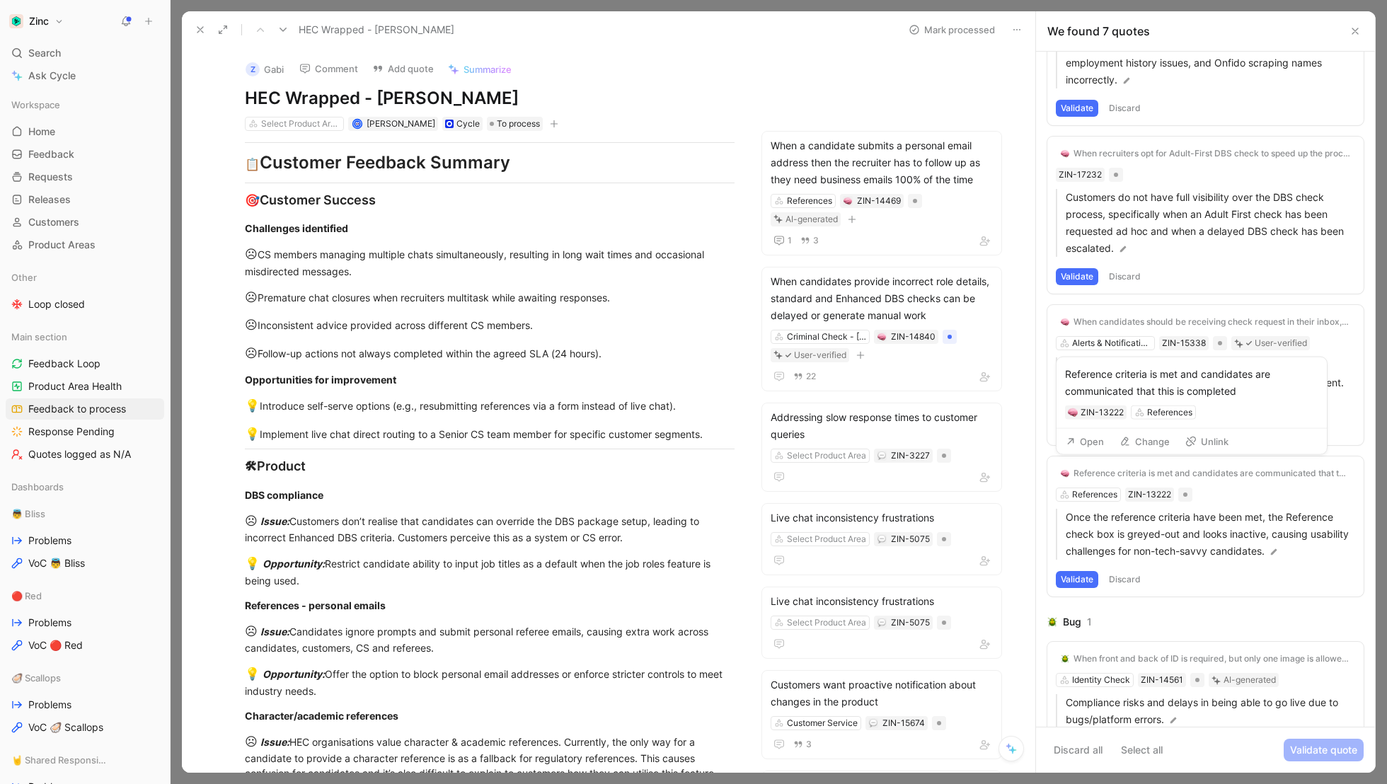
scroll to position [411, 0]
click at [1072, 428] on button "Validate" at bounding box center [1077, 431] width 42 height 17
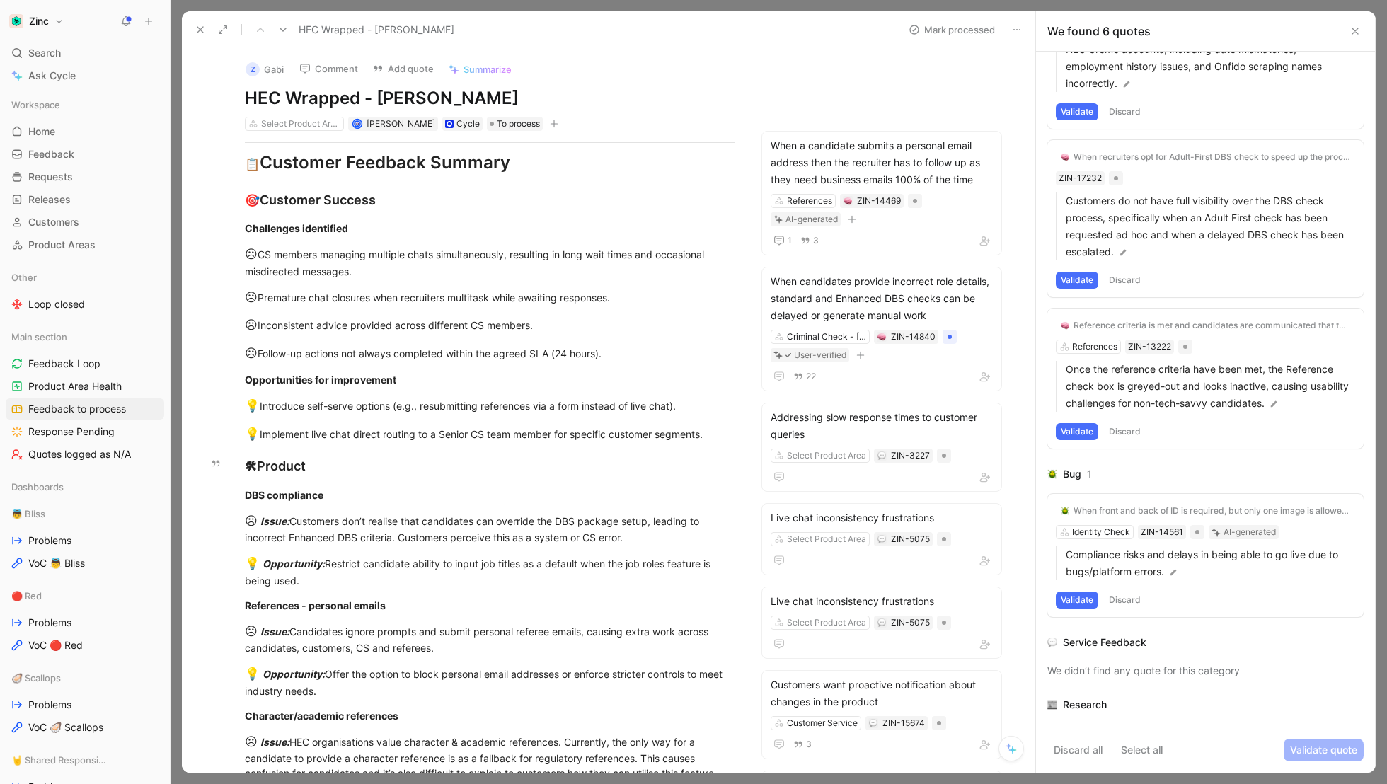
click at [1079, 272] on button "Validate" at bounding box center [1077, 280] width 42 height 17
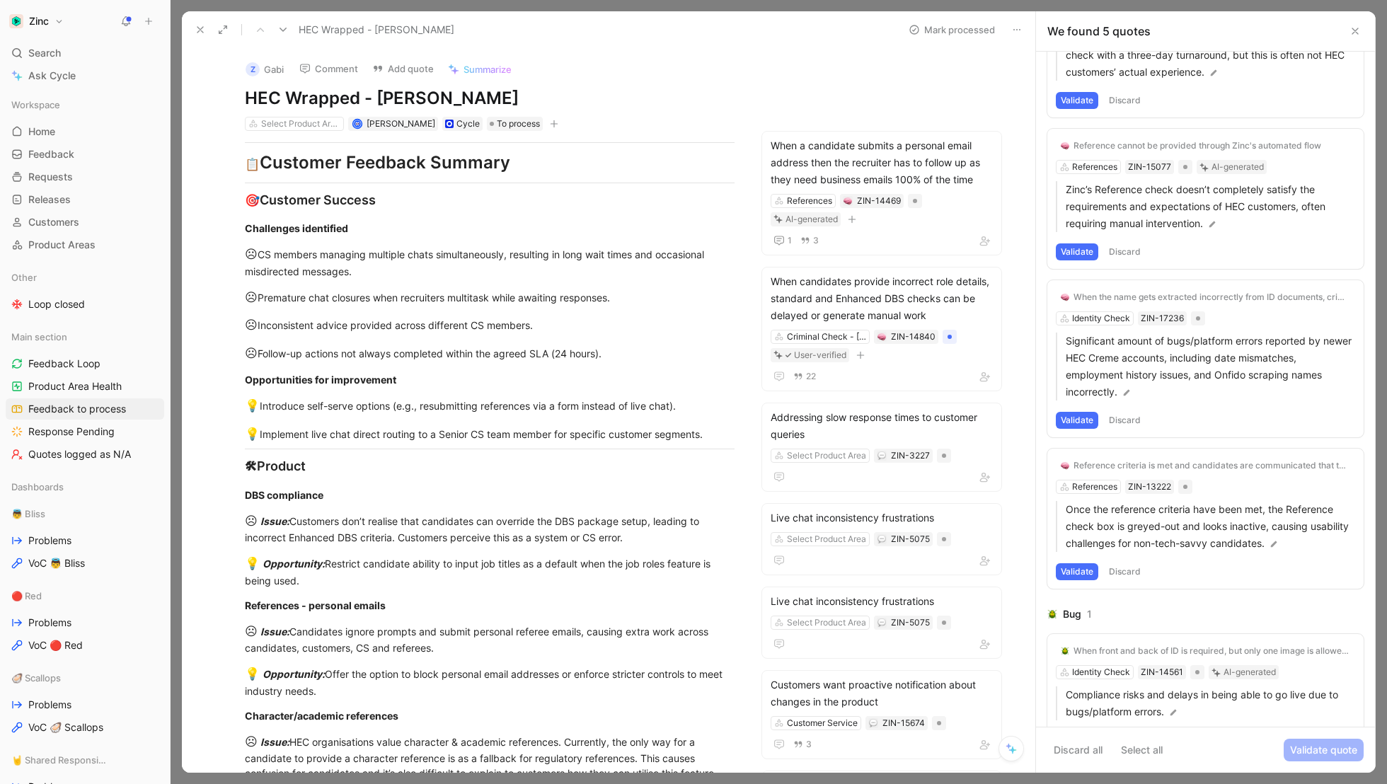
scroll to position [103, 0]
click at [1080, 413] on button "Validate" at bounding box center [1077, 419] width 42 height 17
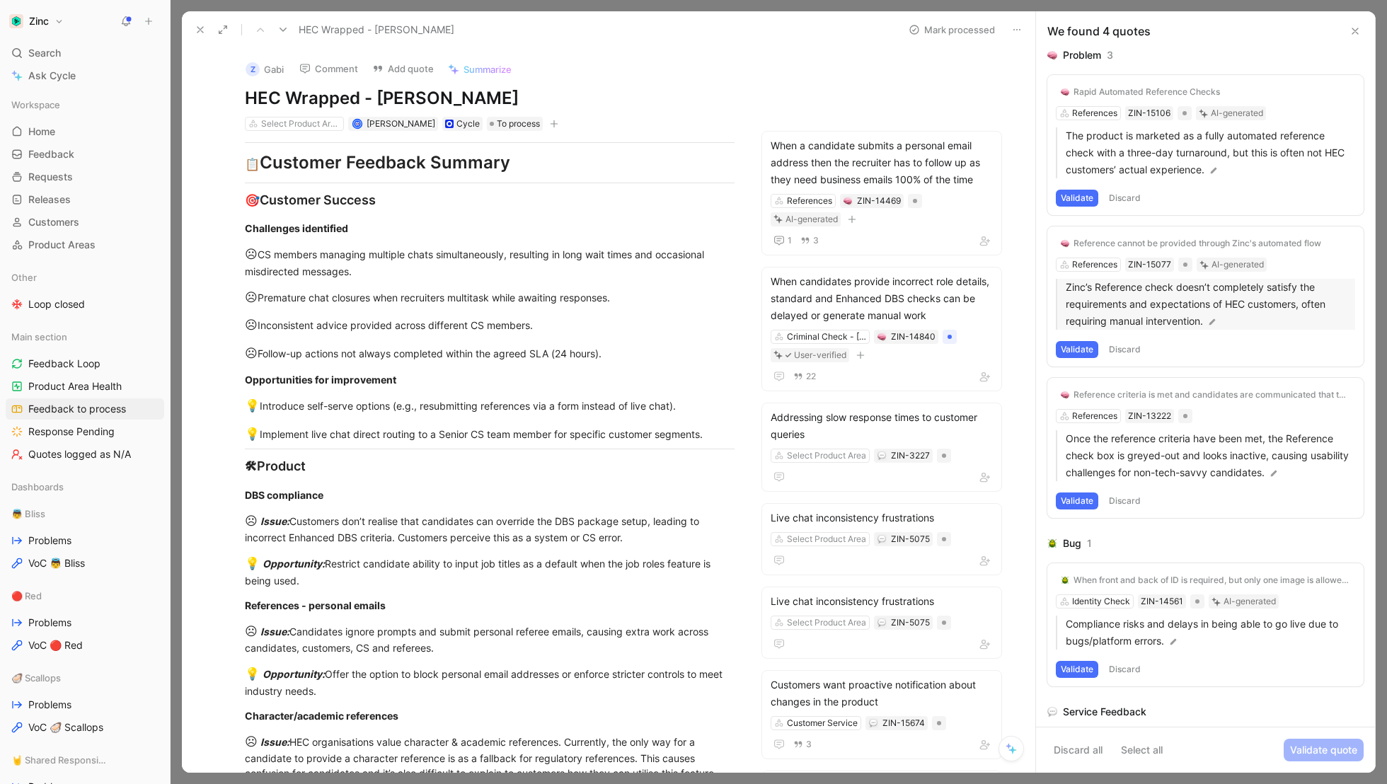
scroll to position [0, 0]
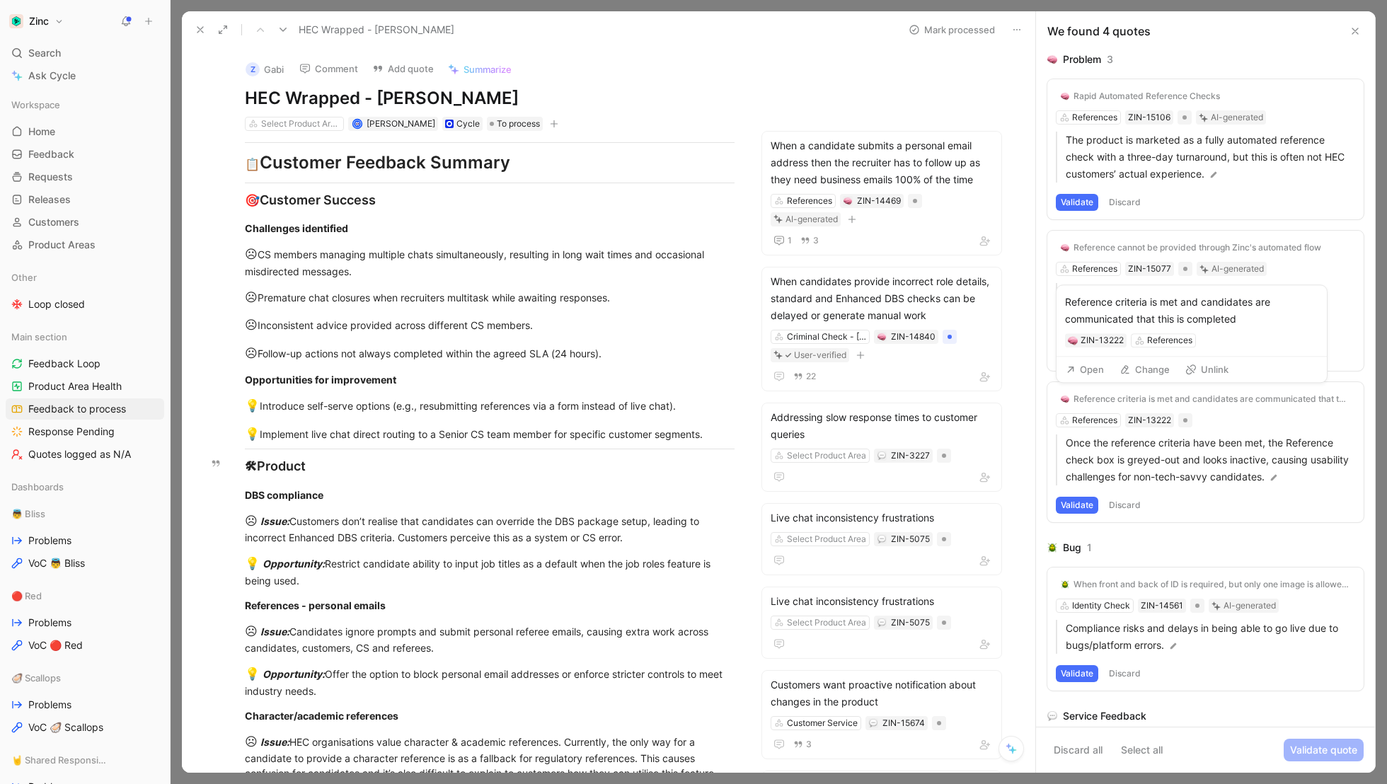
click at [1087, 370] on button "Open" at bounding box center [1085, 370] width 51 height 20
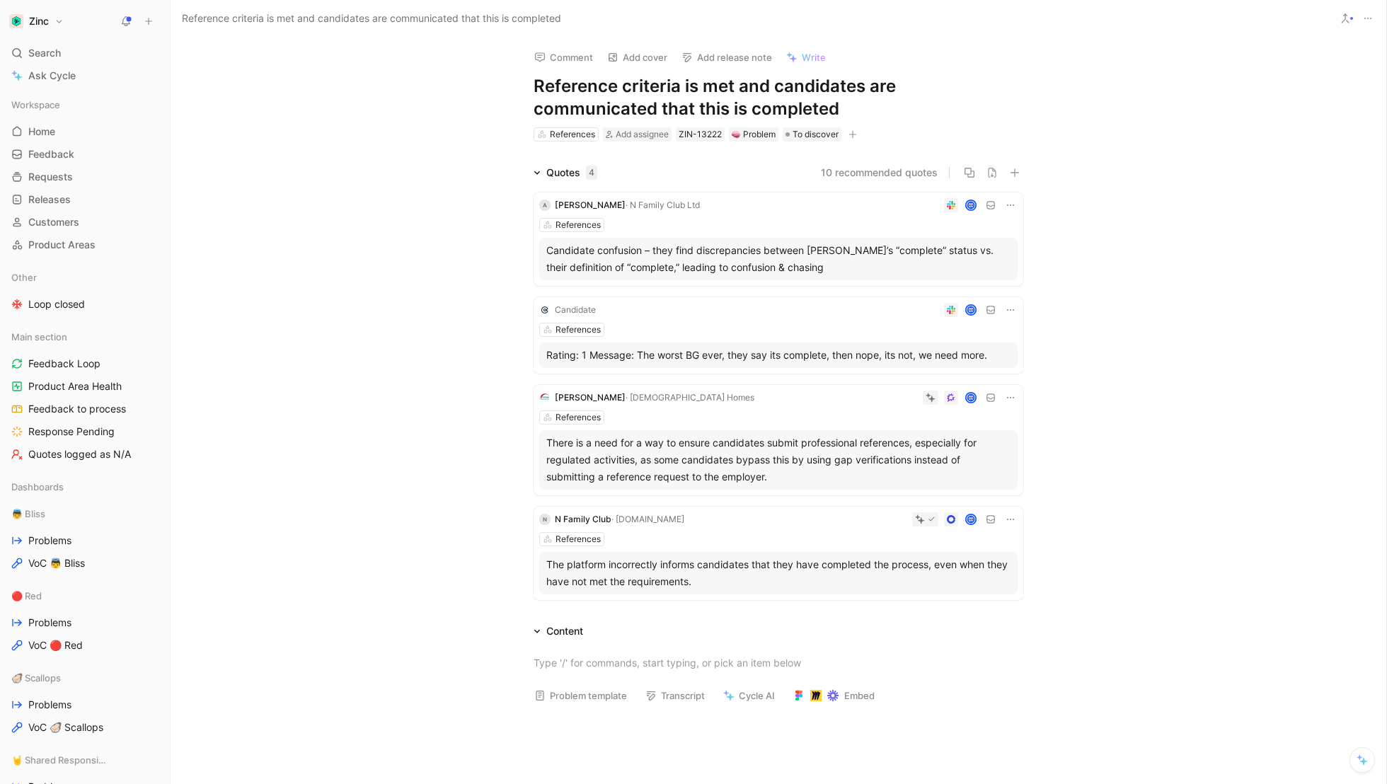
drag, startPoint x: 723, startPoint y: 106, endPoint x: 506, endPoint y: 92, distance: 217.8
click at [506, 92] on div "Comment Add cover Add release note Write Reference criteria is met and candidat…" at bounding box center [779, 411] width 1216 height 747
drag, startPoint x: 665, startPoint y: 99, endPoint x: 680, endPoint y: 87, distance: 18.6
click at [680, 87] on h1 "When candidates have added the required number of references, th" at bounding box center [779, 97] width 490 height 45
click at [442, 206] on div "Quotes 4 10 recommended quotes A [PERSON_NAME] · N Family Club Ltd References C…" at bounding box center [779, 385] width 1216 height 442
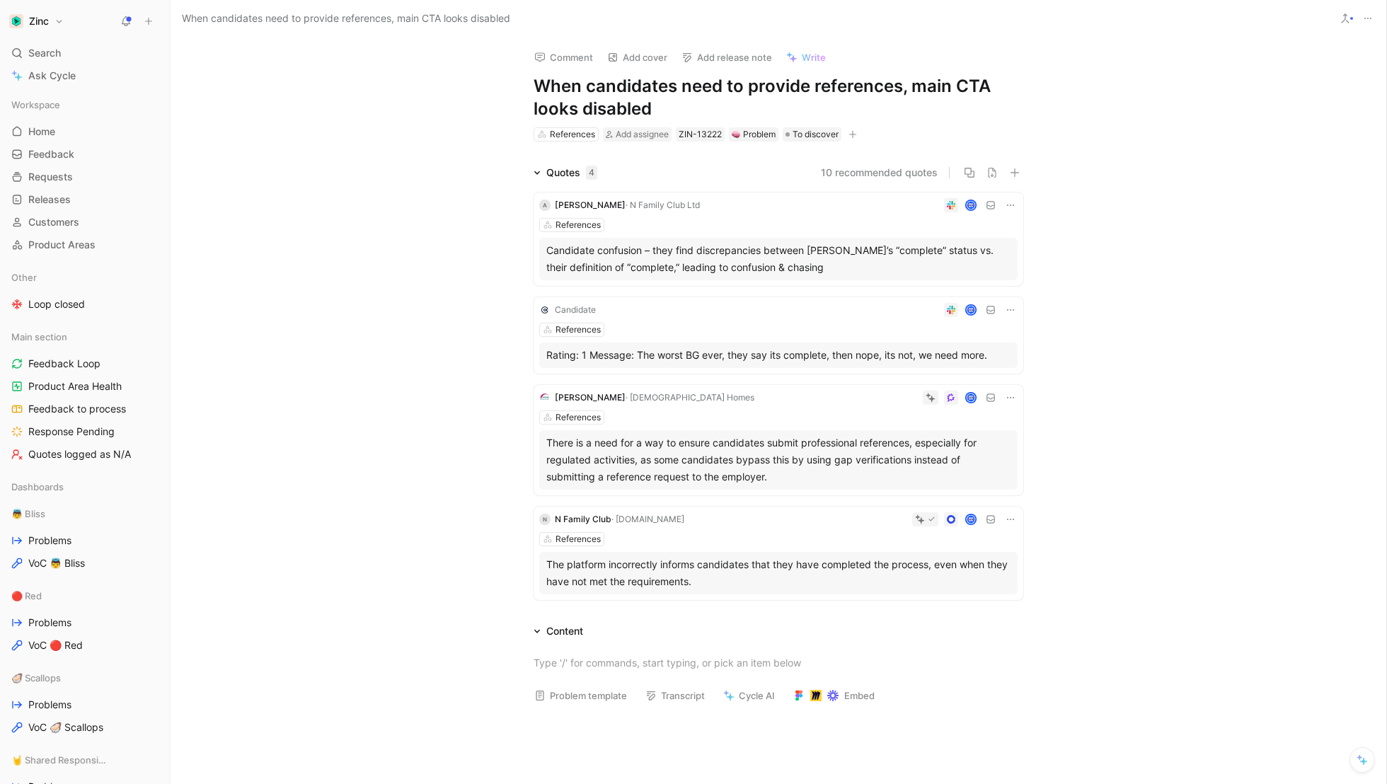
click at [774, 542] on div "References" at bounding box center [778, 539] width 479 height 14
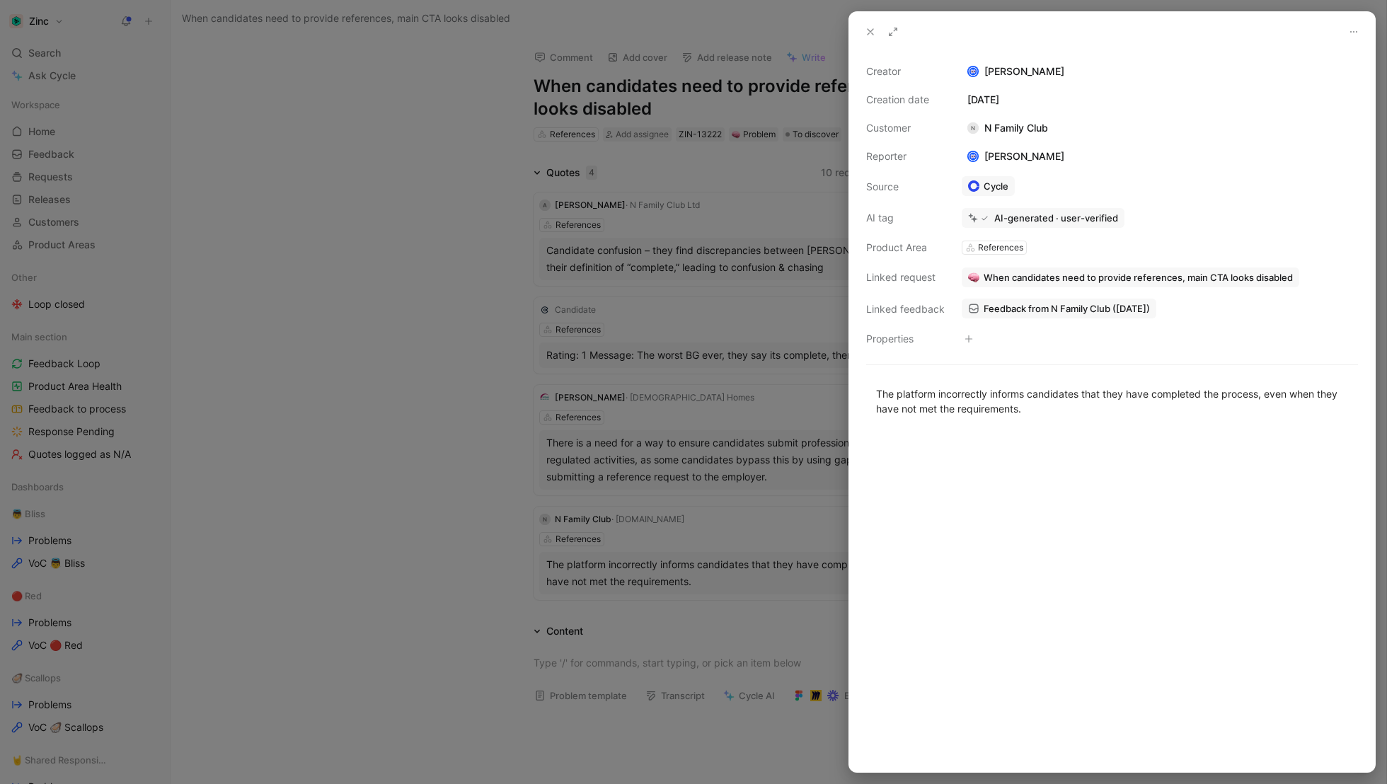
click at [1011, 278] on span "When candidates need to provide references, main CTA looks disabled" at bounding box center [1138, 277] width 309 height 13
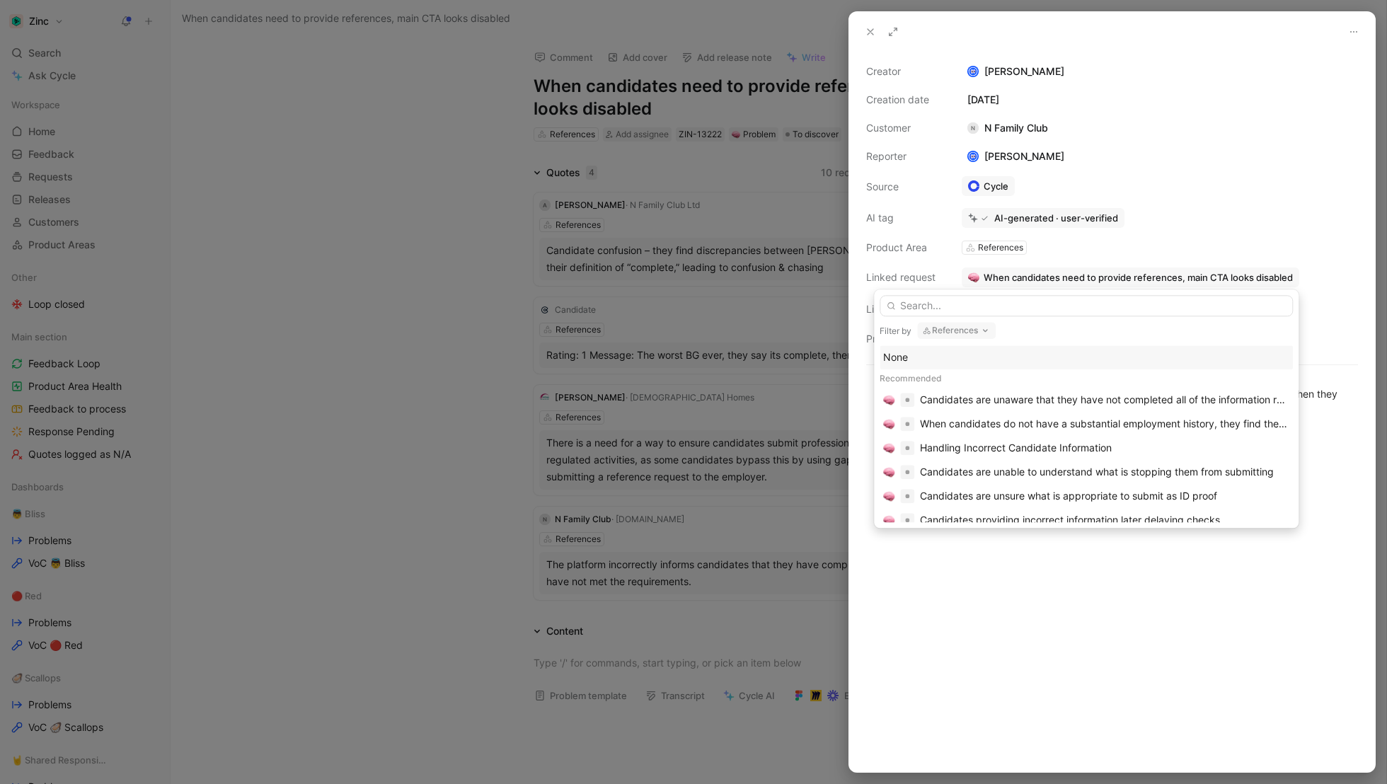
click at [964, 332] on button "References" at bounding box center [956, 330] width 79 height 17
type input "notifi"
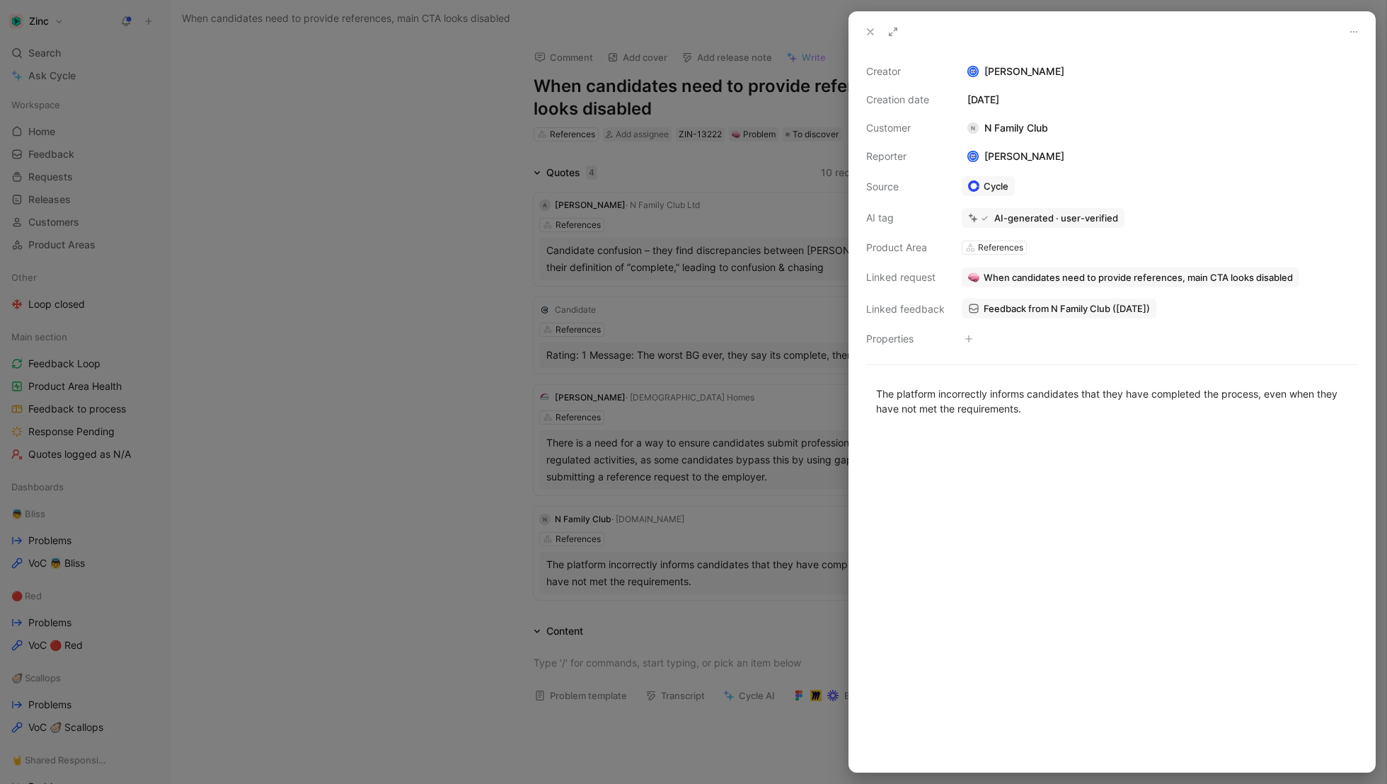
click at [1159, 280] on span "When candidates need to provide references, main CTA looks disabled" at bounding box center [1138, 277] width 309 height 13
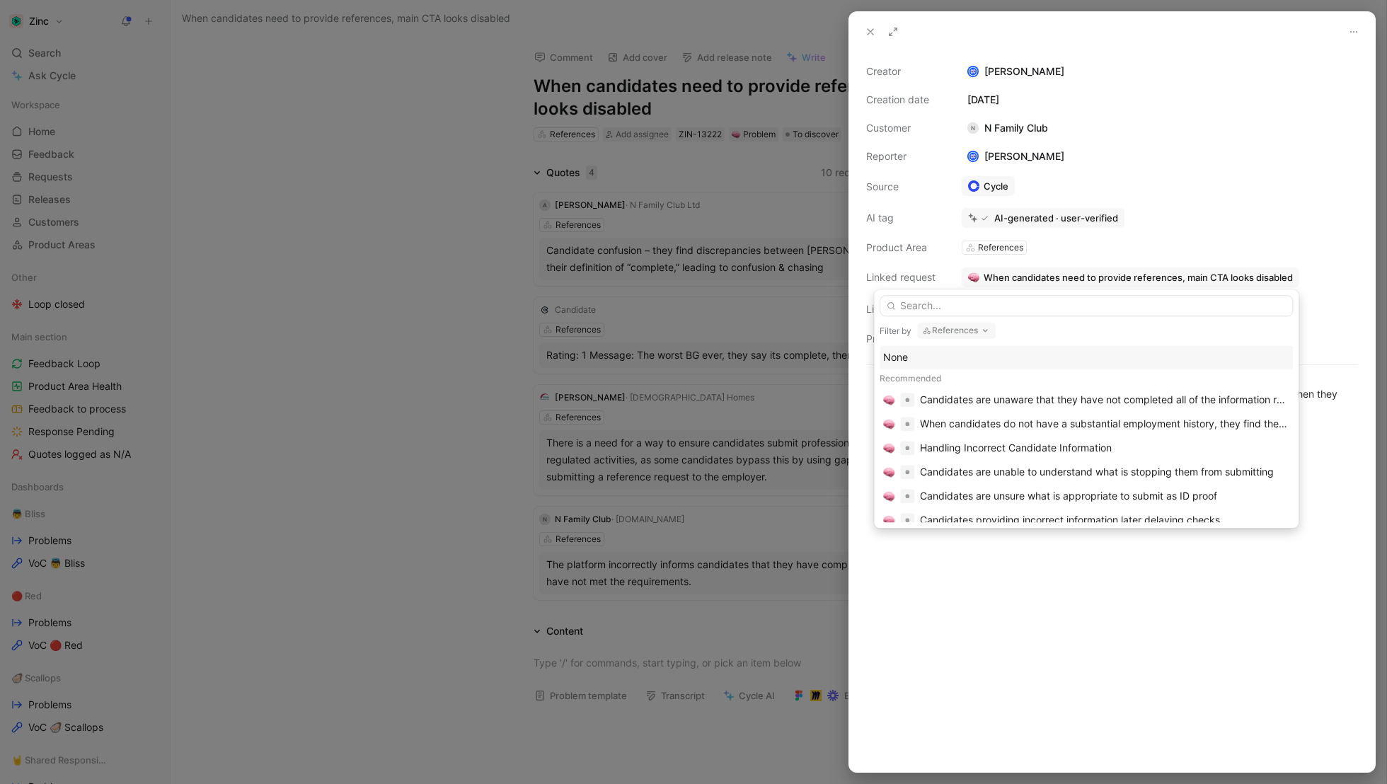
click at [944, 336] on button "References" at bounding box center [956, 330] width 79 height 17
type input "notifi"
click at [941, 389] on span "Alerts &" at bounding box center [941, 388] width 35 height 12
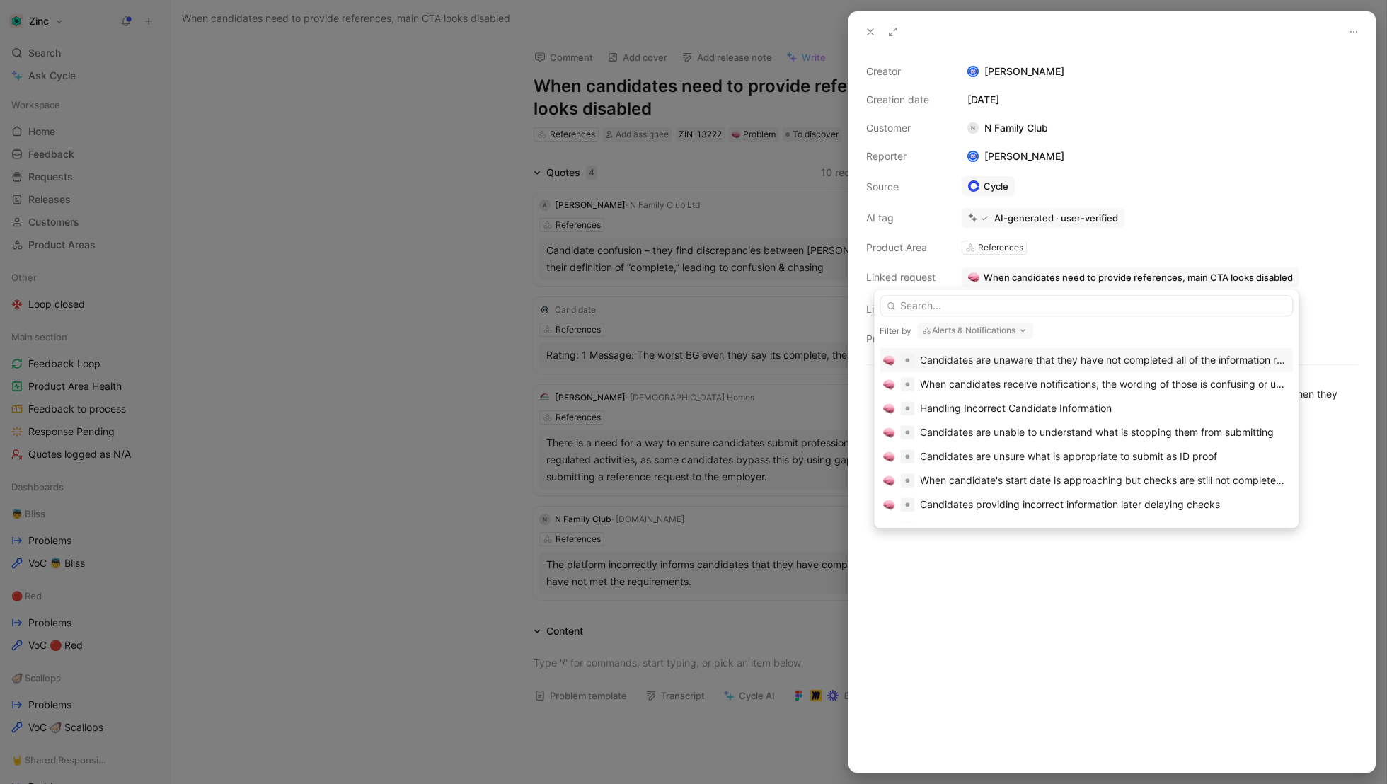
scroll to position [40, 0]
click at [946, 314] on input "text" at bounding box center [1086, 305] width 413 height 21
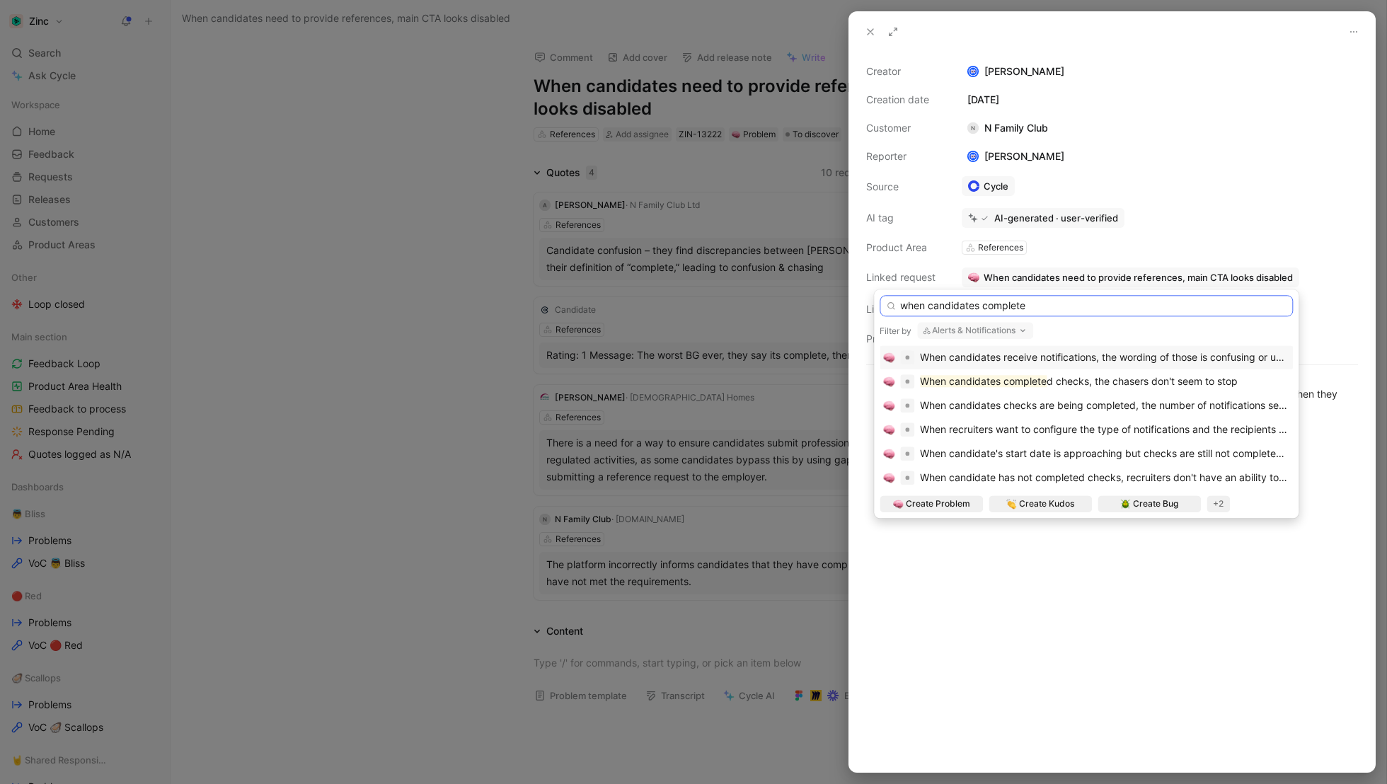
scroll to position [0, 0]
type input "when candidates complete"
click at [999, 358] on span "When candidates receive notifications, the wording of those is confusing or unf…" at bounding box center [1118, 357] width 396 height 12
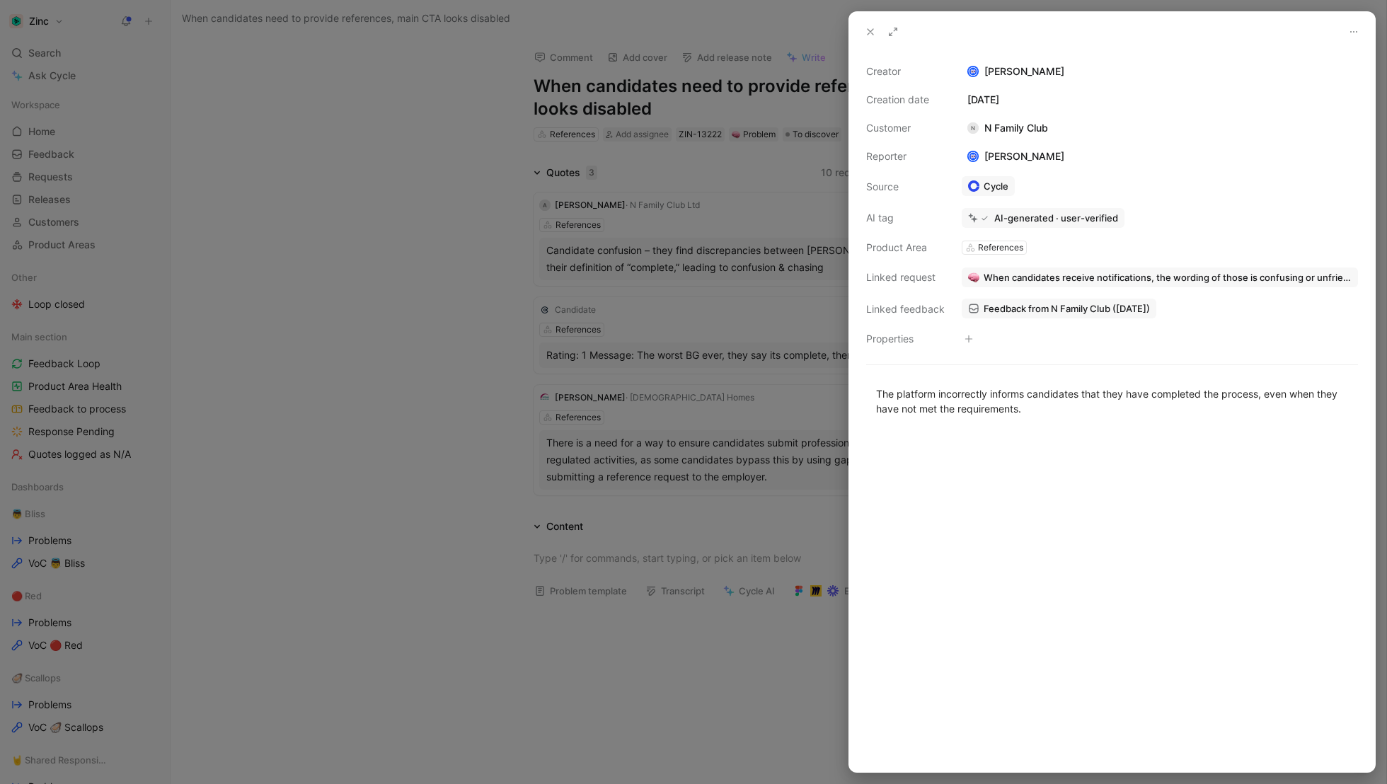
click at [874, 32] on icon at bounding box center [870, 31] width 11 height 11
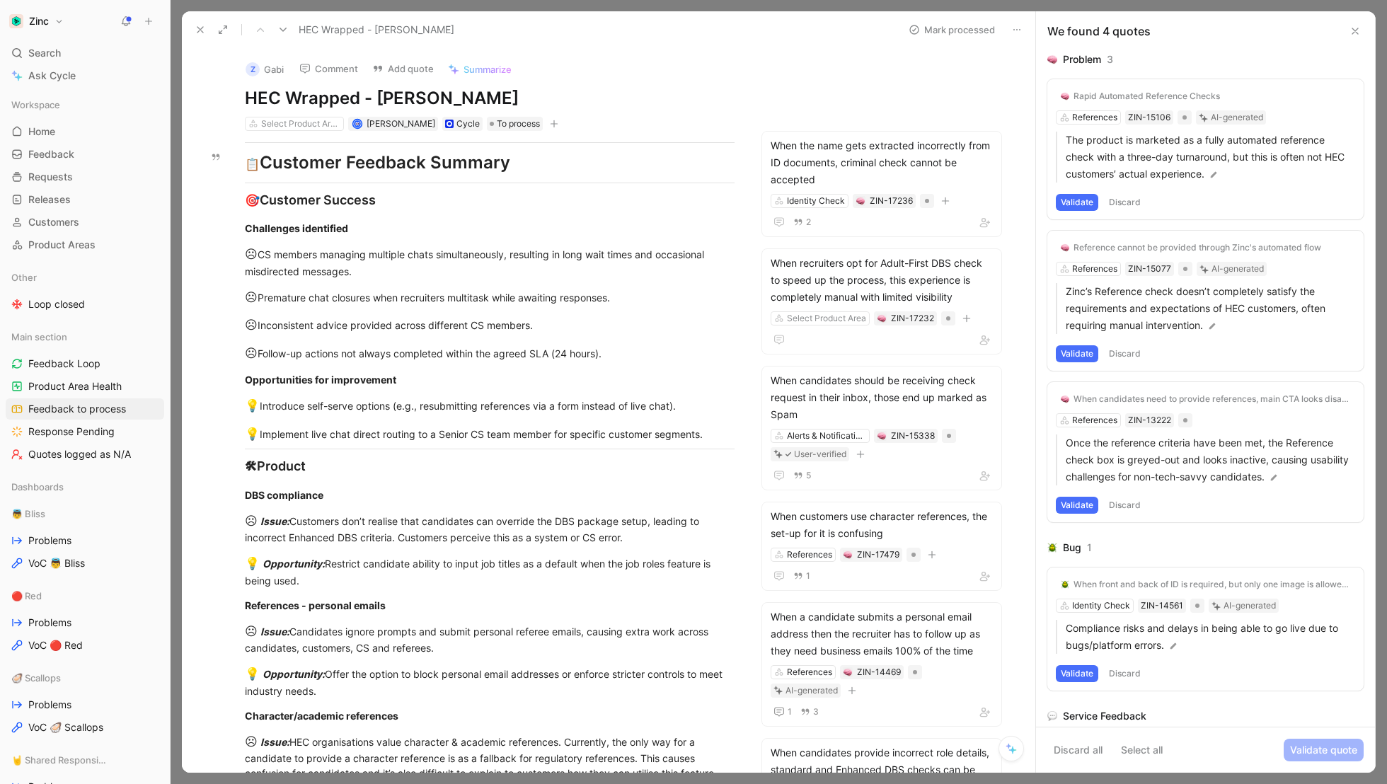
click at [1079, 504] on button "Validate" at bounding box center [1077, 505] width 42 height 17
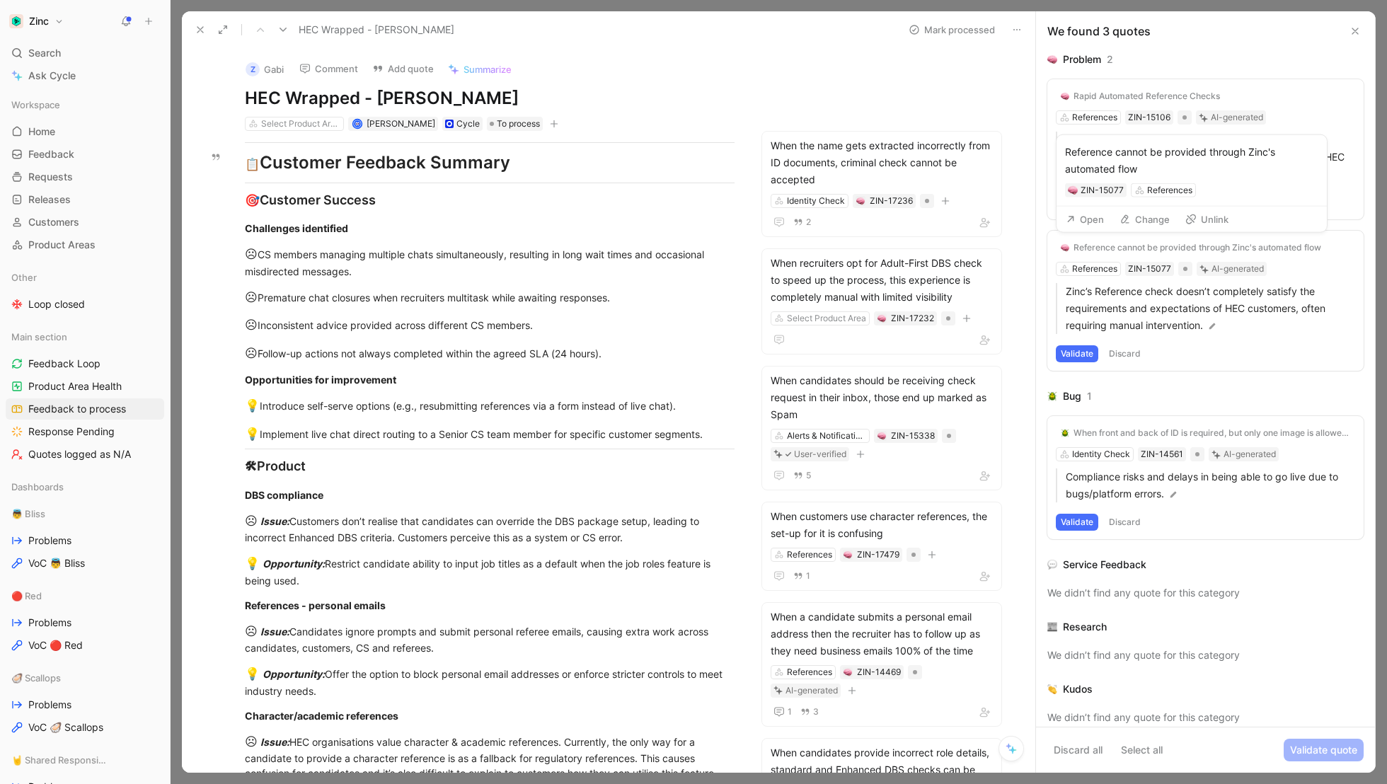
click at [1096, 218] on button "Open" at bounding box center [1085, 220] width 51 height 20
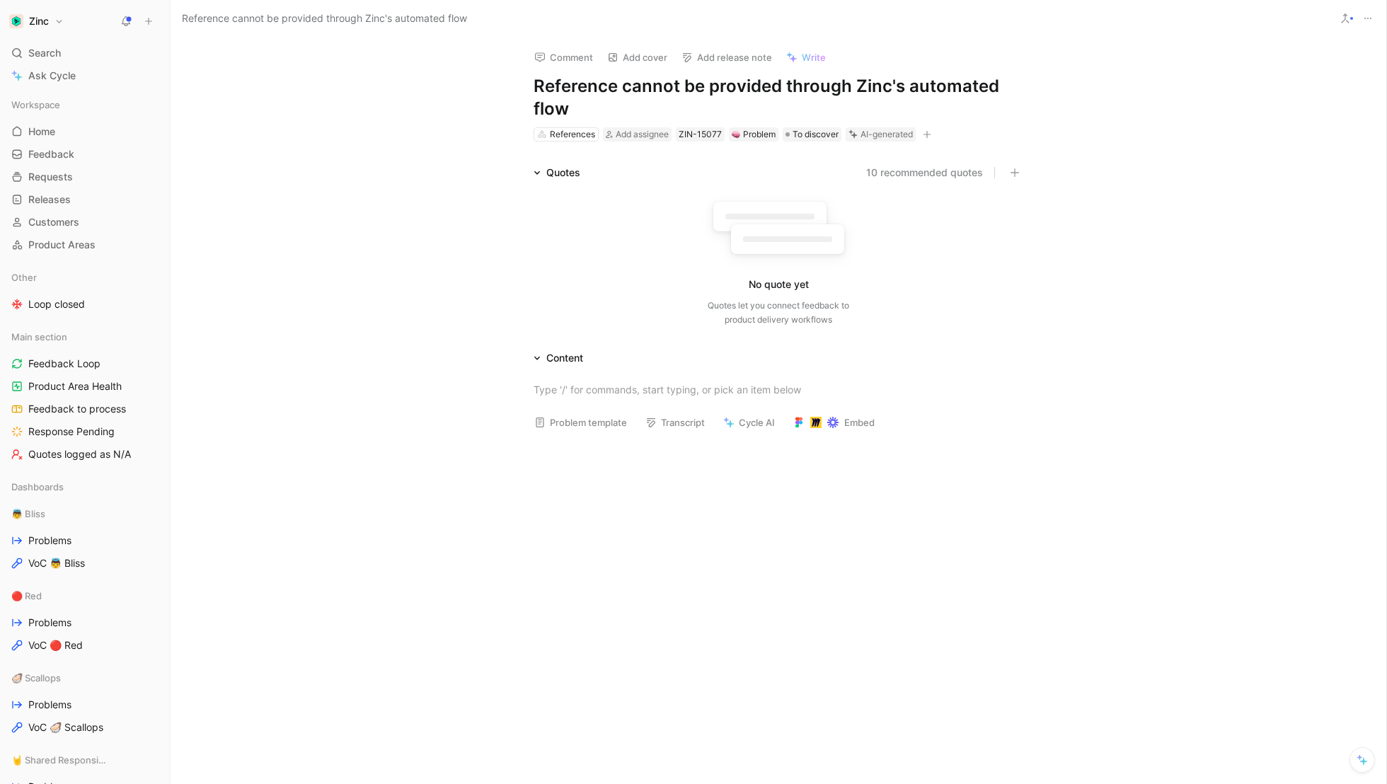
click at [644, 101] on h1 "Reference cannot be provided through Zinc's automated flow" at bounding box center [779, 97] width 490 height 45
drag, startPoint x: 580, startPoint y: 108, endPoint x: 498, endPoint y: 67, distance: 92.1
click at [498, 67] on div "Comment Add cover Add release note Write Reference cannot be provided through Z…" at bounding box center [779, 411] width 1216 height 747
click at [628, 144] on div "Comment Add cover Add release note Write Reference cannot be provided through Z…" at bounding box center [779, 411] width 1216 height 747
drag, startPoint x: 605, startPoint y: 107, endPoint x: 633, endPoint y: 84, distance: 36.3
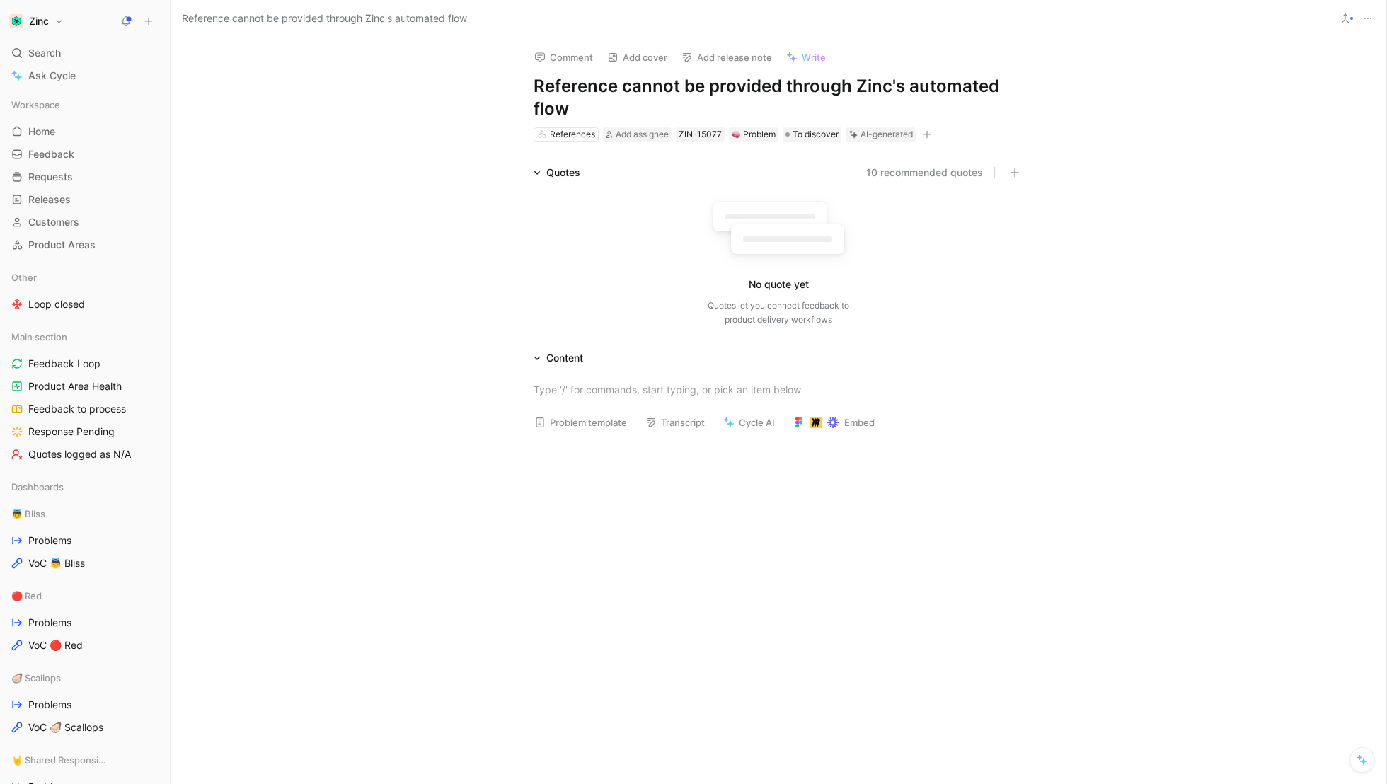
click at [633, 84] on h1 "Reference cannot be provided through Zinc's automated flow" at bounding box center [779, 97] width 490 height 45
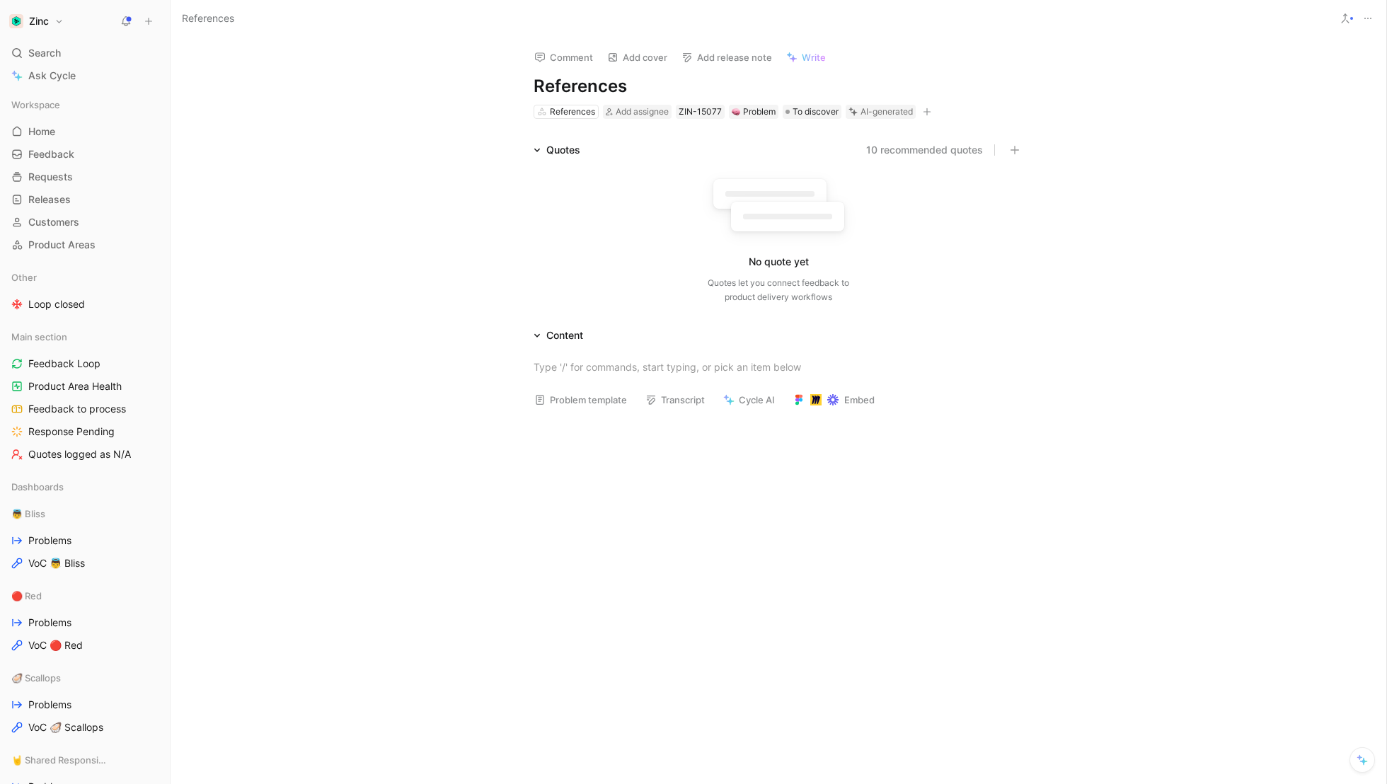
click at [534, 92] on h1 "References" at bounding box center [779, 86] width 490 height 23
click at [684, 87] on h1 "Zinc References" at bounding box center [779, 86] width 490 height 23
click at [745, 110] on div "Problem" at bounding box center [754, 112] width 44 height 14
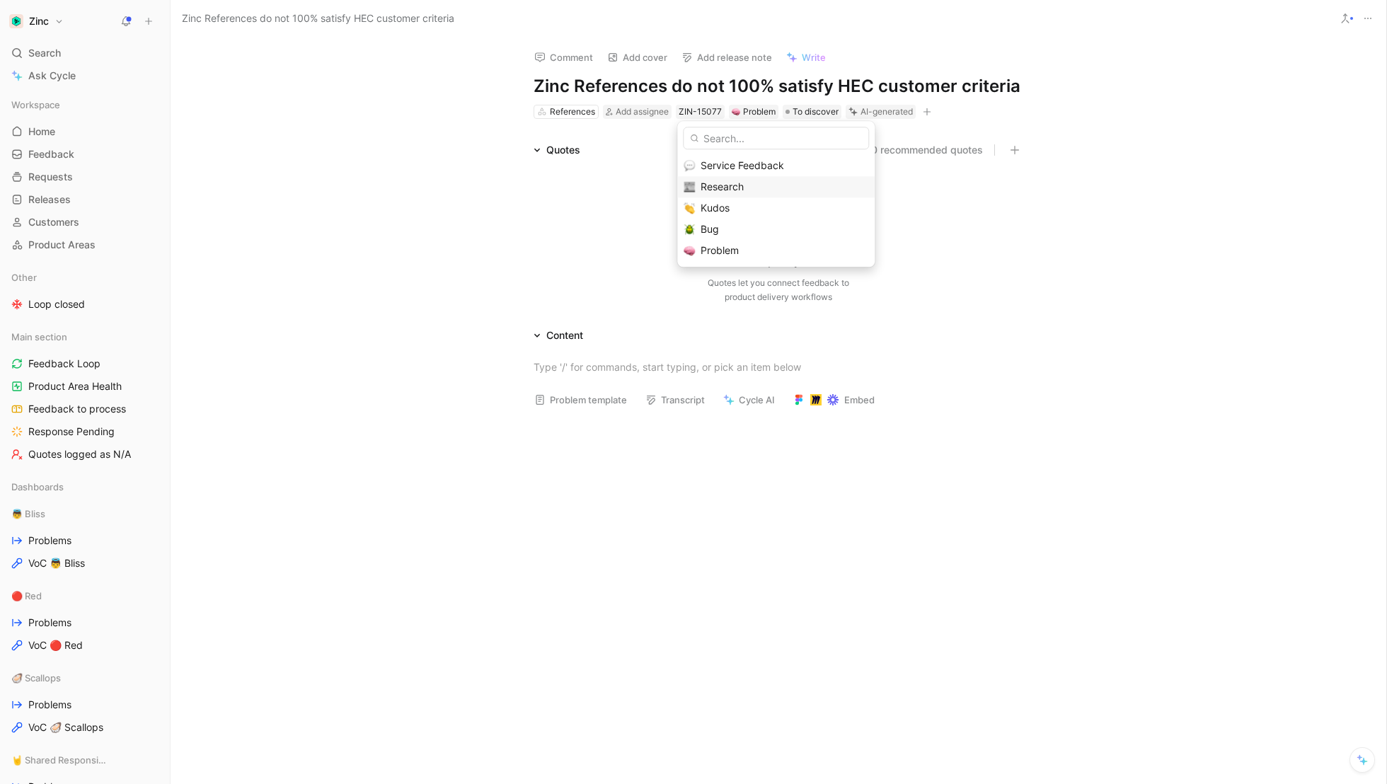
click at [728, 184] on span "Research" at bounding box center [722, 187] width 43 height 12
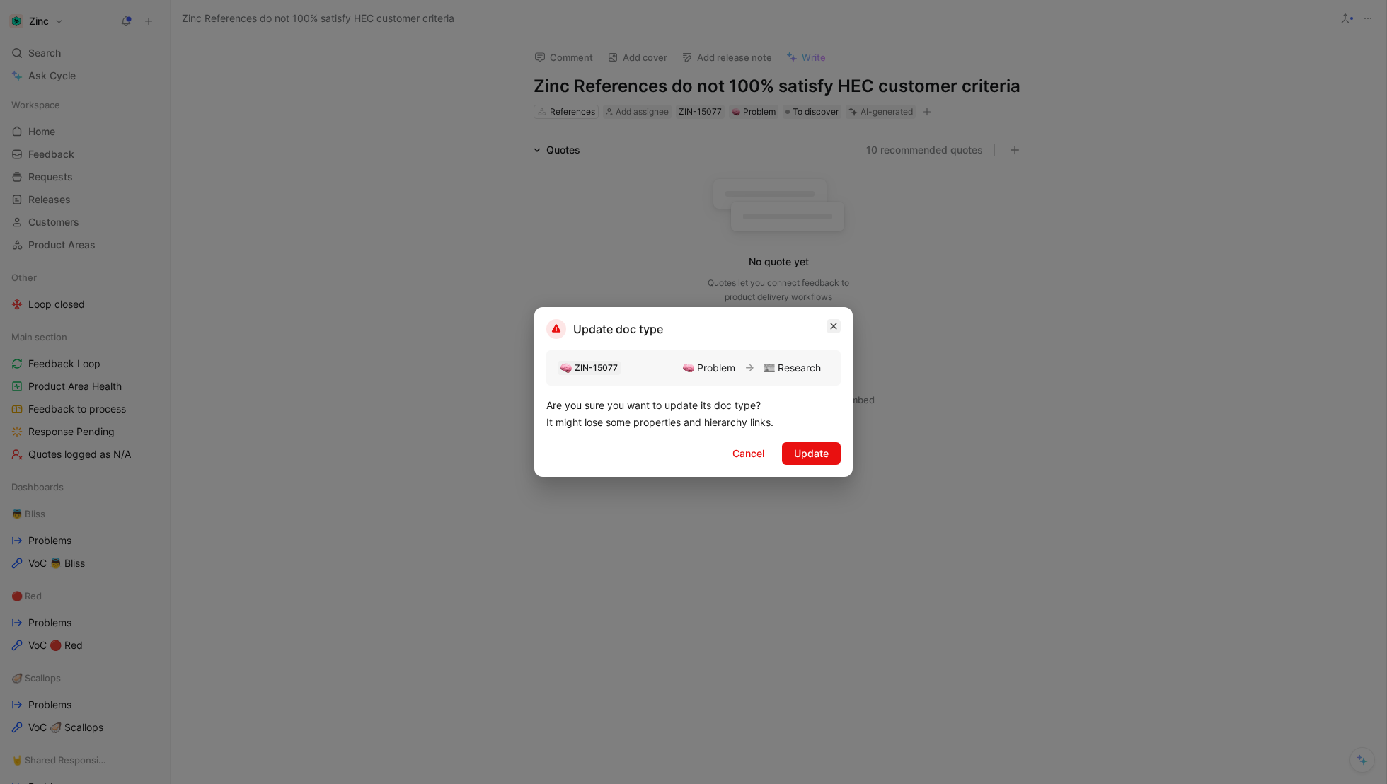
click at [829, 323] on button "button" at bounding box center [834, 326] width 14 height 14
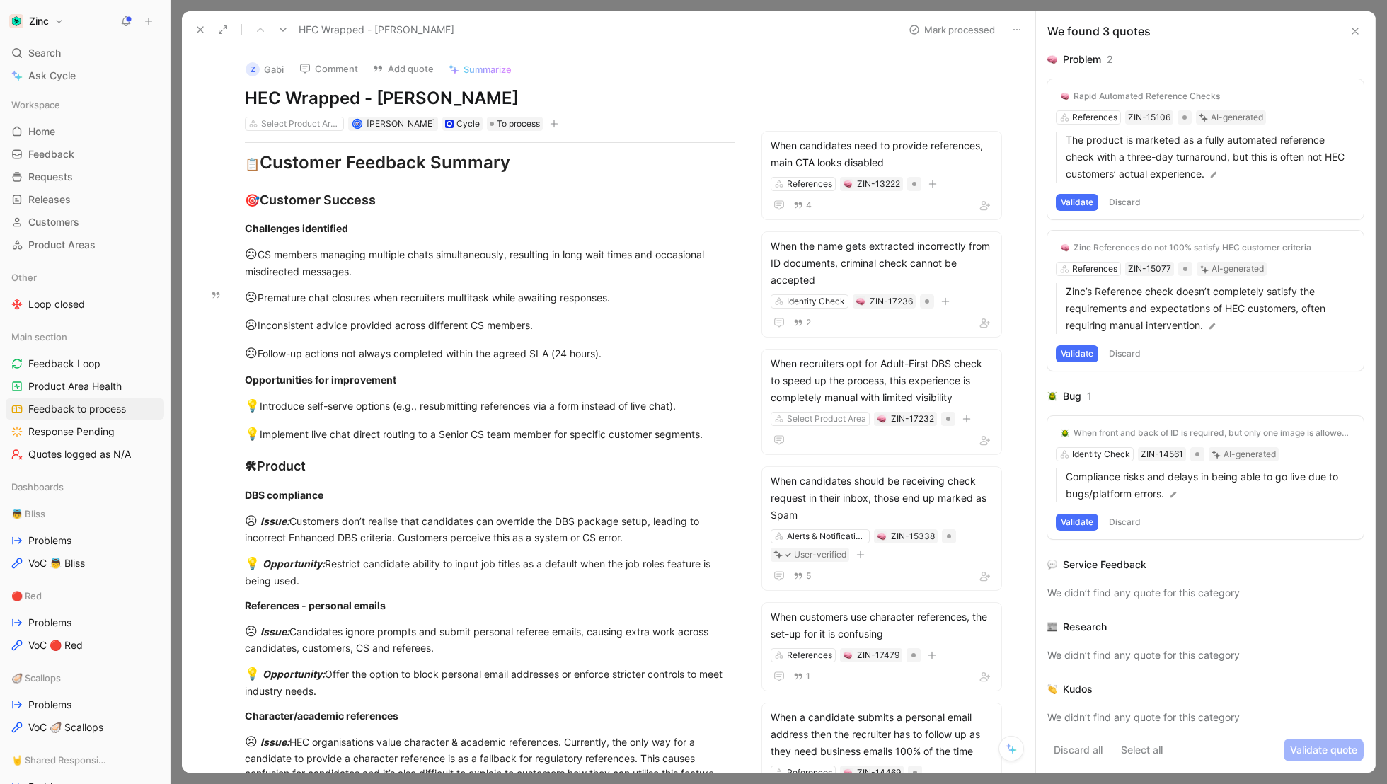
click at [1085, 350] on button "Validate" at bounding box center [1077, 353] width 42 height 17
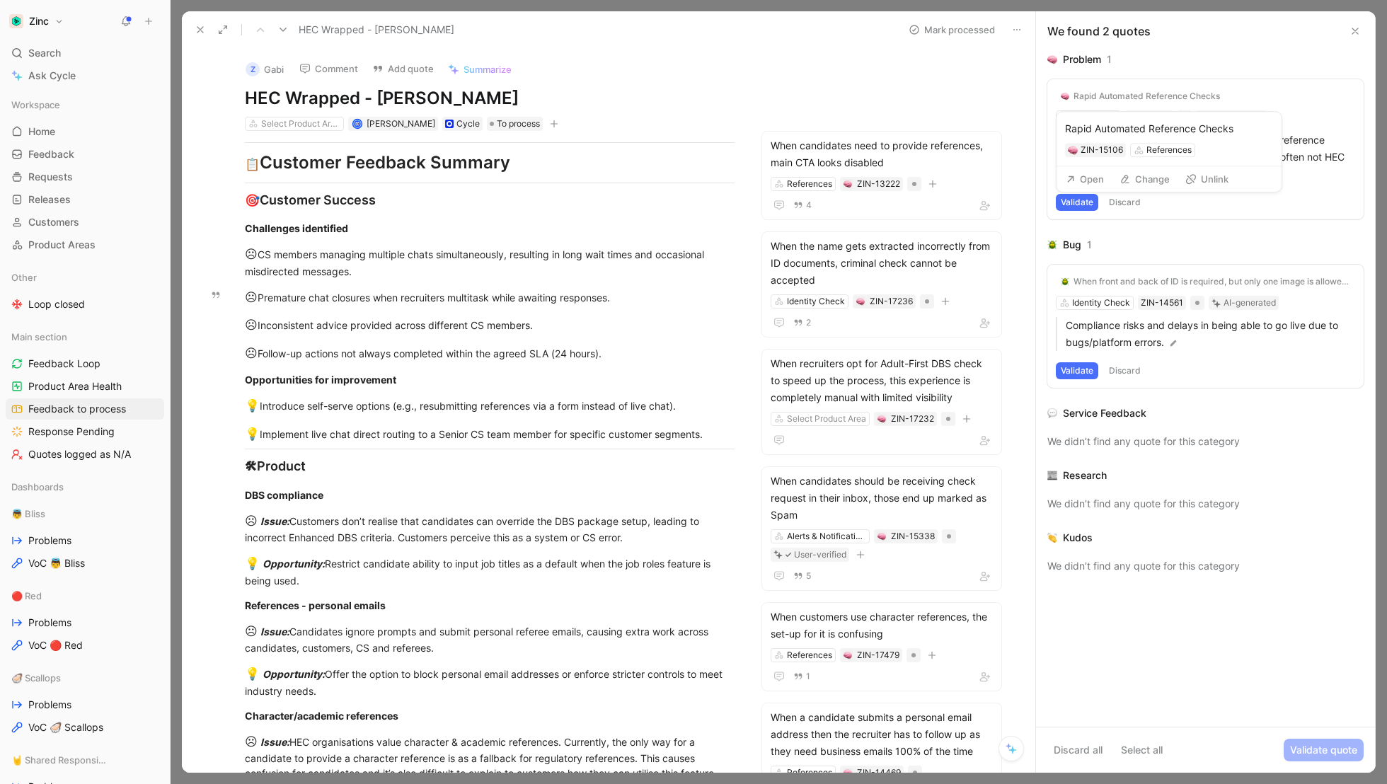
click at [1109, 91] on div "Rapid Automated Reference Checks" at bounding box center [1147, 96] width 147 height 11
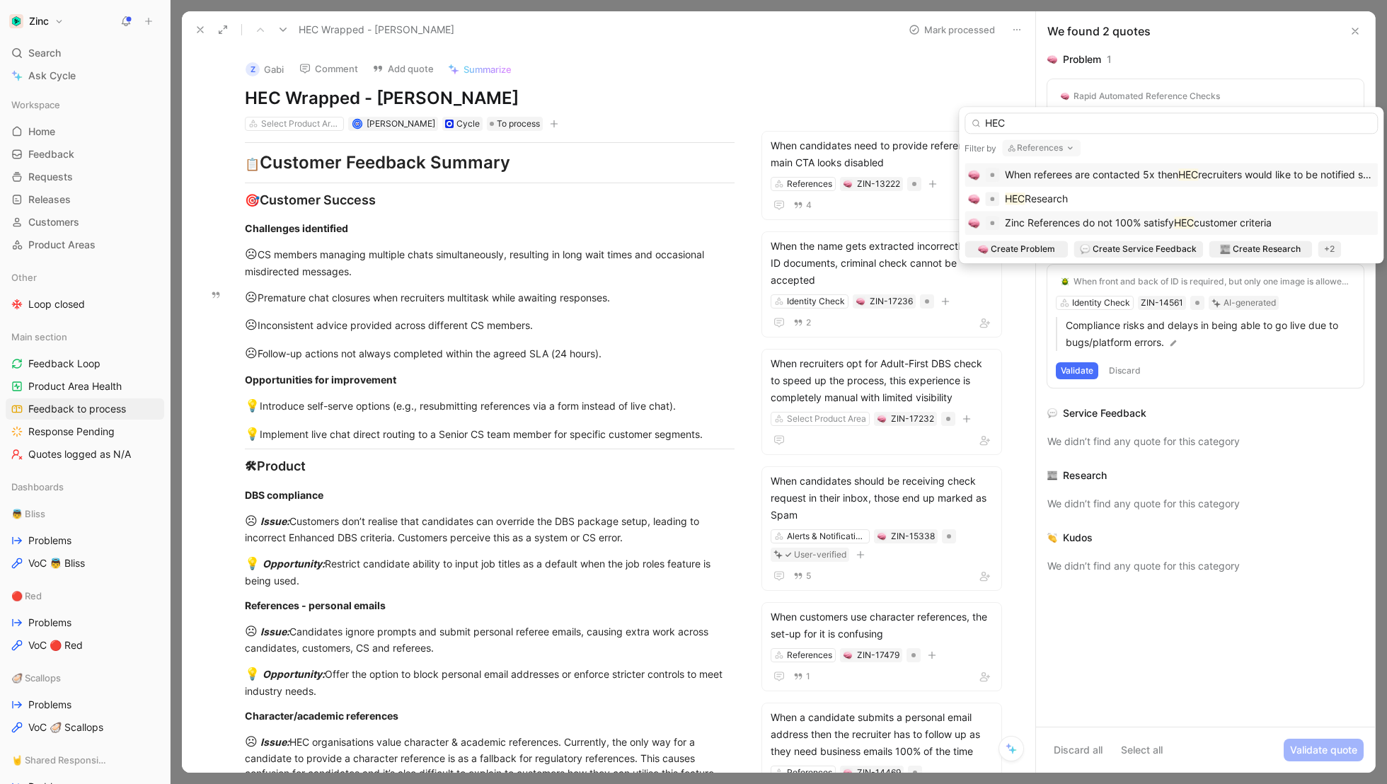
type input "HEC"
click at [1087, 227] on span "Zinc References do not 100% satisfy" at bounding box center [1089, 223] width 169 height 12
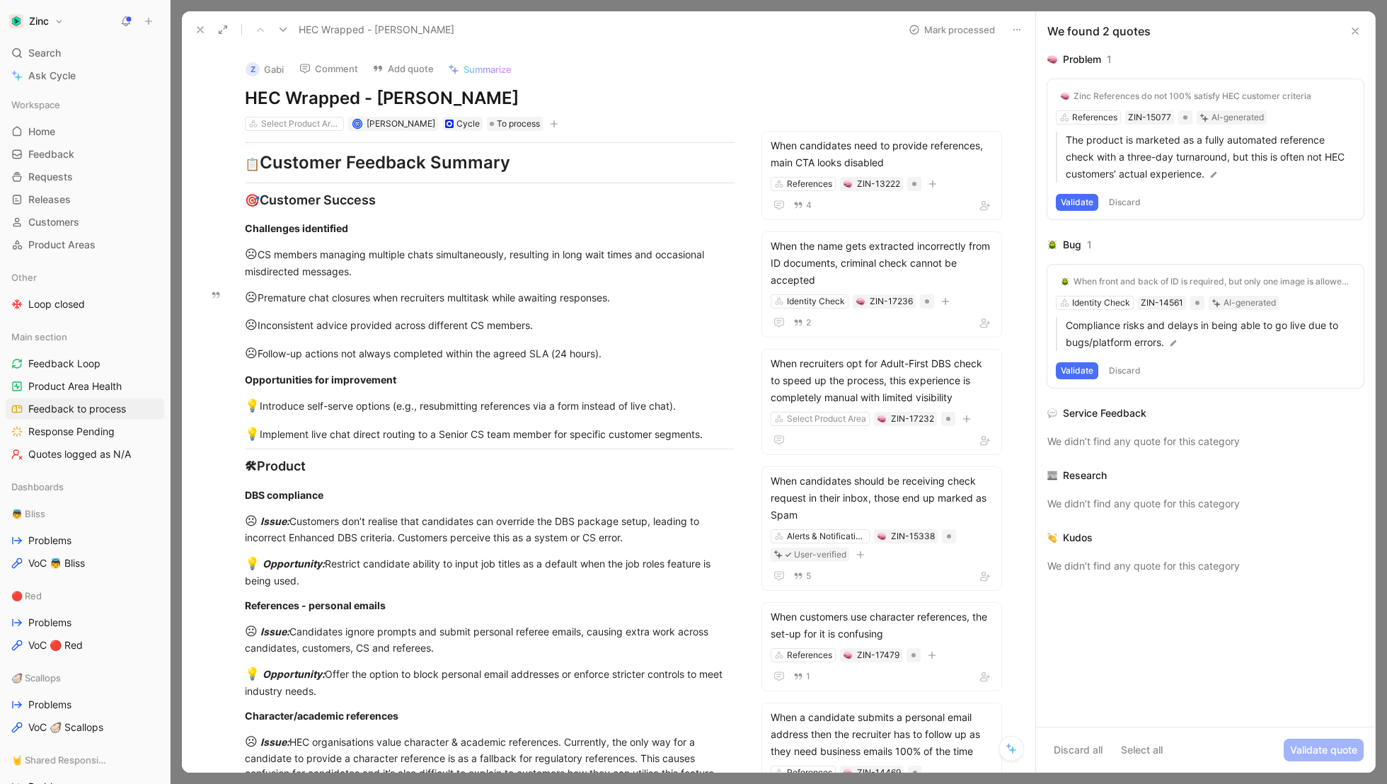
click at [1079, 198] on button "Validate" at bounding box center [1077, 202] width 42 height 17
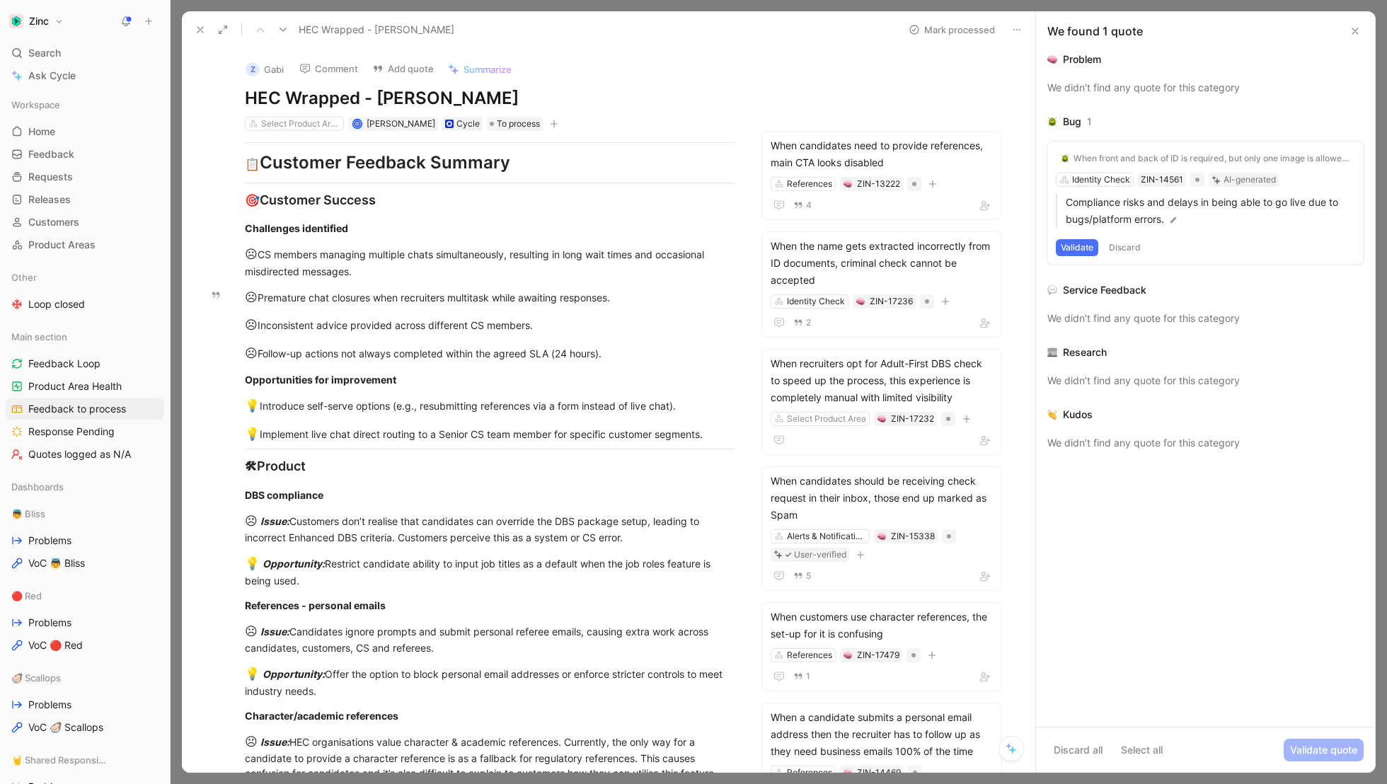
click at [1123, 248] on button "Discard" at bounding box center [1125, 247] width 42 height 17
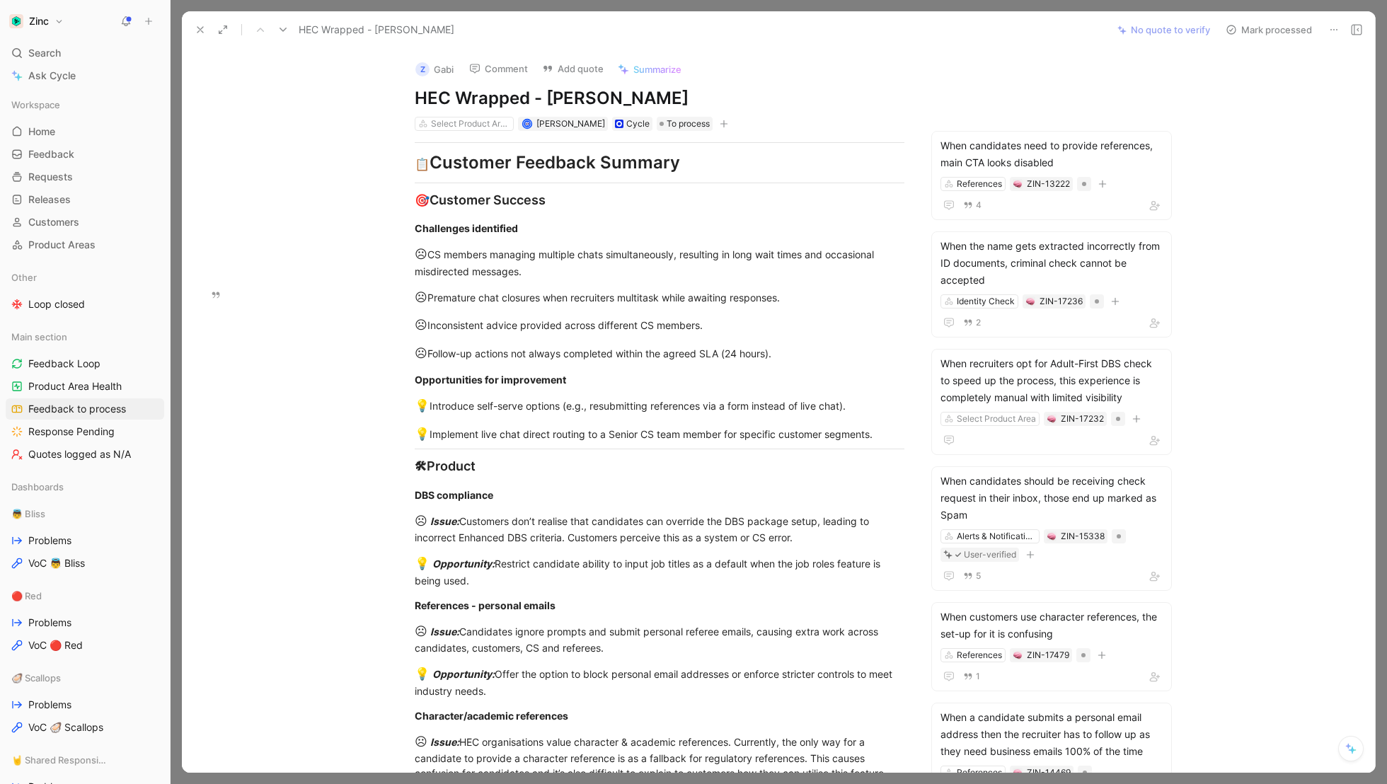
click at [1258, 28] on button "Mark processed" at bounding box center [1269, 30] width 99 height 20
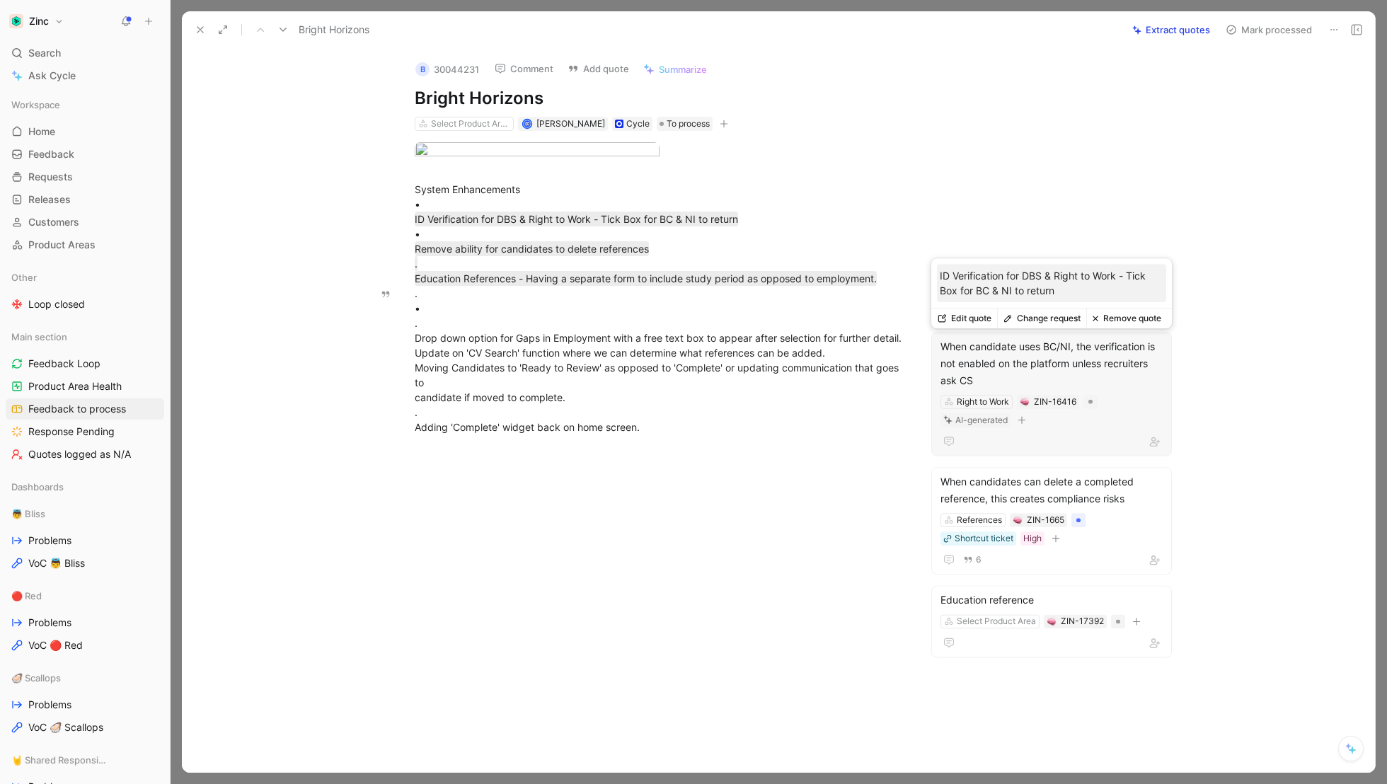
click at [1116, 372] on div "When candidate uses BC/NI, the verification is not enabled on the platform unle…" at bounding box center [1052, 363] width 222 height 51
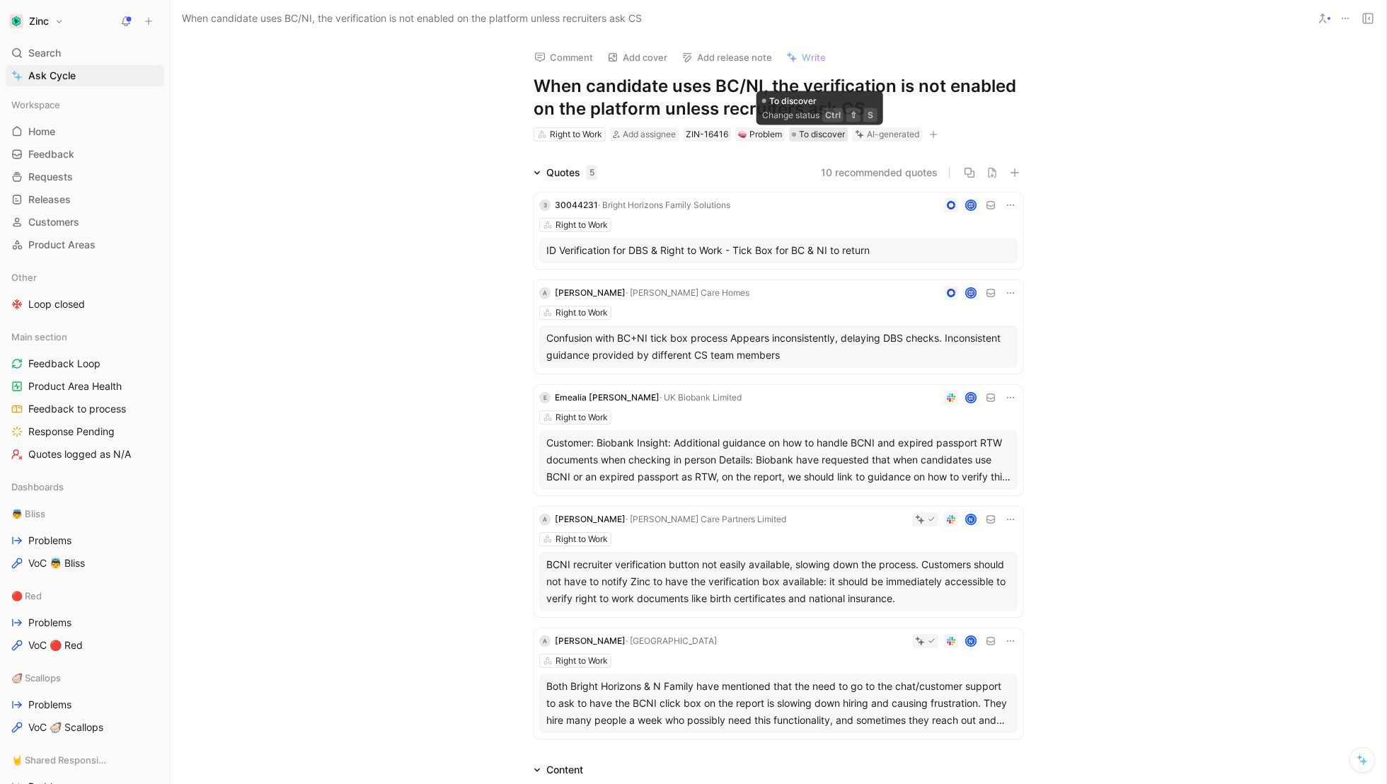
click at [817, 134] on span "To discover" at bounding box center [822, 134] width 46 height 14
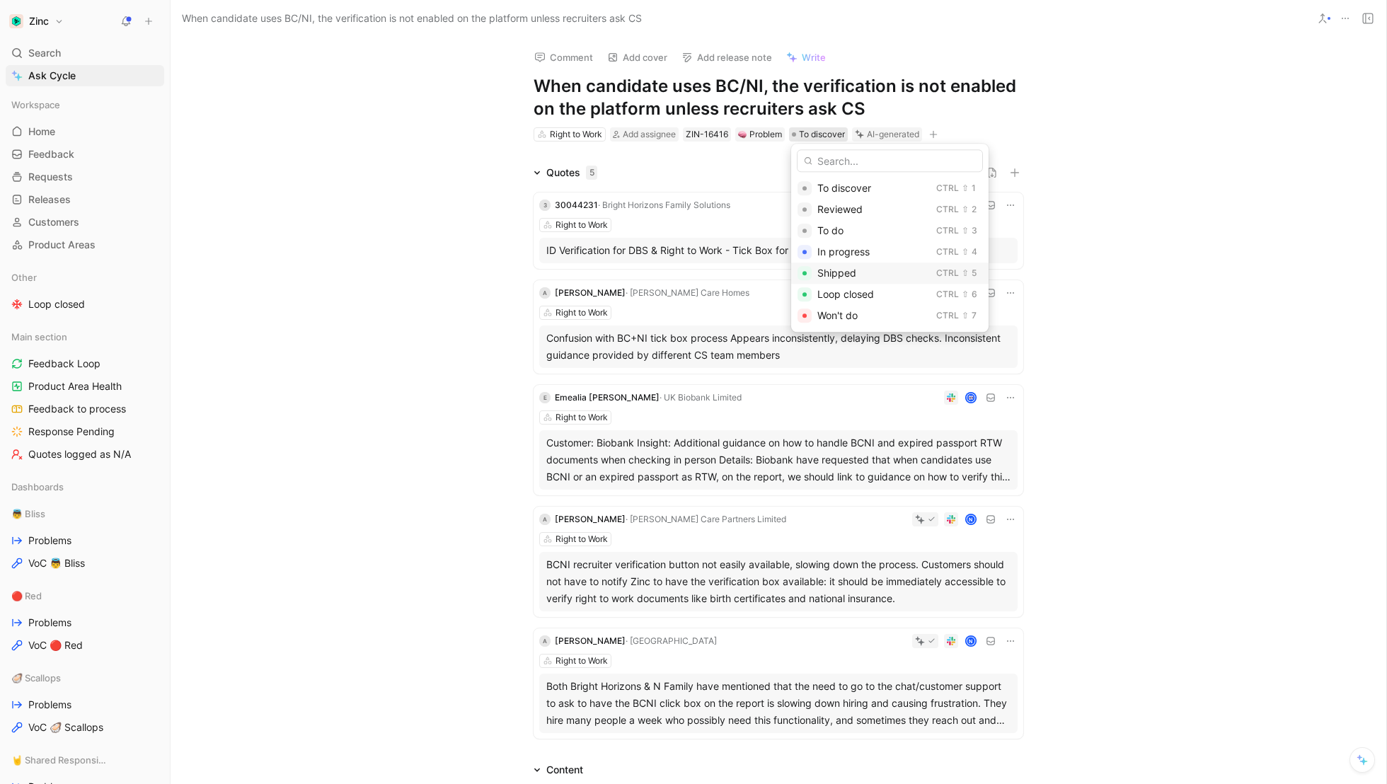
click at [852, 273] on span "Shipped" at bounding box center [837, 273] width 39 height 12
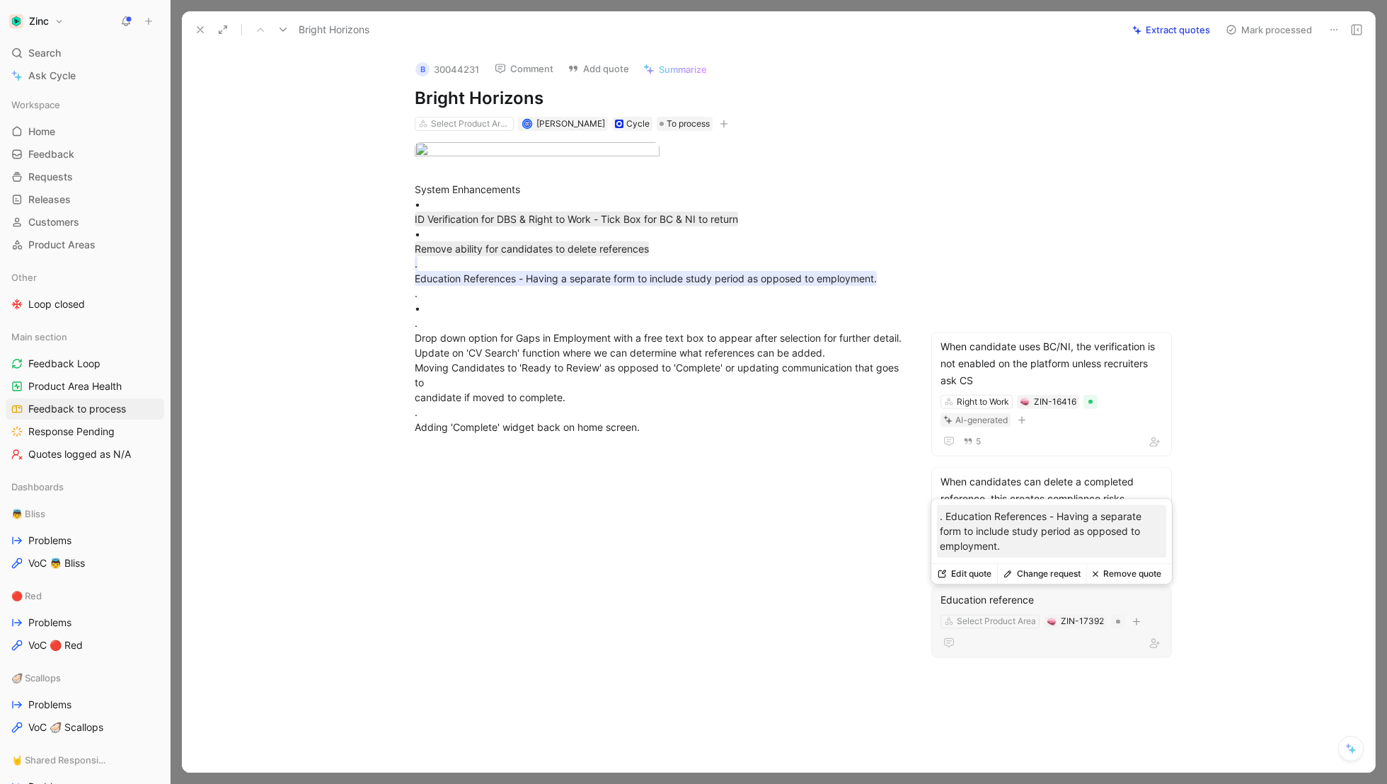
click at [1068, 592] on div "Education reference" at bounding box center [1052, 600] width 222 height 17
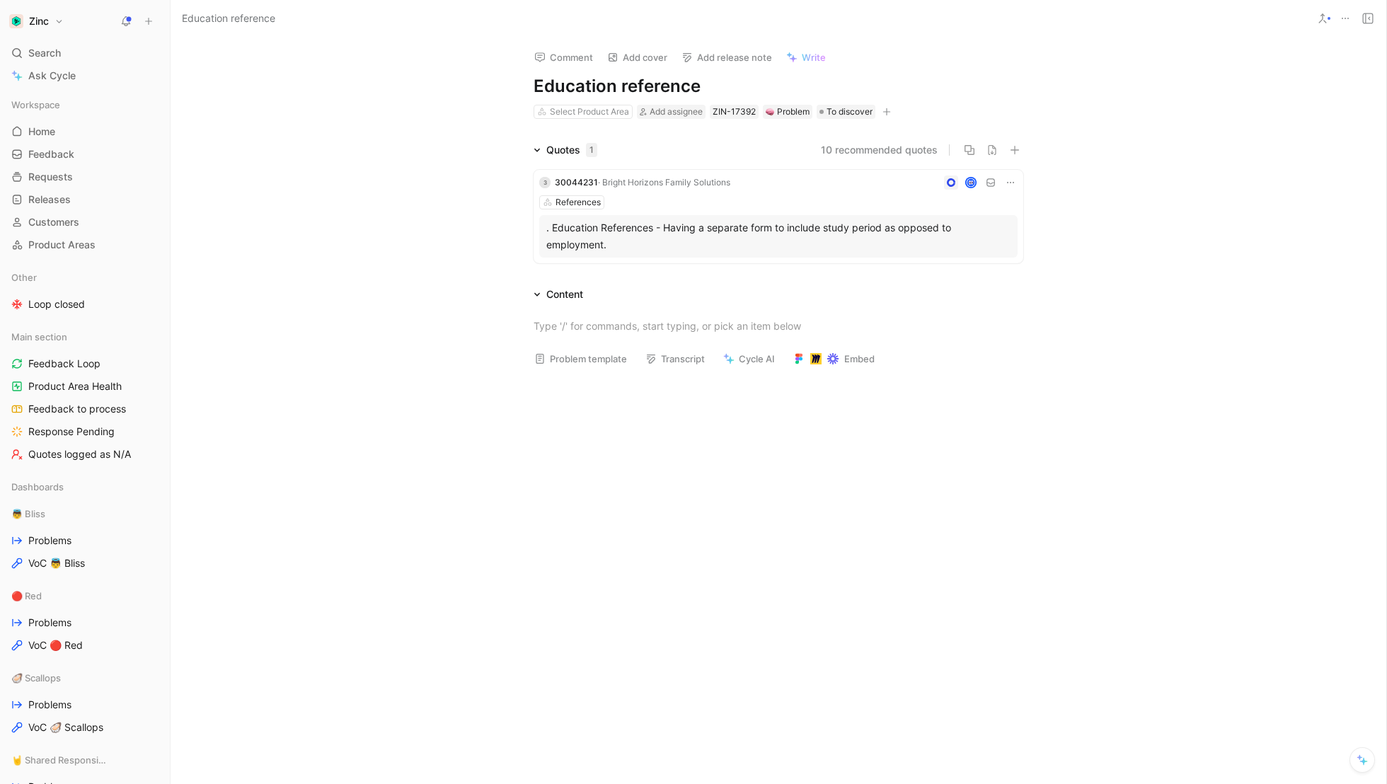
drag, startPoint x: 728, startPoint y: 89, endPoint x: 392, endPoint y: 86, distance: 335.5
click at [392, 86] on div "Comment Add cover Add release note Write Education reference Select Product Are…" at bounding box center [779, 411] width 1216 height 747
click at [573, 106] on div "Select Product Area" at bounding box center [589, 112] width 79 height 14
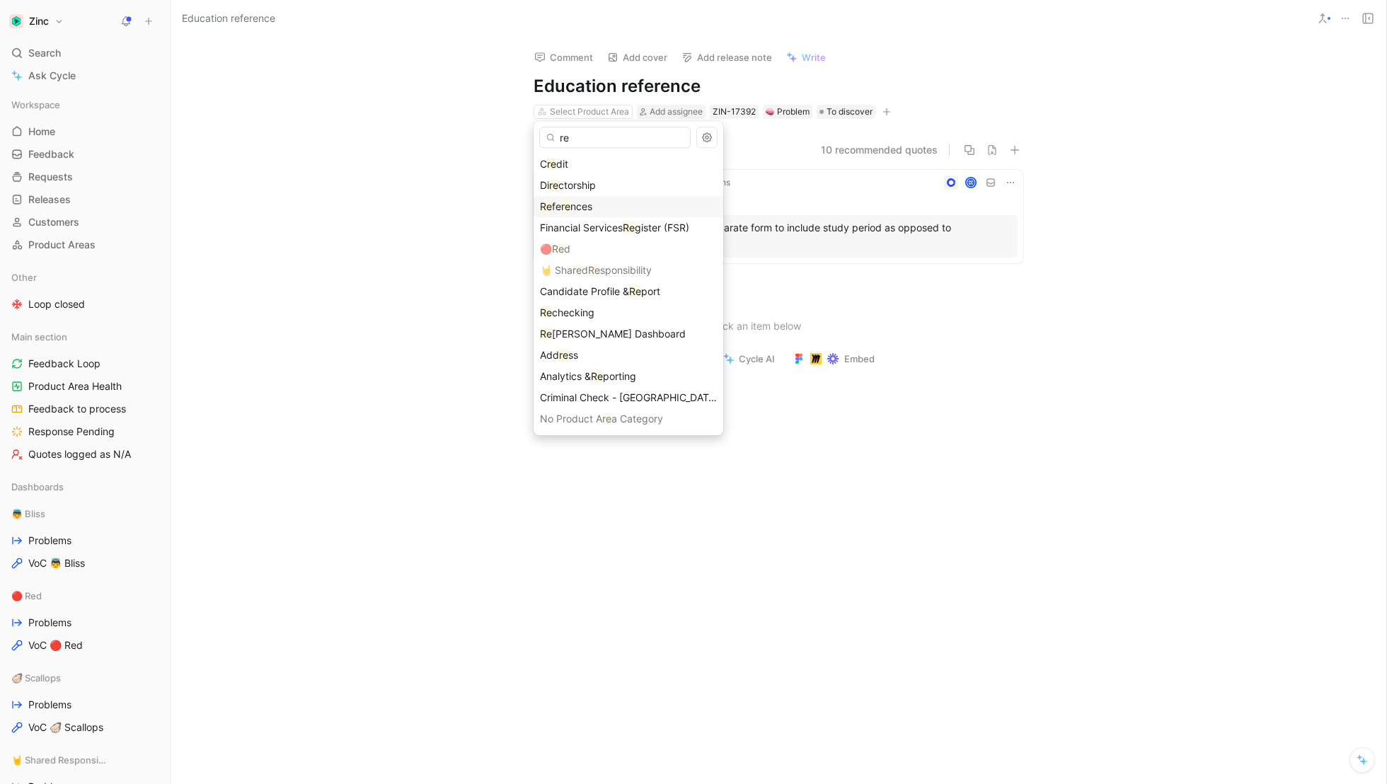
type input "re"
click at [585, 200] on div "Re fe re nces" at bounding box center [628, 206] width 177 height 17
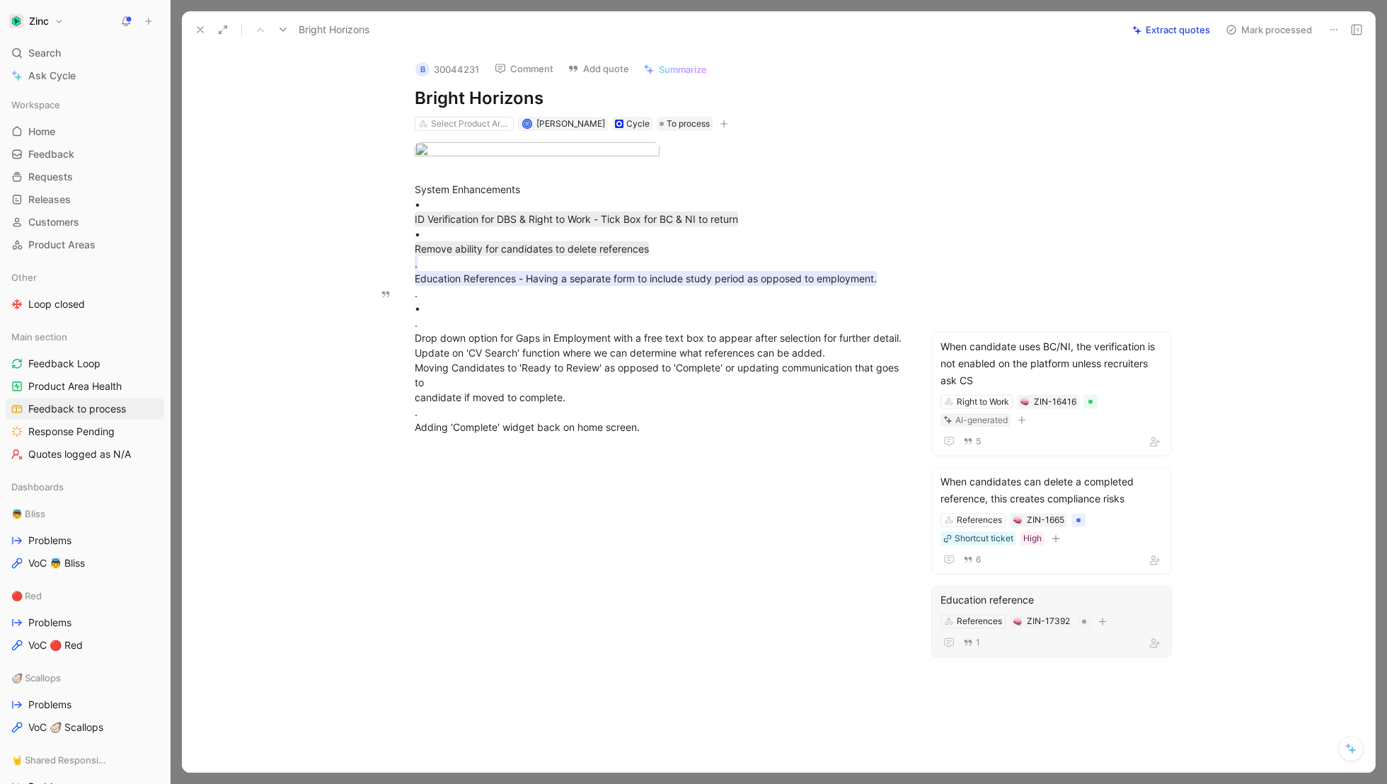
click at [1024, 595] on div "Education reference" at bounding box center [1052, 600] width 222 height 17
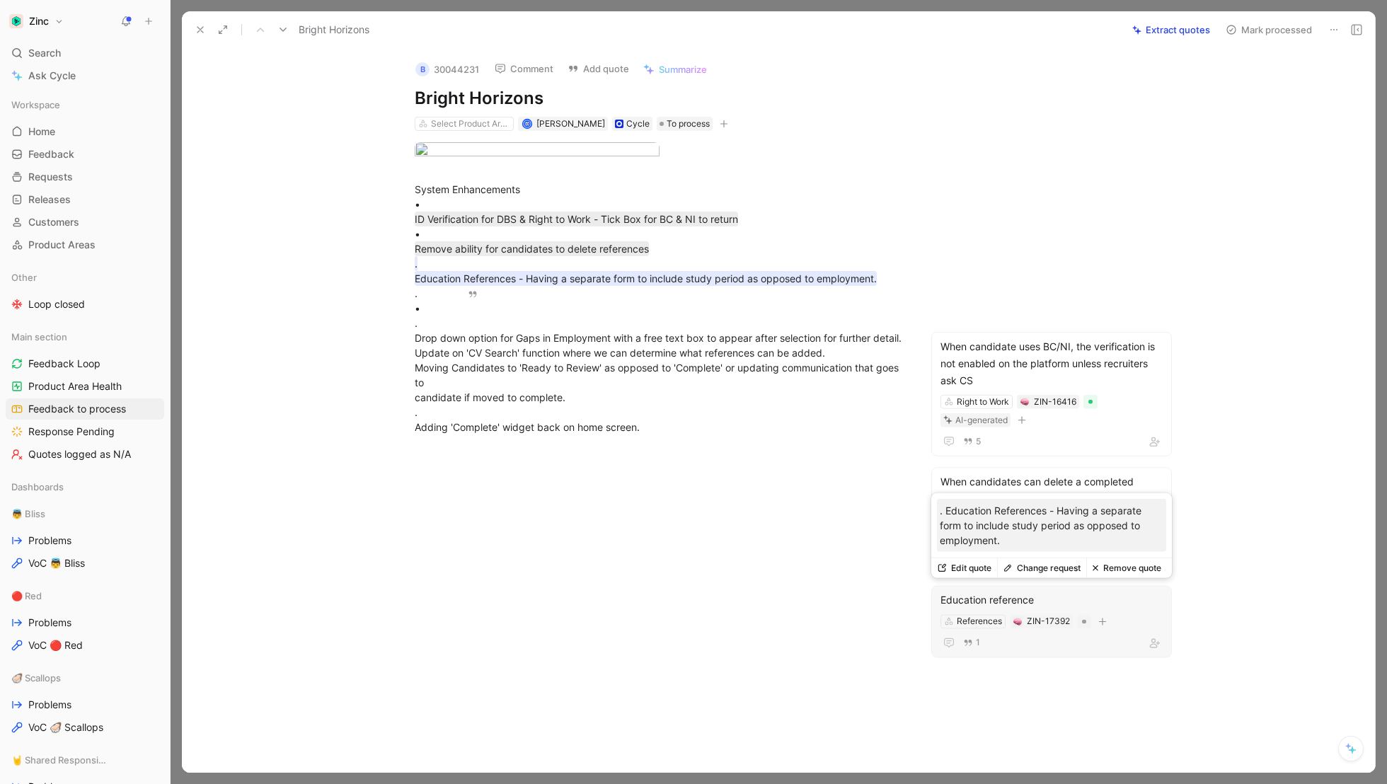
click at [1033, 641] on div "1" at bounding box center [1052, 642] width 222 height 17
click at [1036, 566] on button "Change request" at bounding box center [1041, 568] width 89 height 20
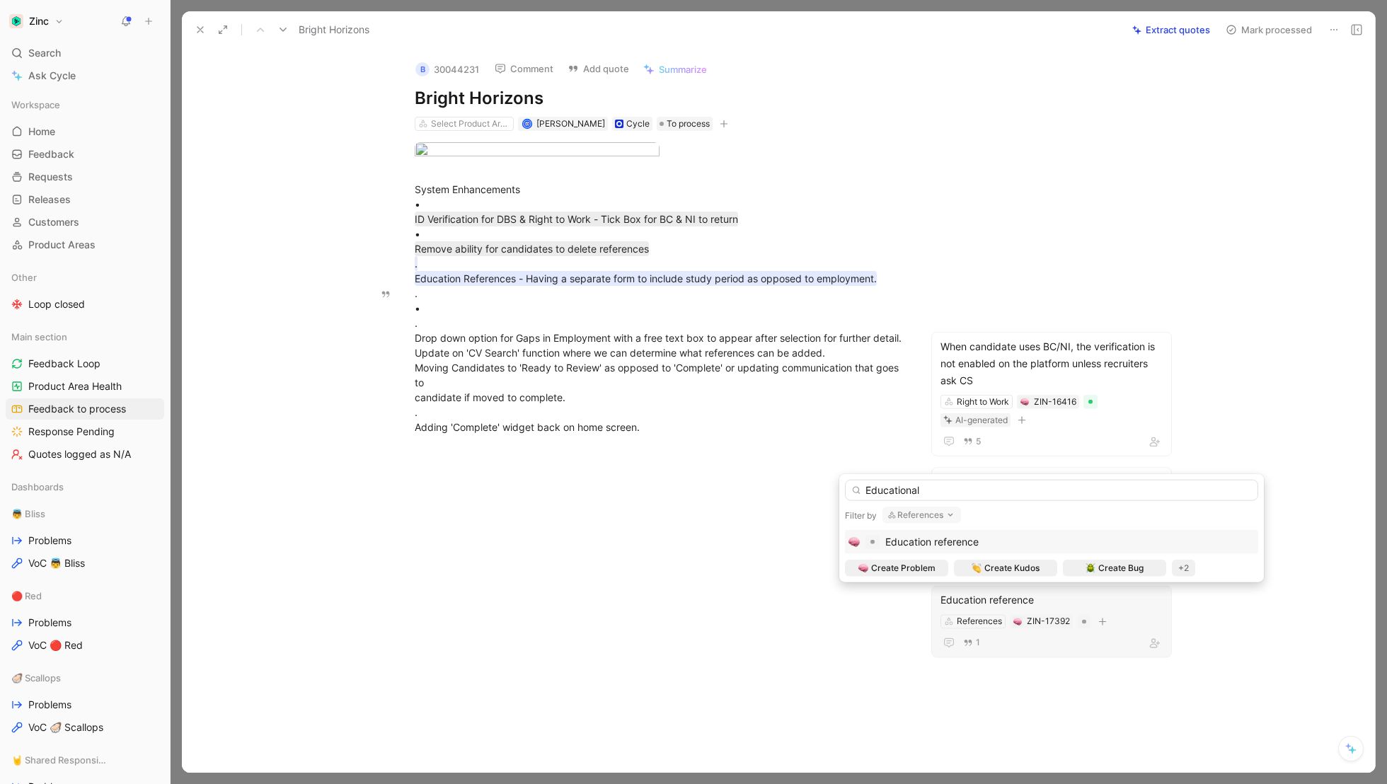
drag, startPoint x: 931, startPoint y: 490, endPoint x: 814, endPoint y: 489, distance: 116.8
click at [814, 489] on body "Zinc Search ⌘ K Ask Cycle Workspace Home G then H Feedback G then F Requests G …" at bounding box center [693, 392] width 1387 height 784
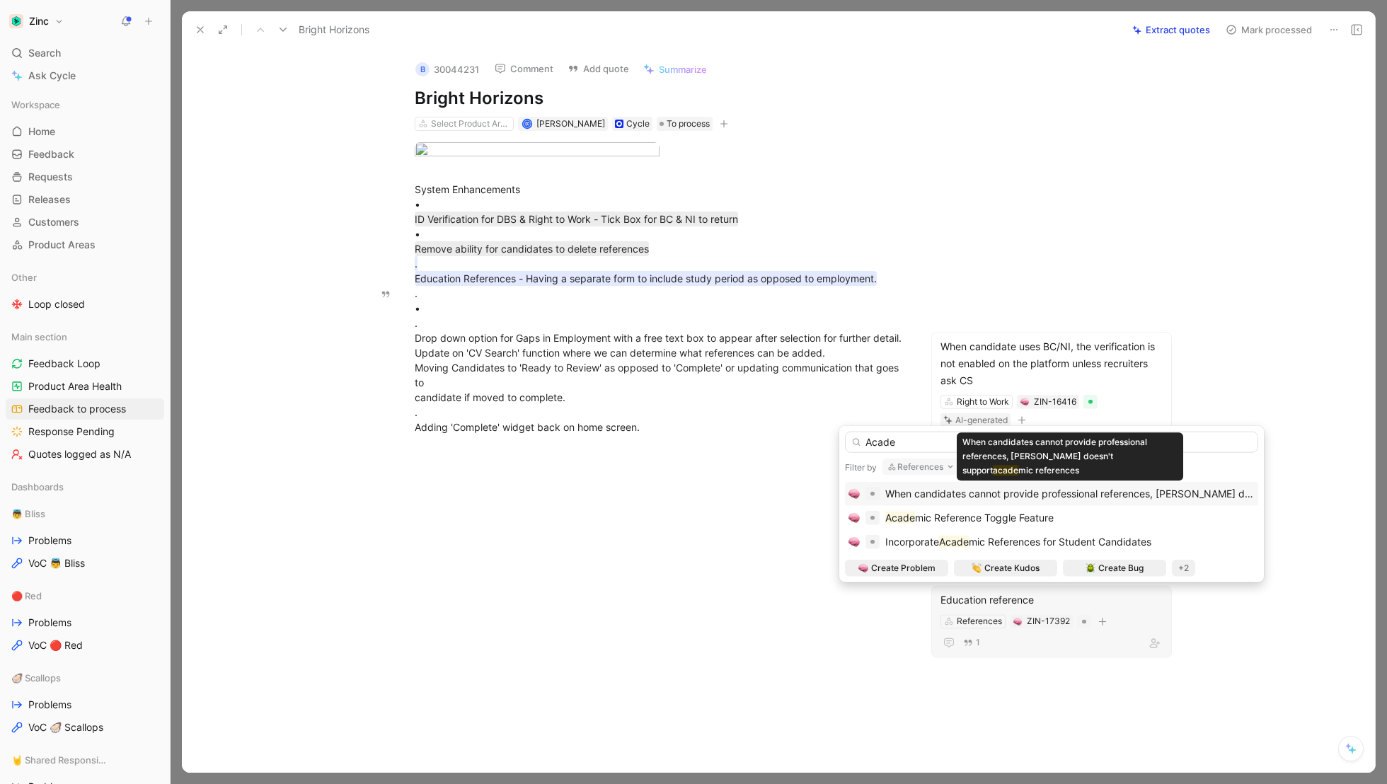
type input "Acade"
click at [1039, 490] on span "When candidates cannot provide professional references, [PERSON_NAME] doesn't s…" at bounding box center [1099, 494] width 426 height 12
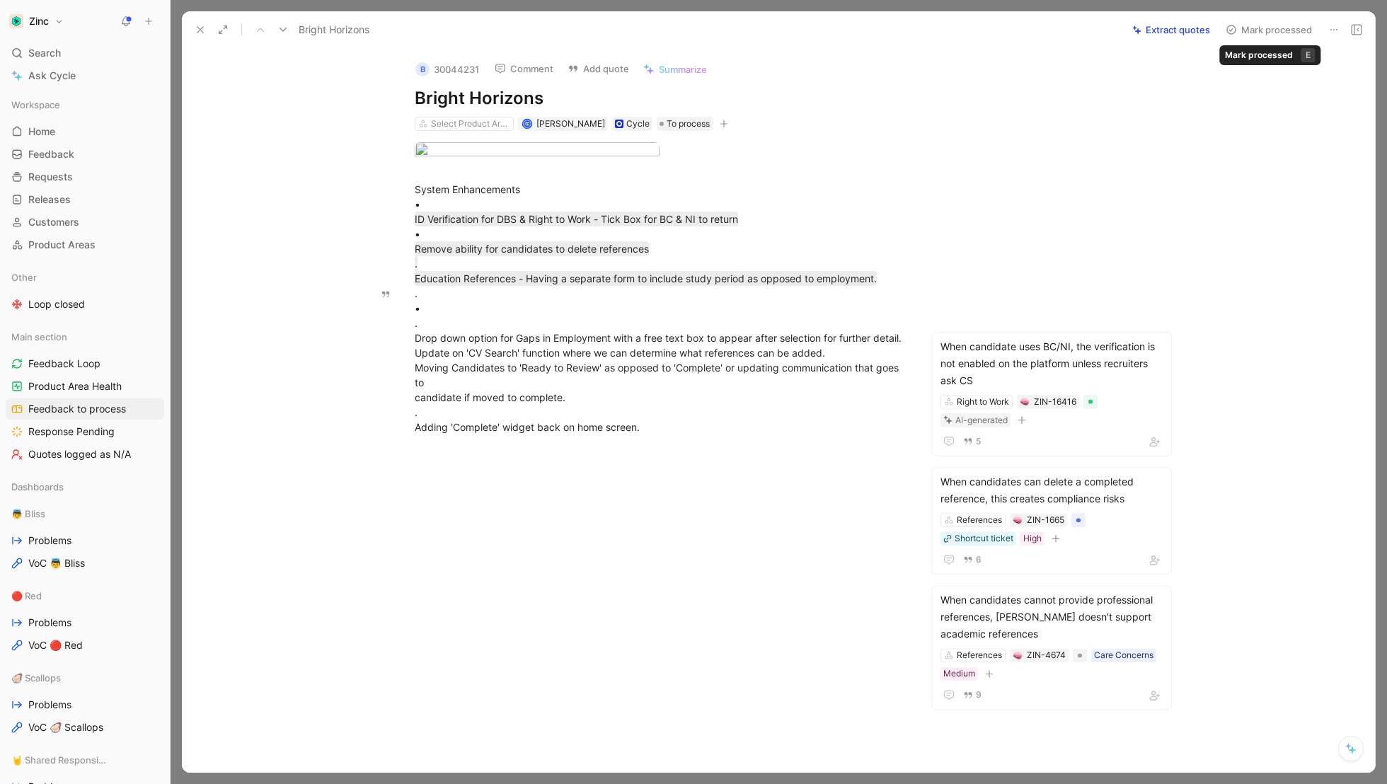
click at [1278, 25] on button "Mark processed" at bounding box center [1269, 30] width 99 height 20
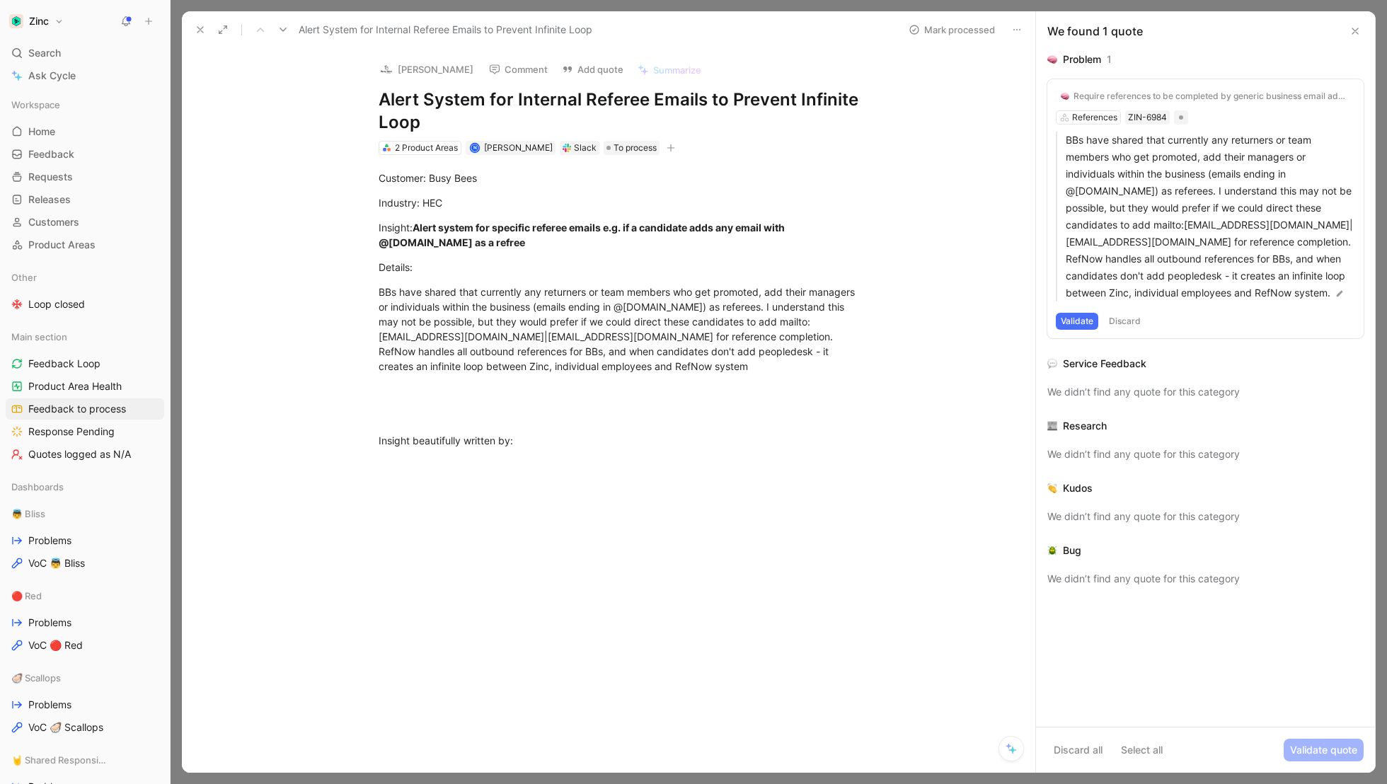
click at [1359, 37] on button at bounding box center [1355, 31] width 17 height 17
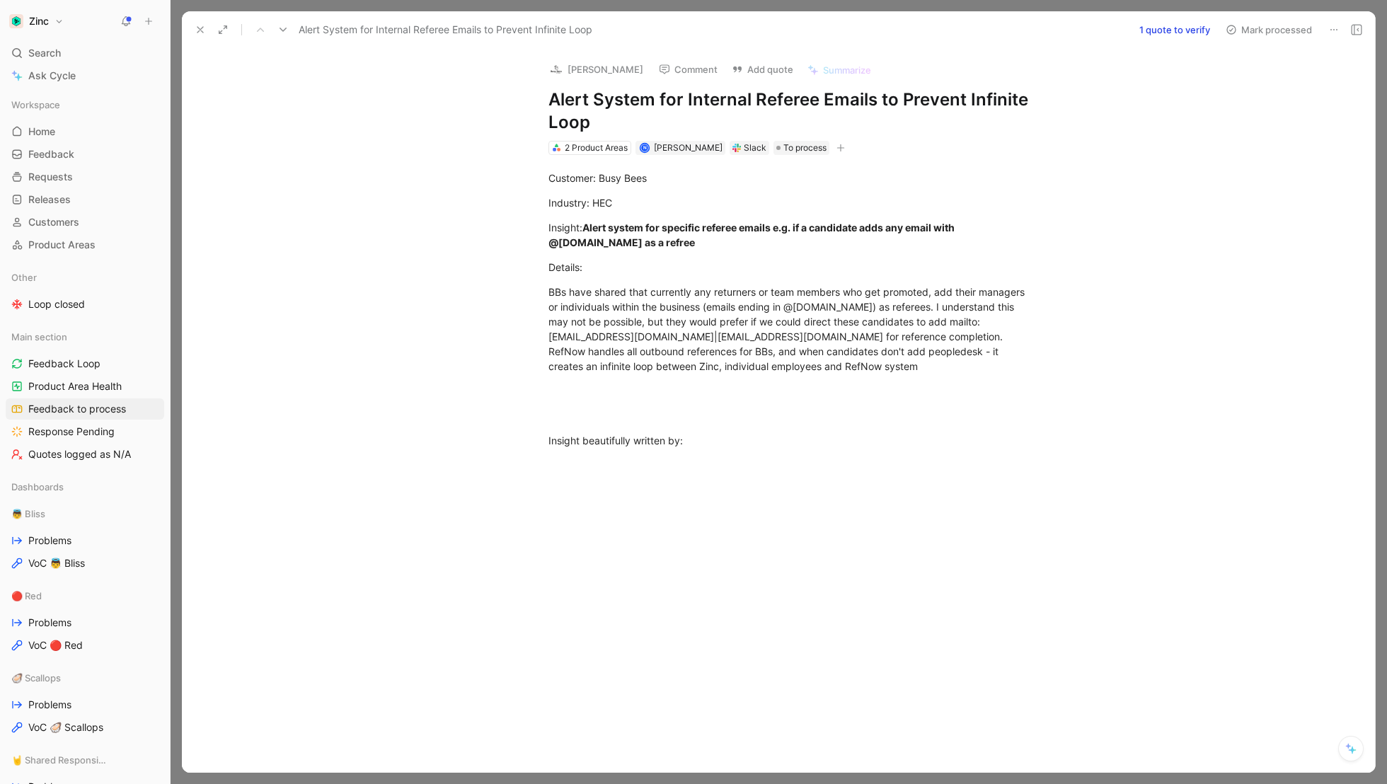
click at [198, 26] on icon at bounding box center [200, 29] width 11 height 11
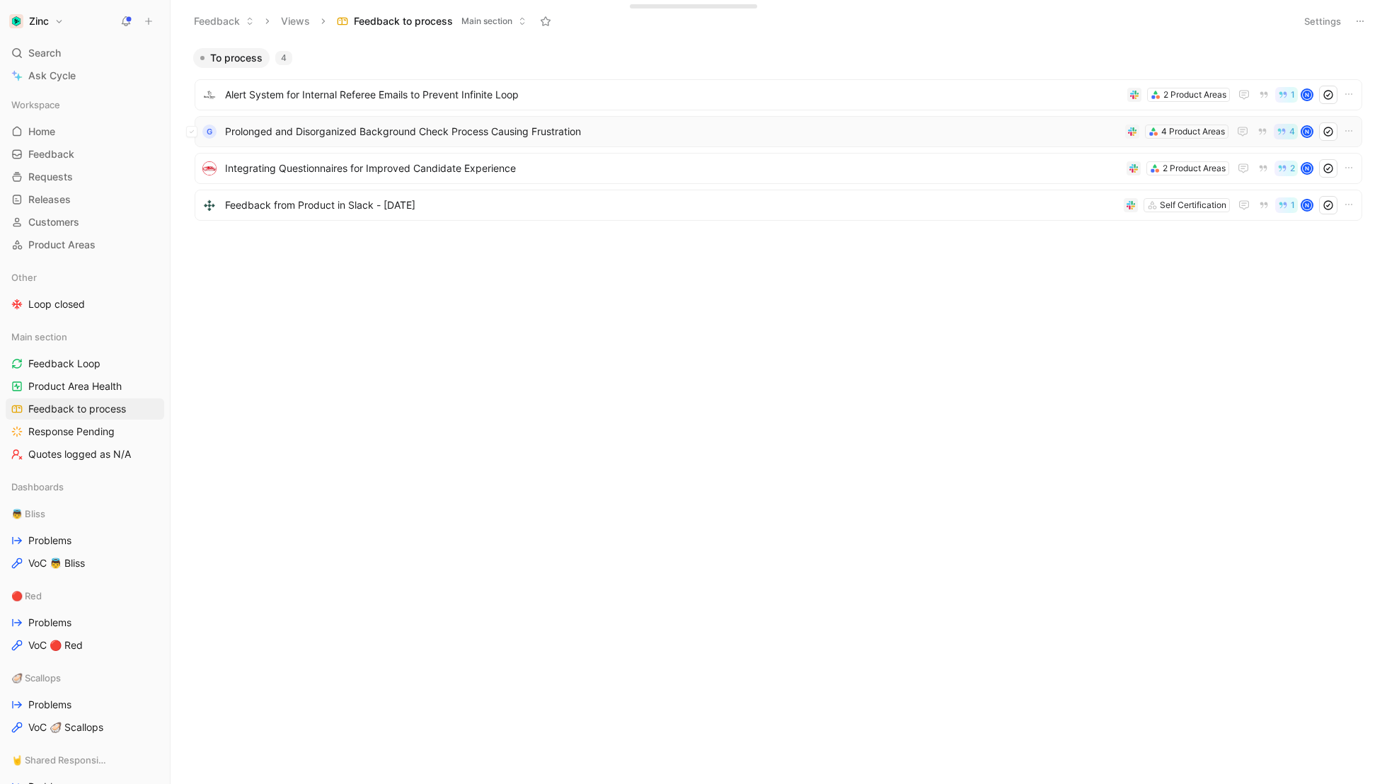
click at [367, 137] on span "Prolonged and Disorganized Background Check Process Causing Frustration" at bounding box center [672, 131] width 895 height 17
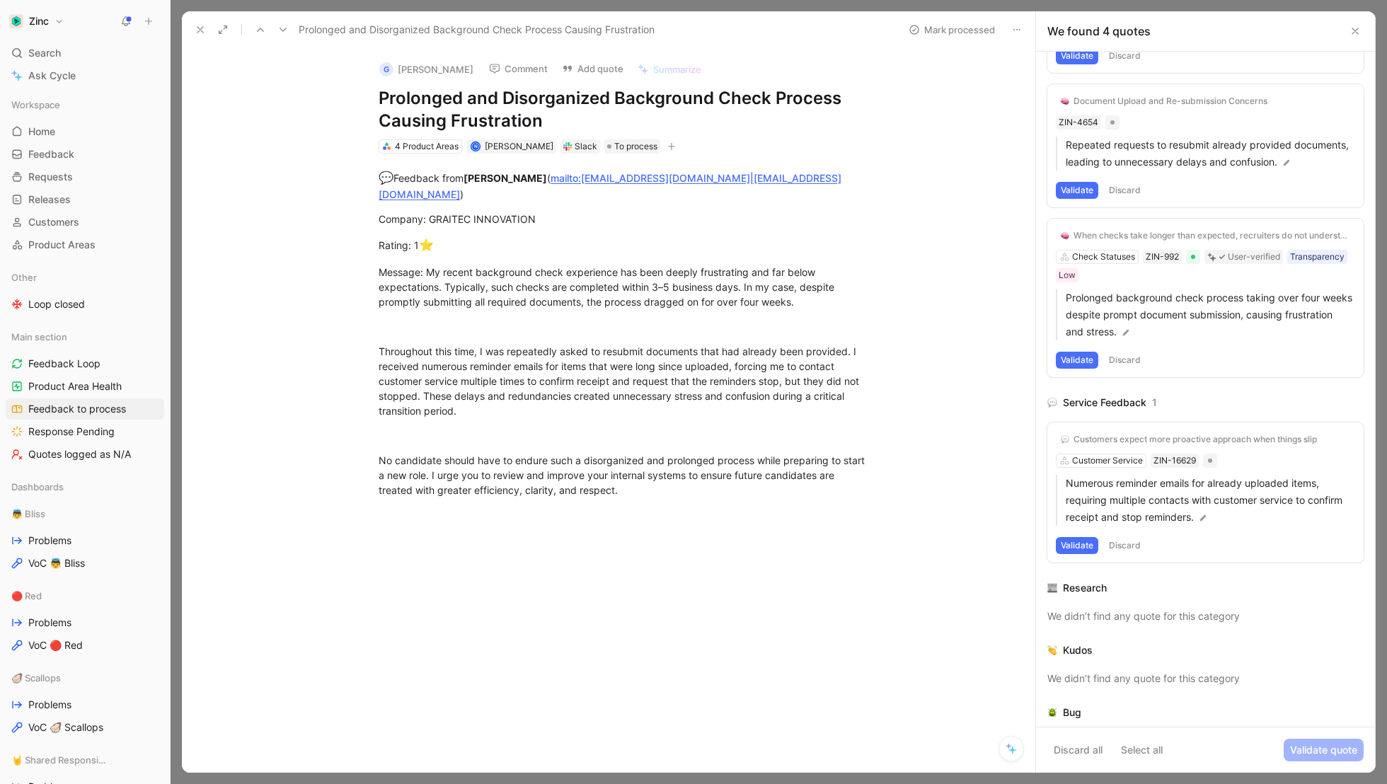
scroll to position [159, 0]
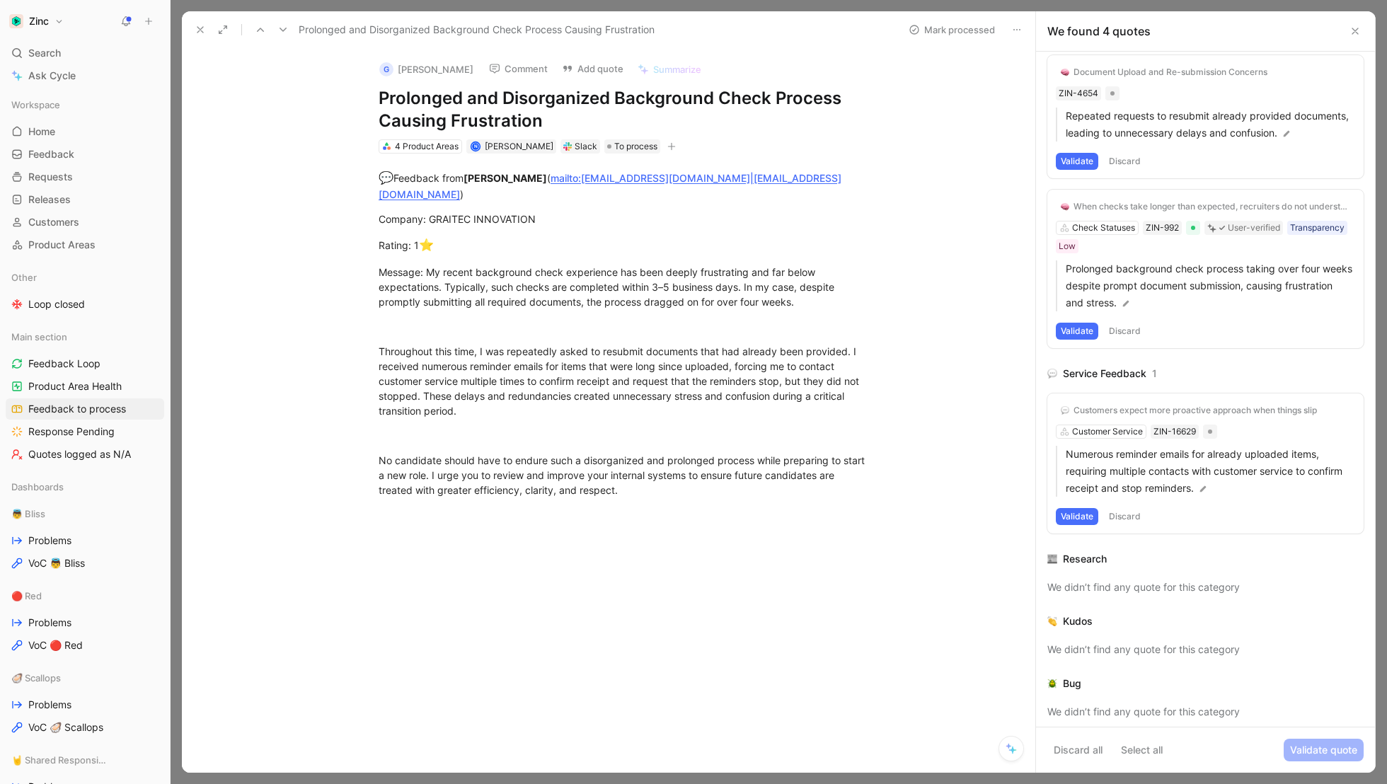
click at [1070, 511] on button "Validate" at bounding box center [1077, 516] width 42 height 17
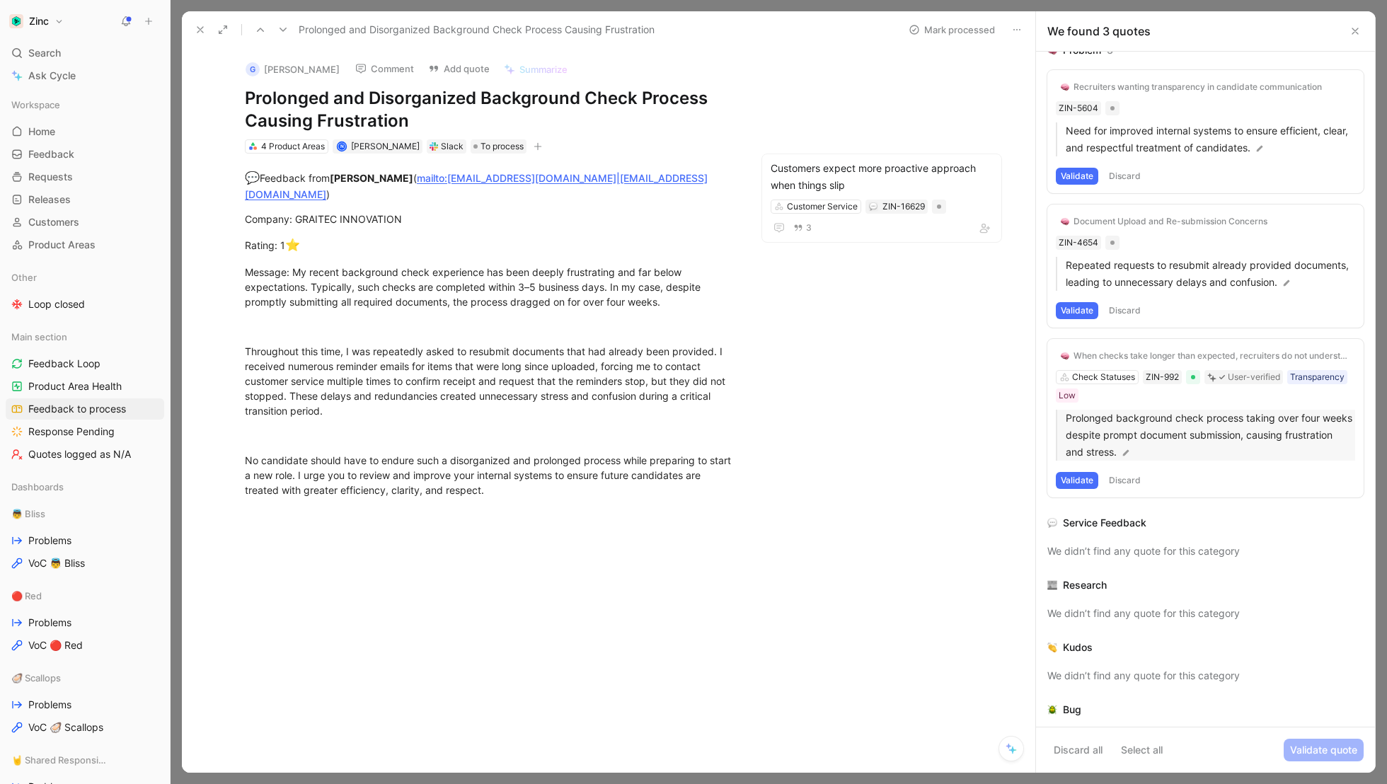
scroll to position [0, 0]
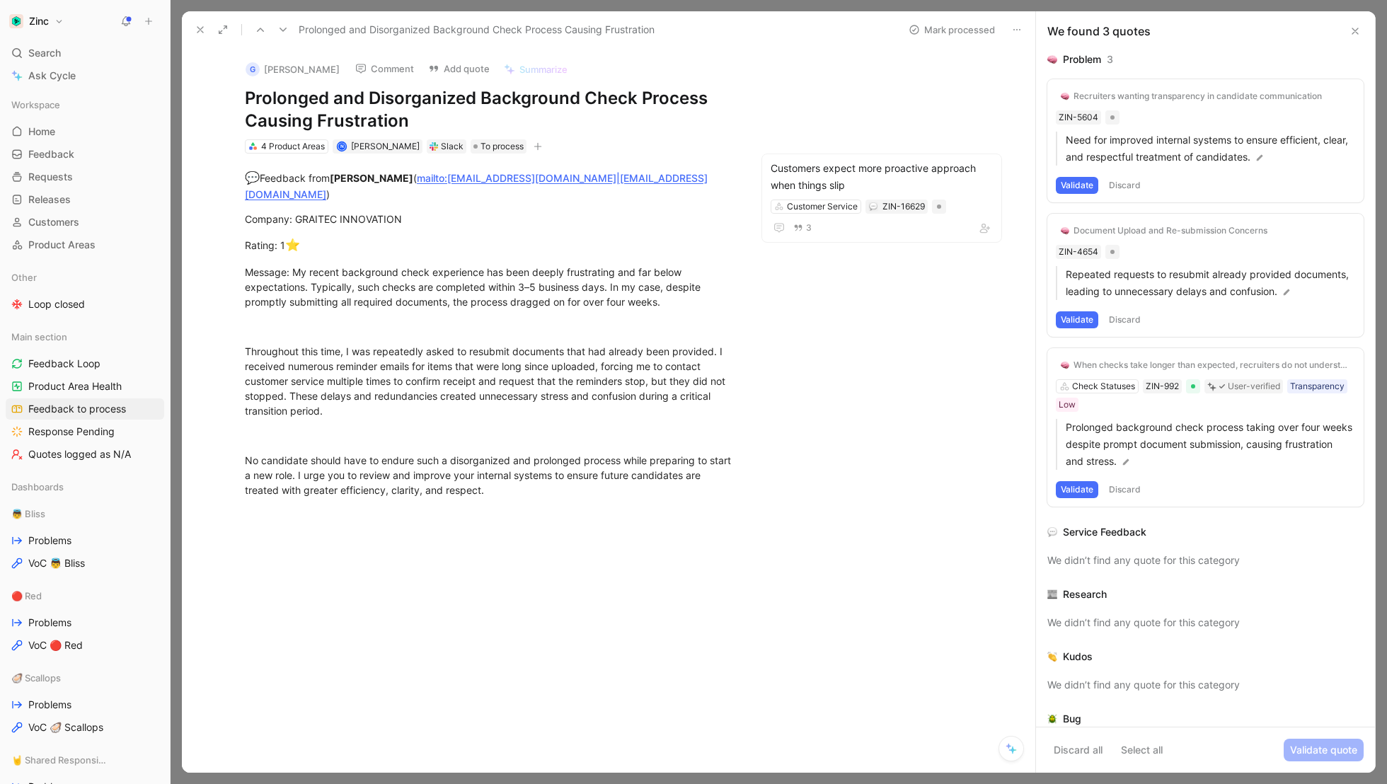
click at [1021, 25] on icon at bounding box center [1017, 29] width 11 height 11
click at [1049, 76] on div "Delete" at bounding box center [1074, 80] width 83 height 17
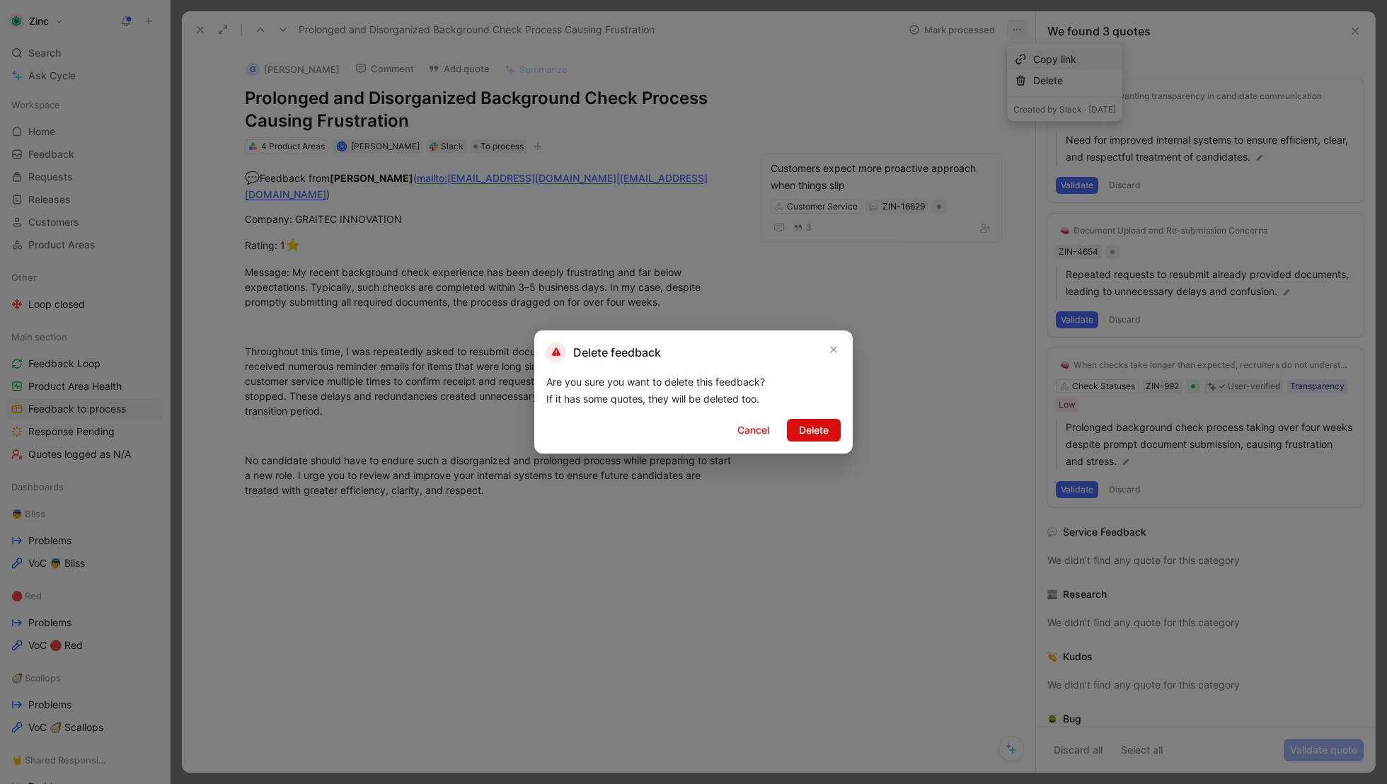
click at [813, 432] on span "Delete" at bounding box center [814, 430] width 30 height 17
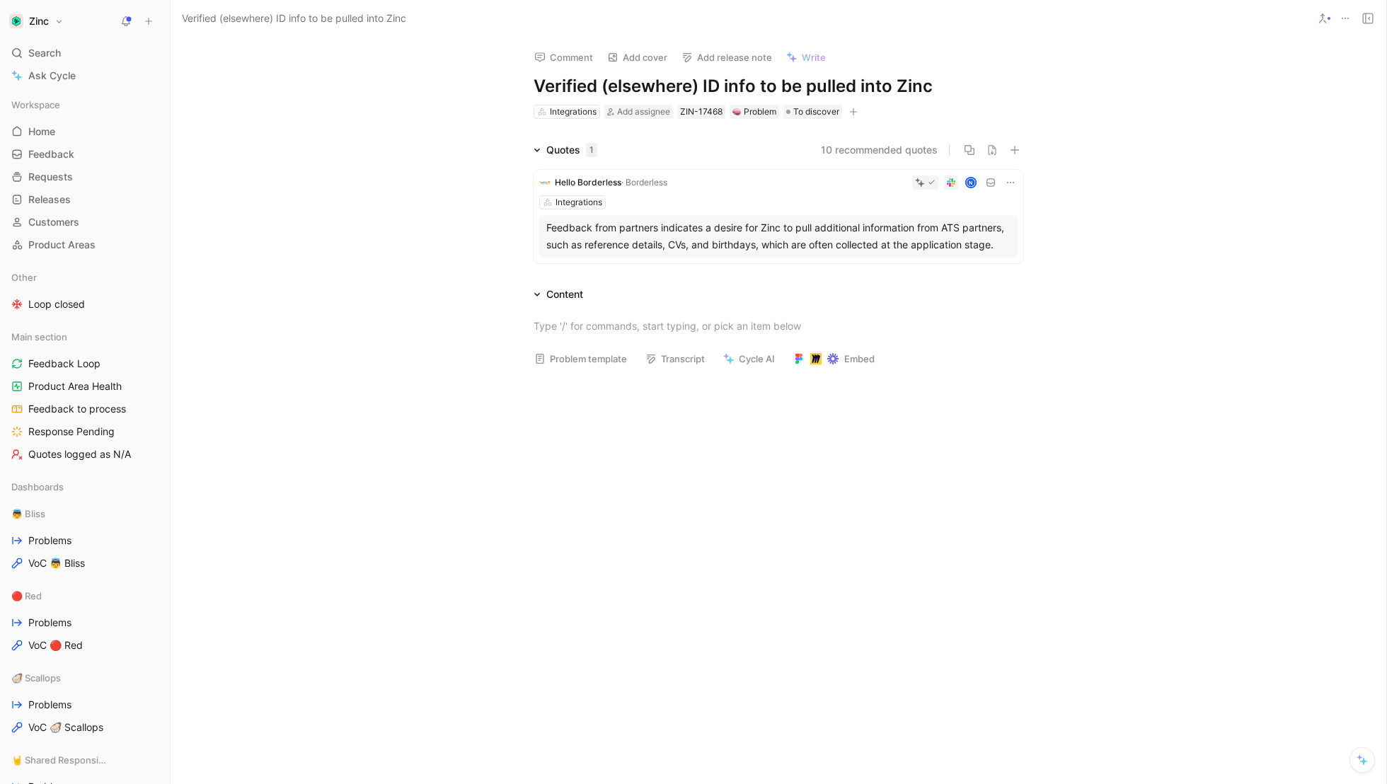
click at [808, 195] on div "Integrations" at bounding box center [778, 202] width 479 height 14
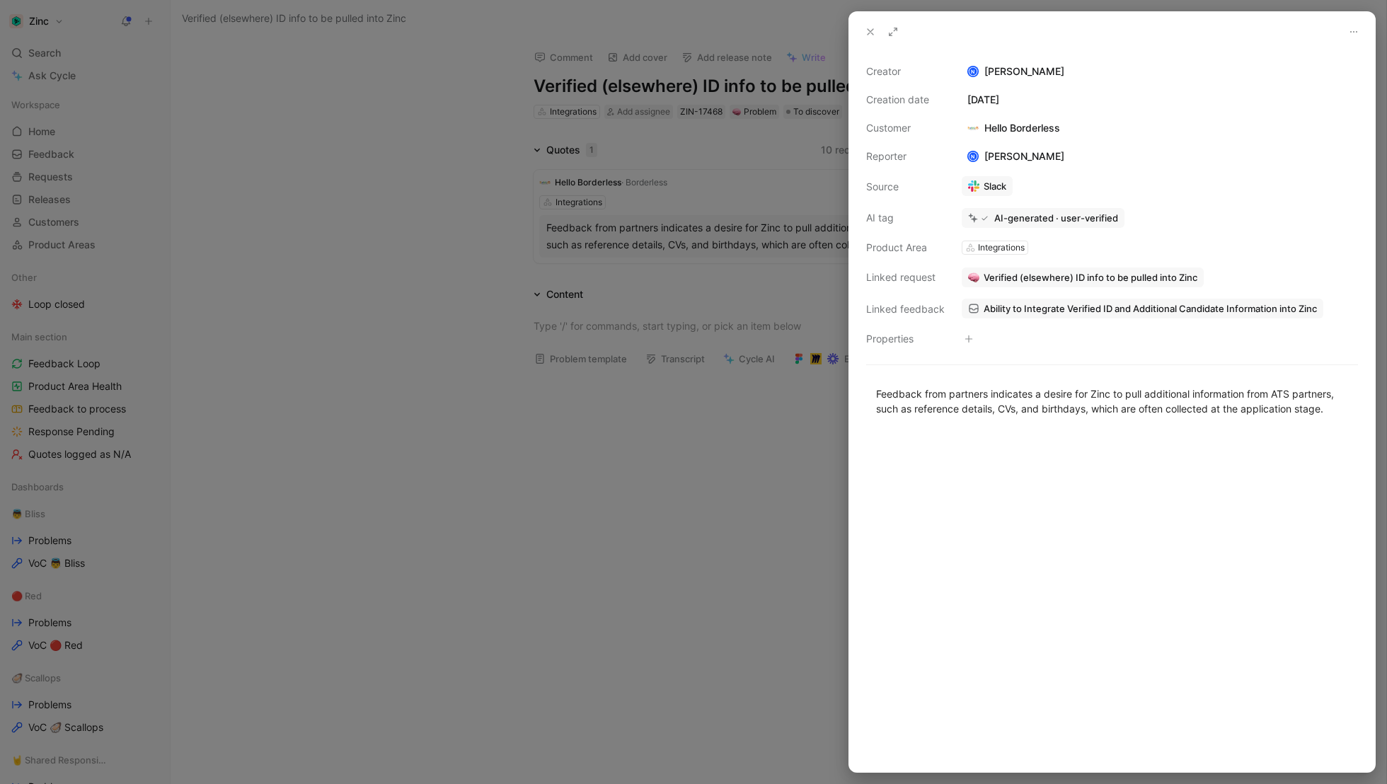
click at [982, 184] on link "Slack" at bounding box center [987, 186] width 51 height 20
click at [353, 285] on div at bounding box center [693, 392] width 1387 height 784
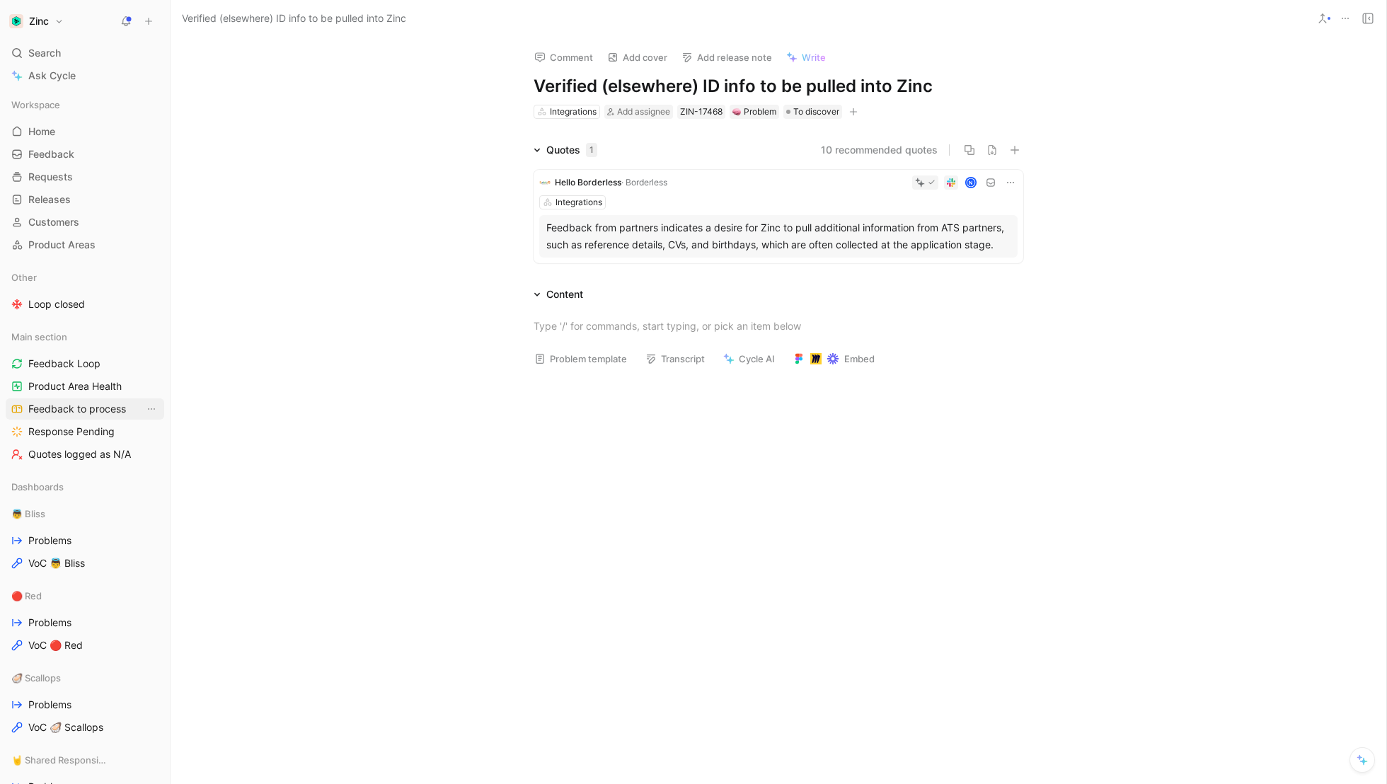
click at [90, 410] on span "Feedback to process" at bounding box center [77, 409] width 98 height 14
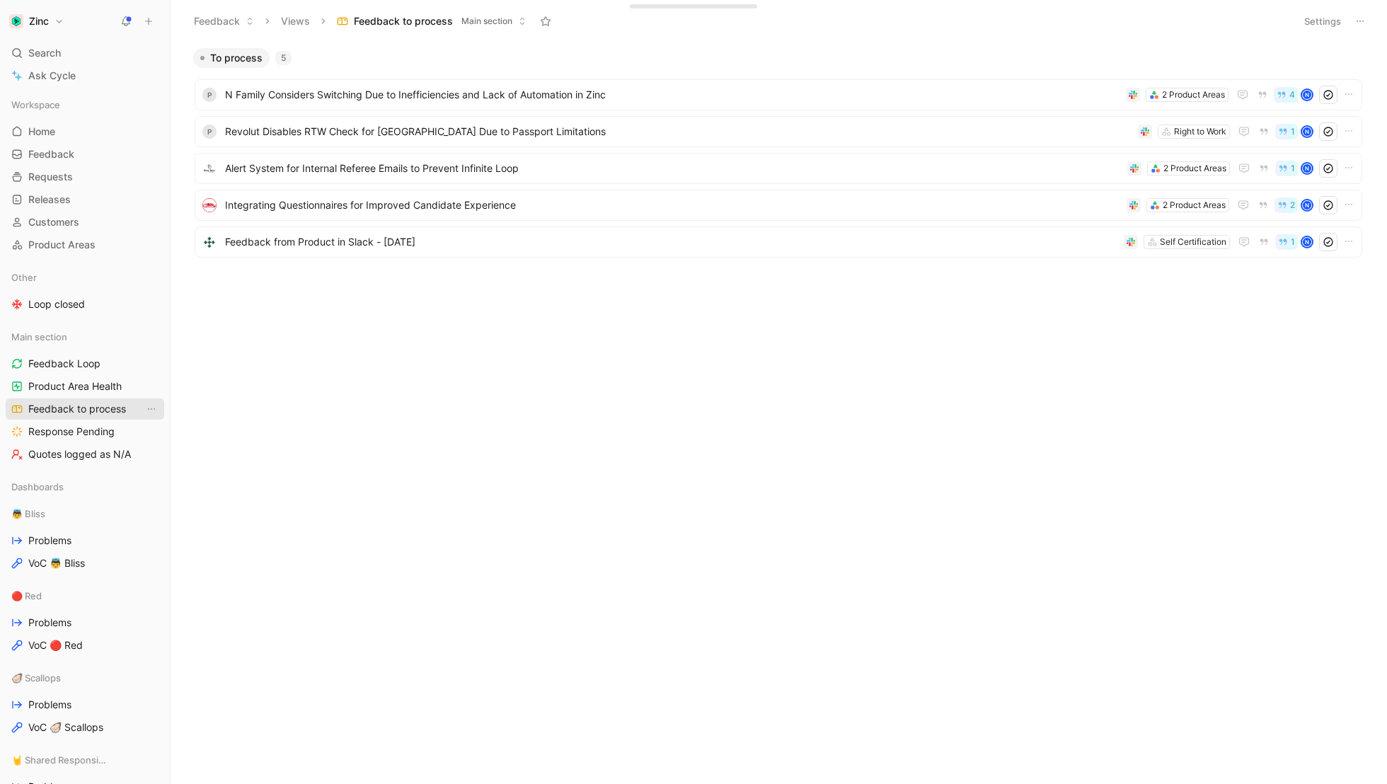
click at [46, 412] on span "Feedback to process" at bounding box center [77, 409] width 98 height 14
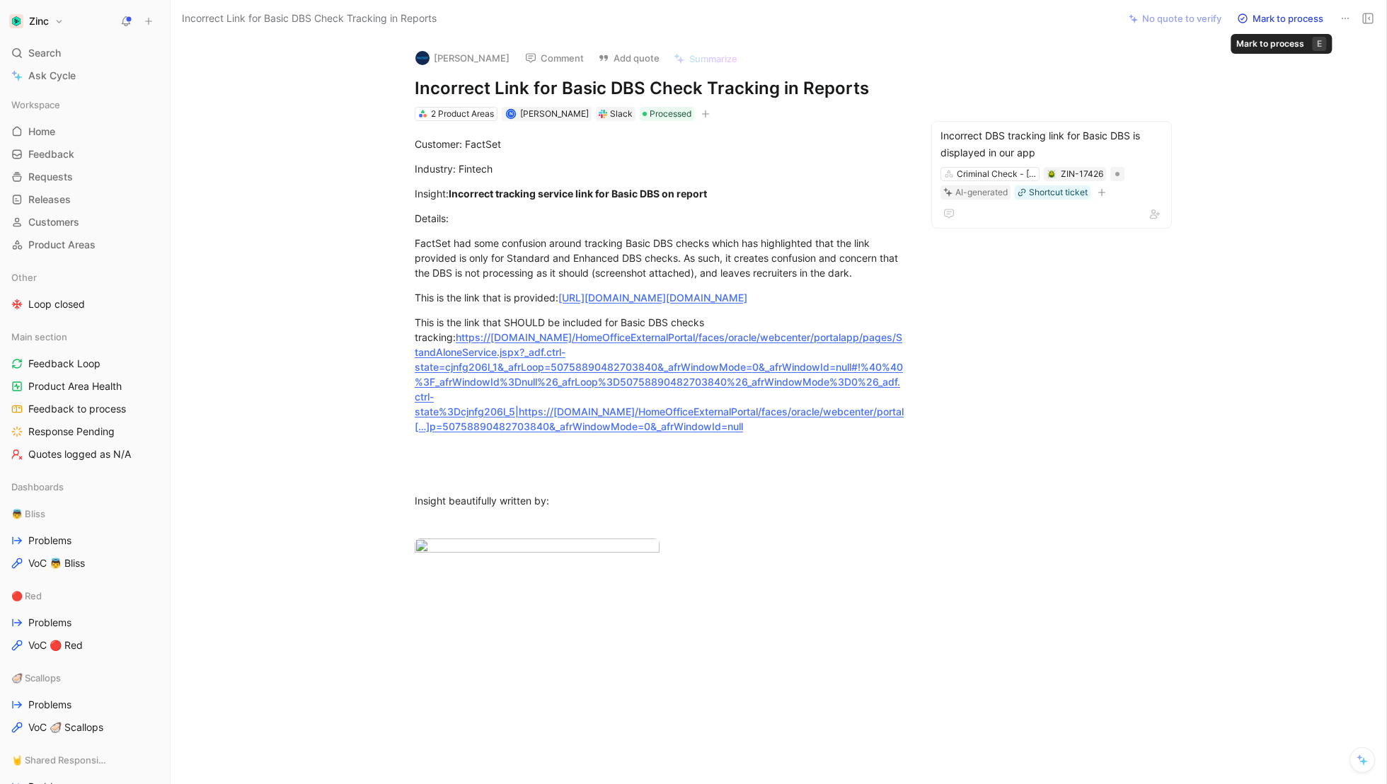
click at [1277, 21] on button "Mark to process" at bounding box center [1280, 18] width 99 height 20
click at [1277, 21] on button "Mark processed" at bounding box center [1280, 18] width 99 height 20
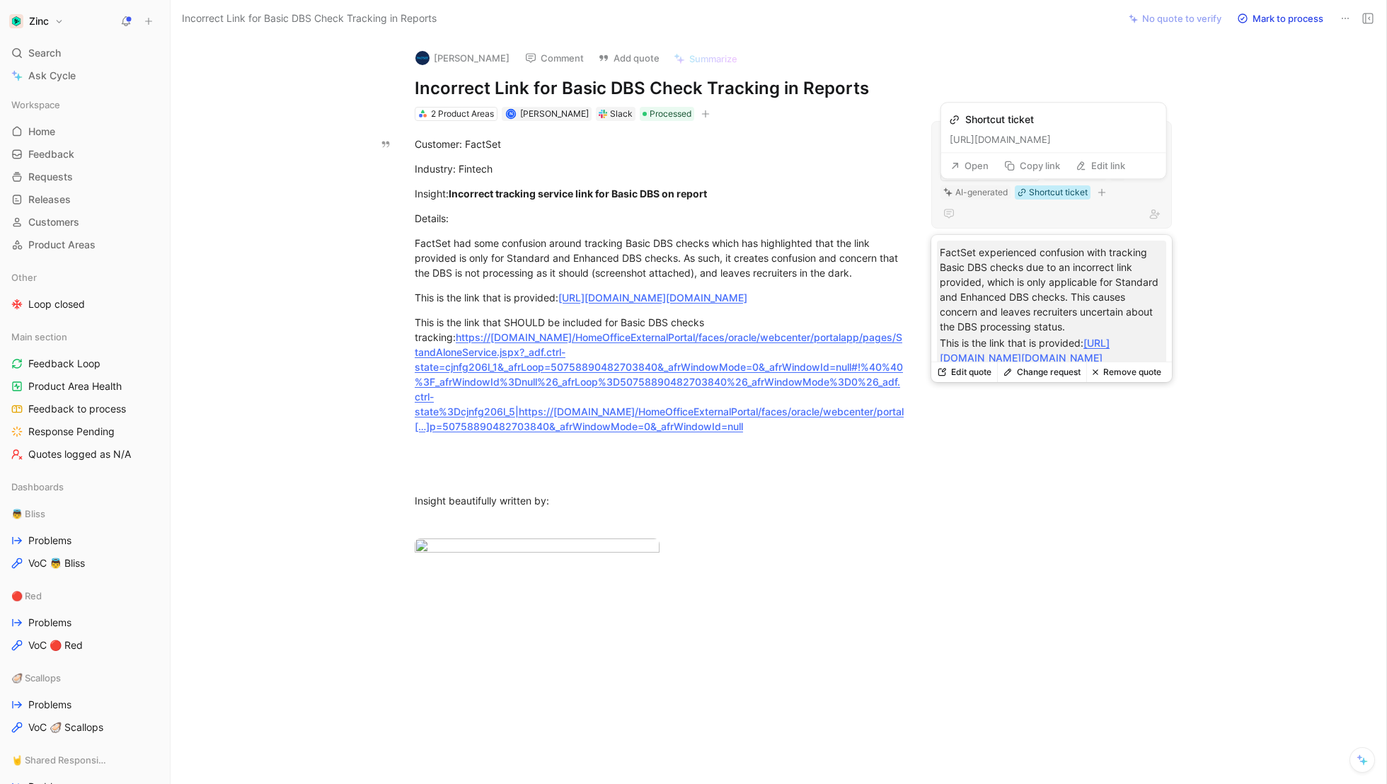
click at [1056, 195] on div "Shortcut ticket" at bounding box center [1058, 192] width 59 height 14
click at [1058, 142] on div "Incorrect DBS tracking link for Basic DBS is displayed in our app" at bounding box center [1052, 144] width 222 height 34
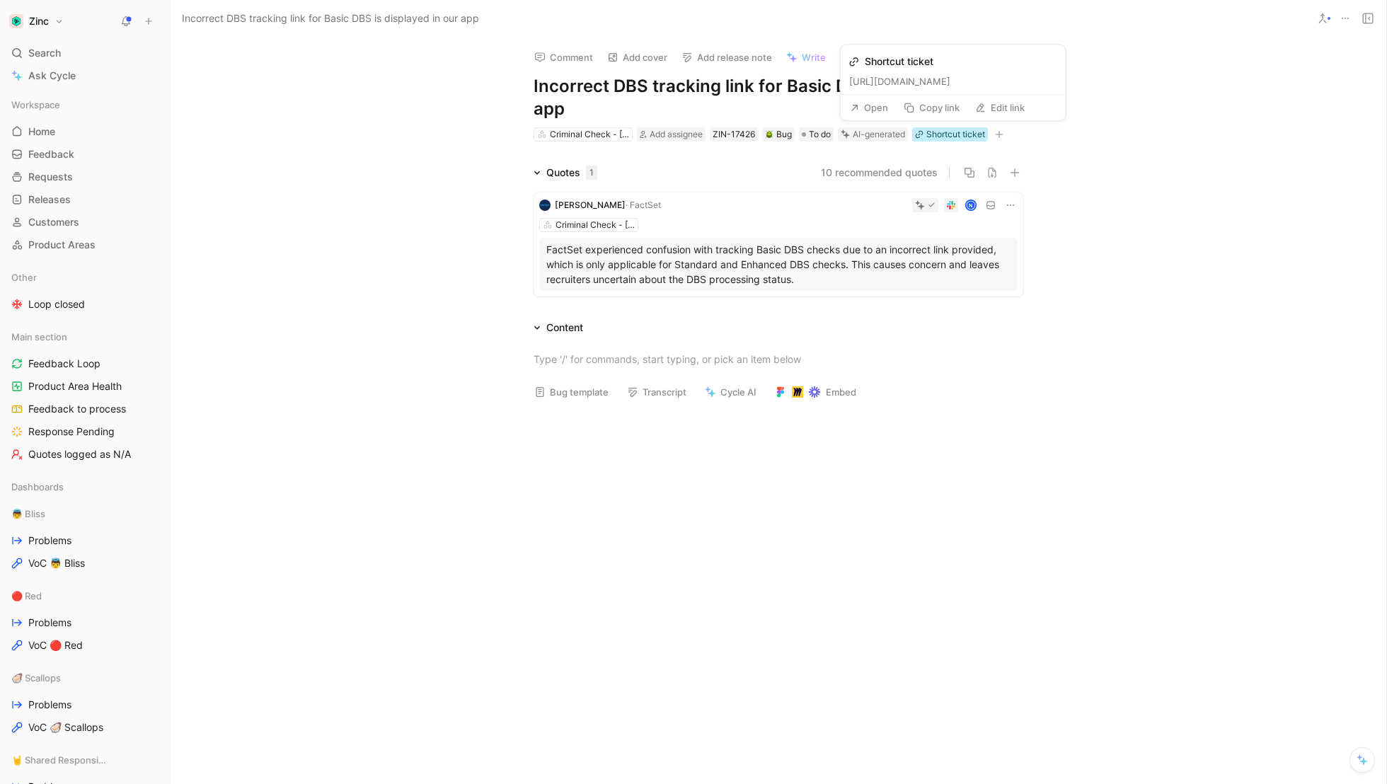
click at [958, 139] on div "Shortcut ticket" at bounding box center [956, 134] width 59 height 14
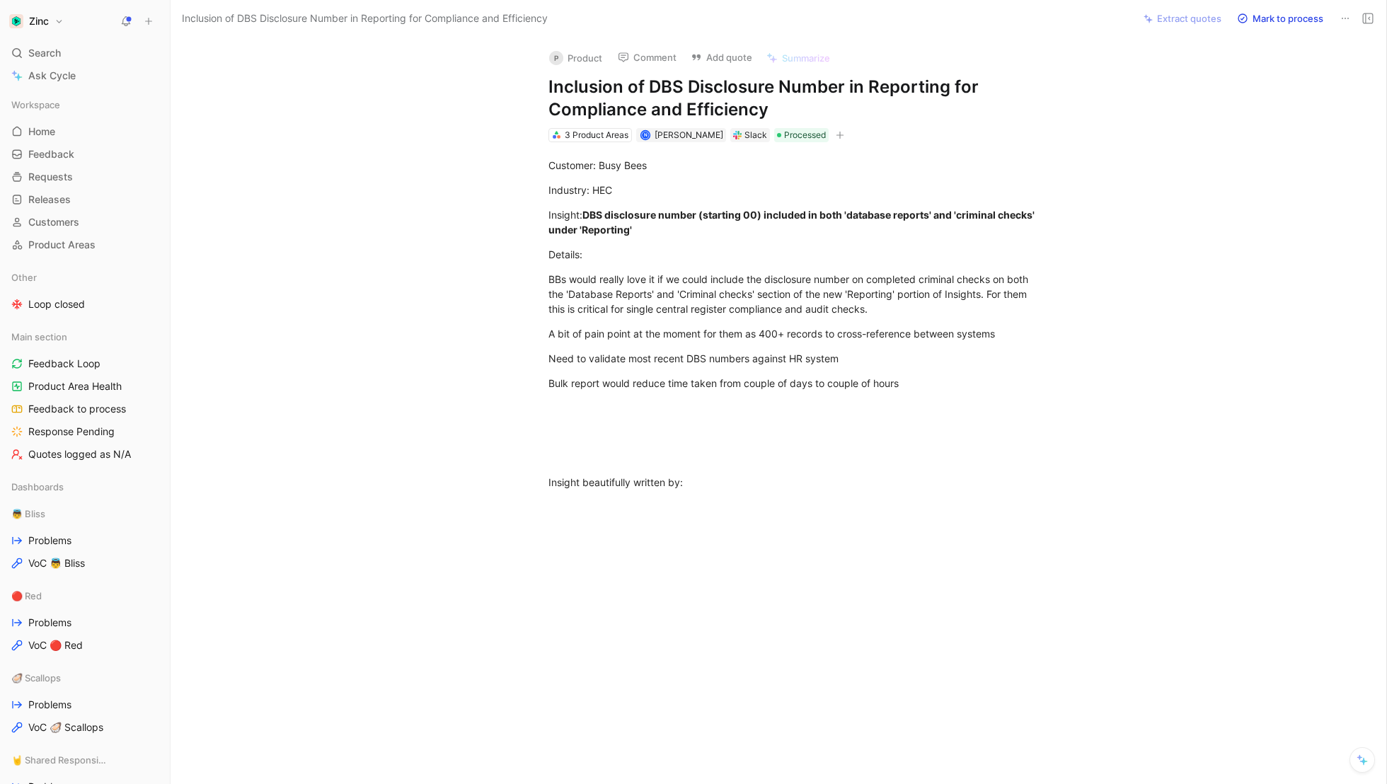
click at [1267, 20] on button "Mark to process" at bounding box center [1280, 18] width 99 height 20
click at [1208, 17] on button "Extract quotes" at bounding box center [1183, 18] width 91 height 20
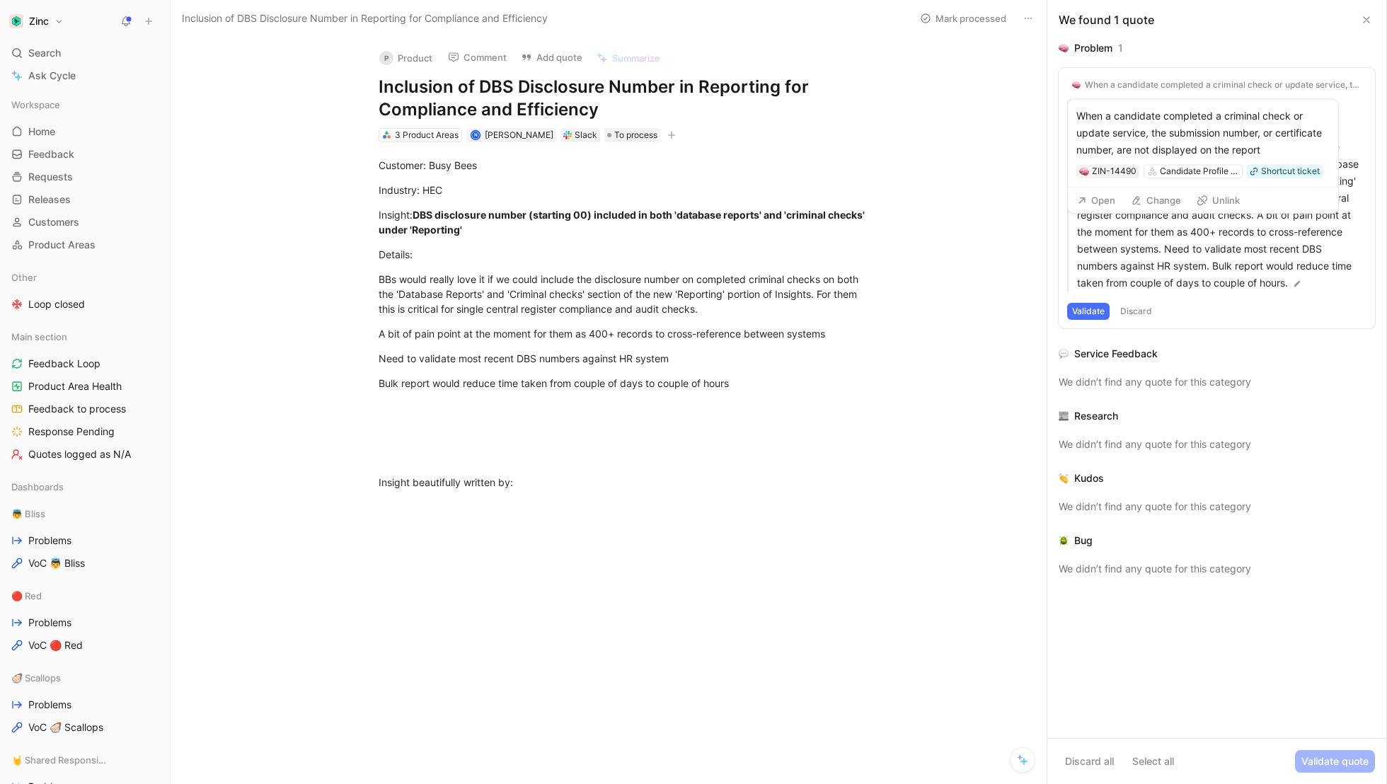
click at [1104, 206] on button "Open" at bounding box center [1096, 200] width 51 height 20
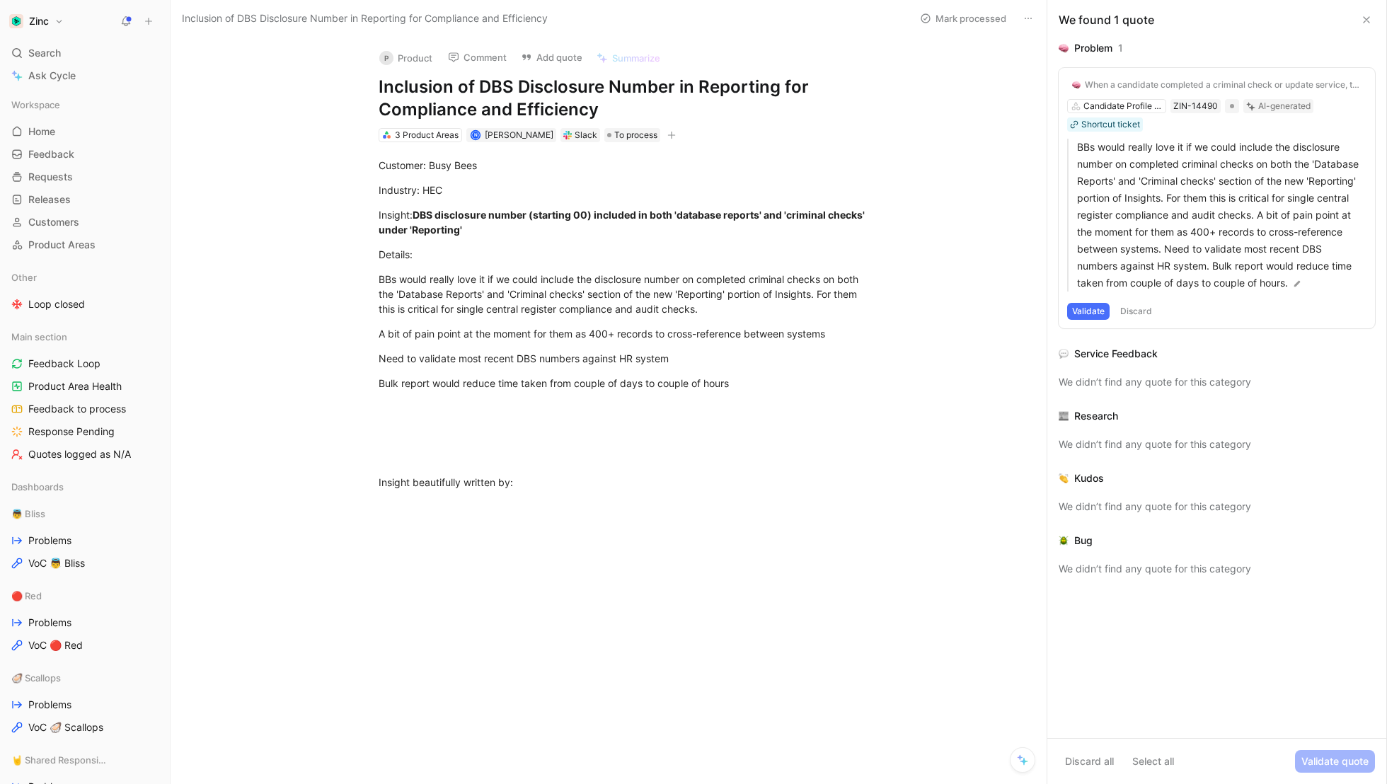
click at [1171, 86] on div "When a candidate completed a criminal check or update service, the submission n…" at bounding box center [1223, 84] width 277 height 11
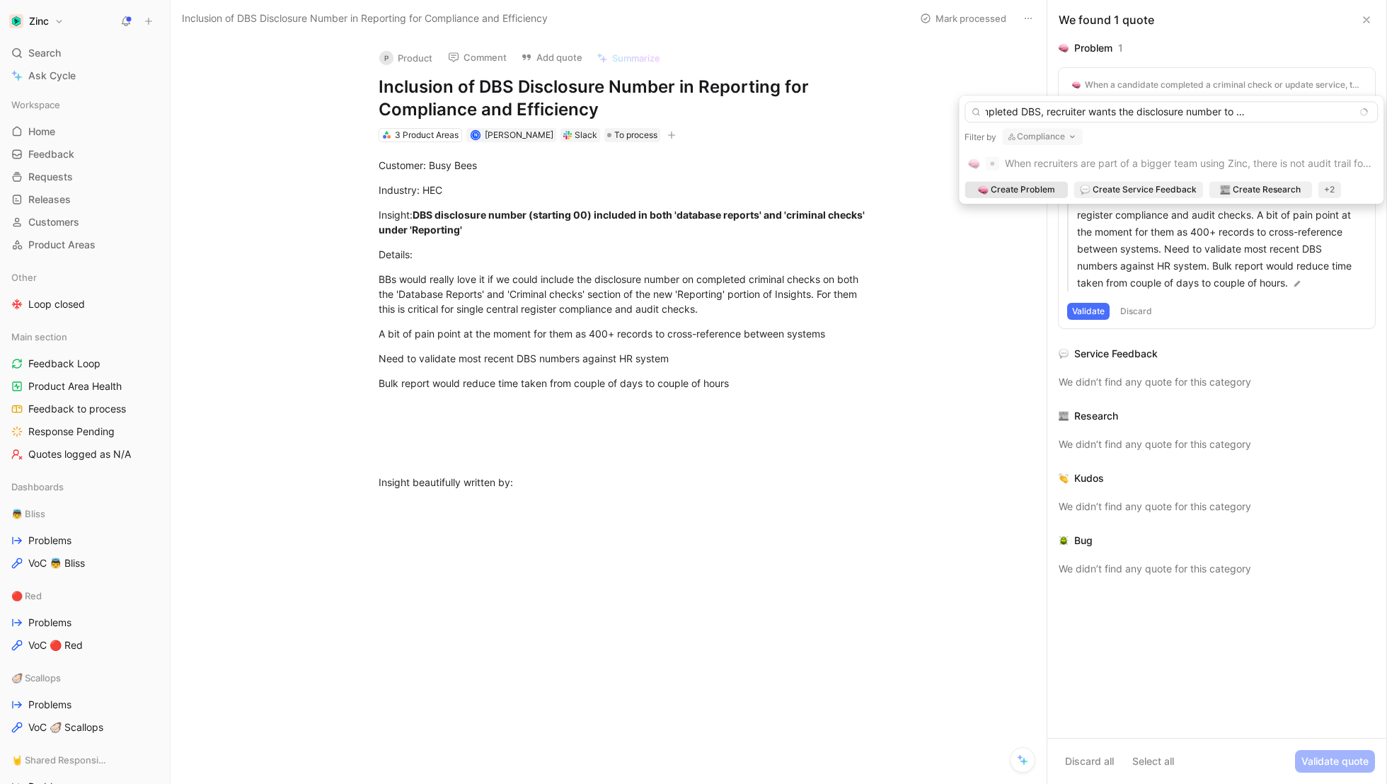
scroll to position [0, 112]
type input "When a candidate completed DBS, recruiter wants the disclosure number to be pro…"
click at [1028, 144] on button "Compliance" at bounding box center [1042, 136] width 81 height 17
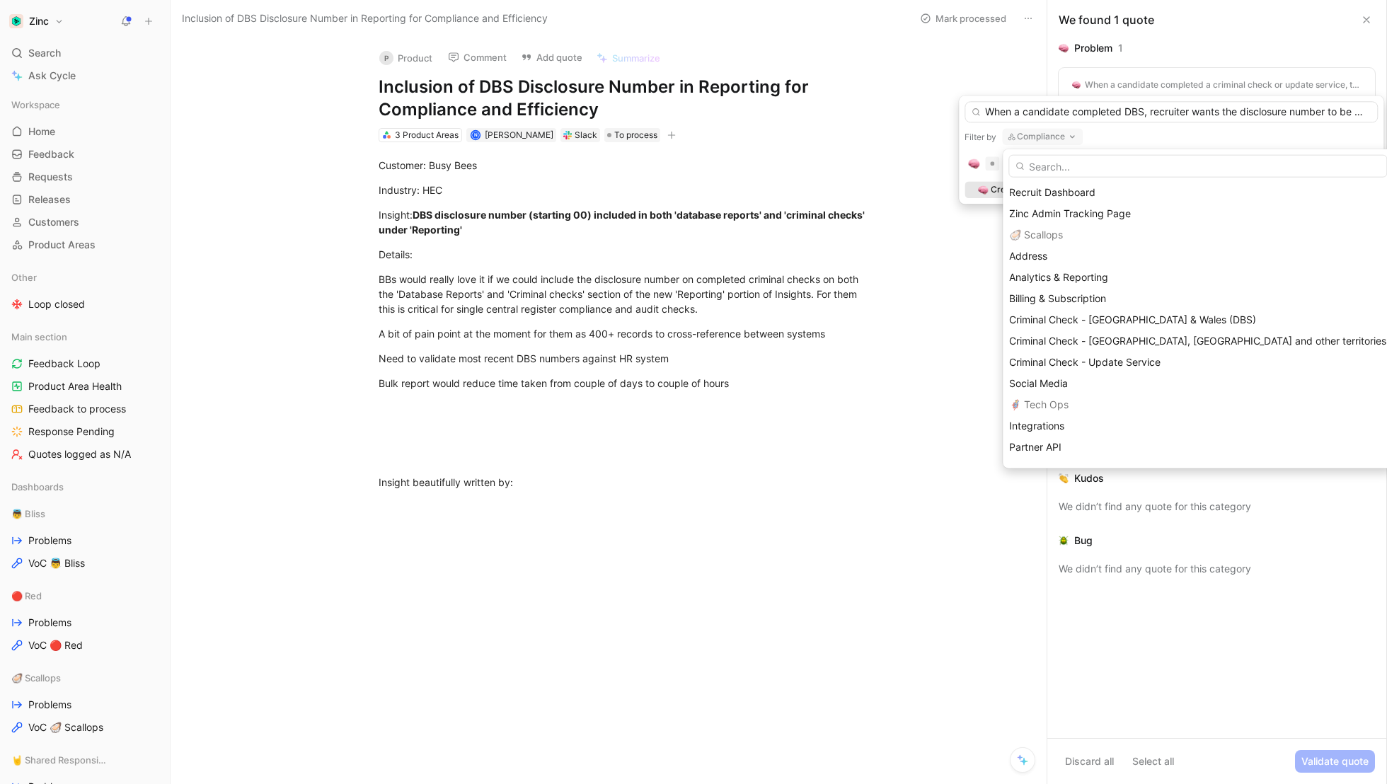
scroll to position [675, 0]
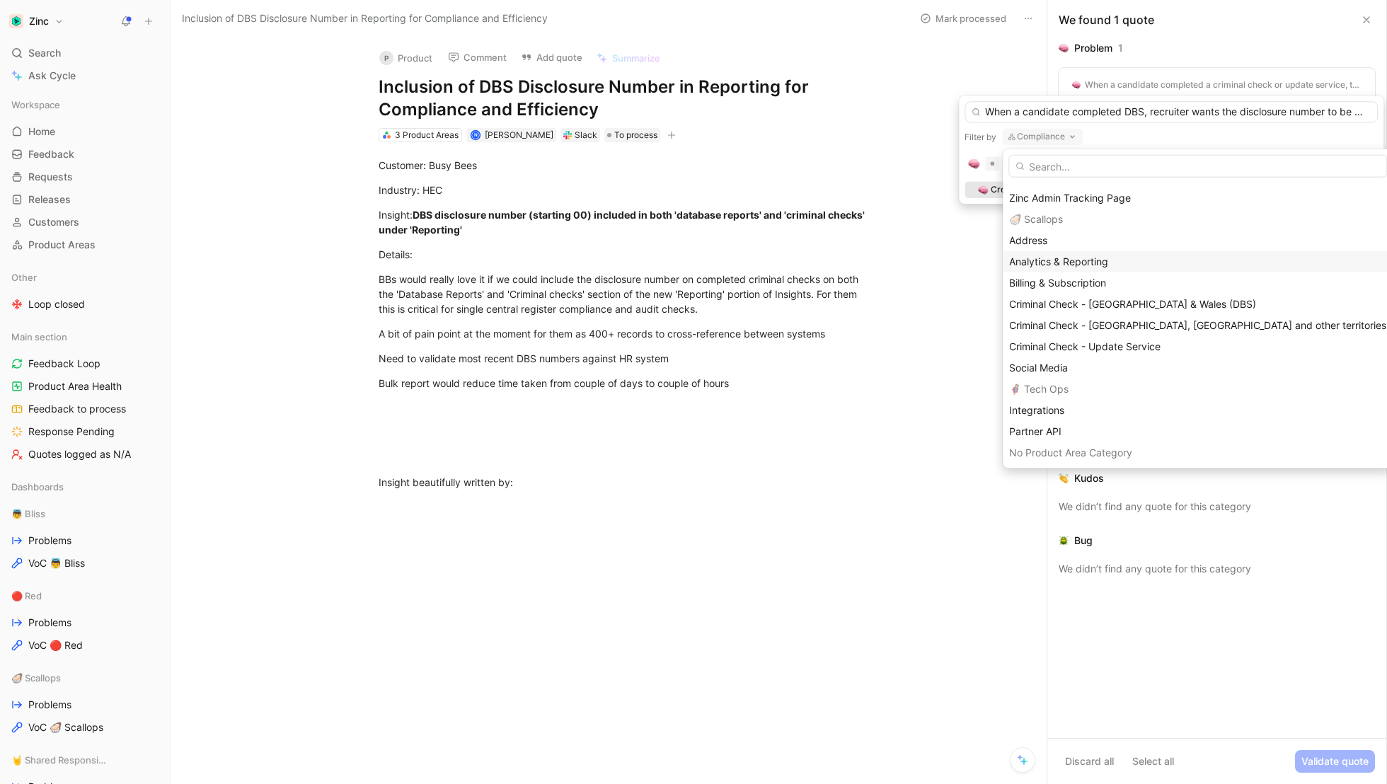
click at [1059, 260] on span "Analytics & Reporting" at bounding box center [1058, 262] width 99 height 12
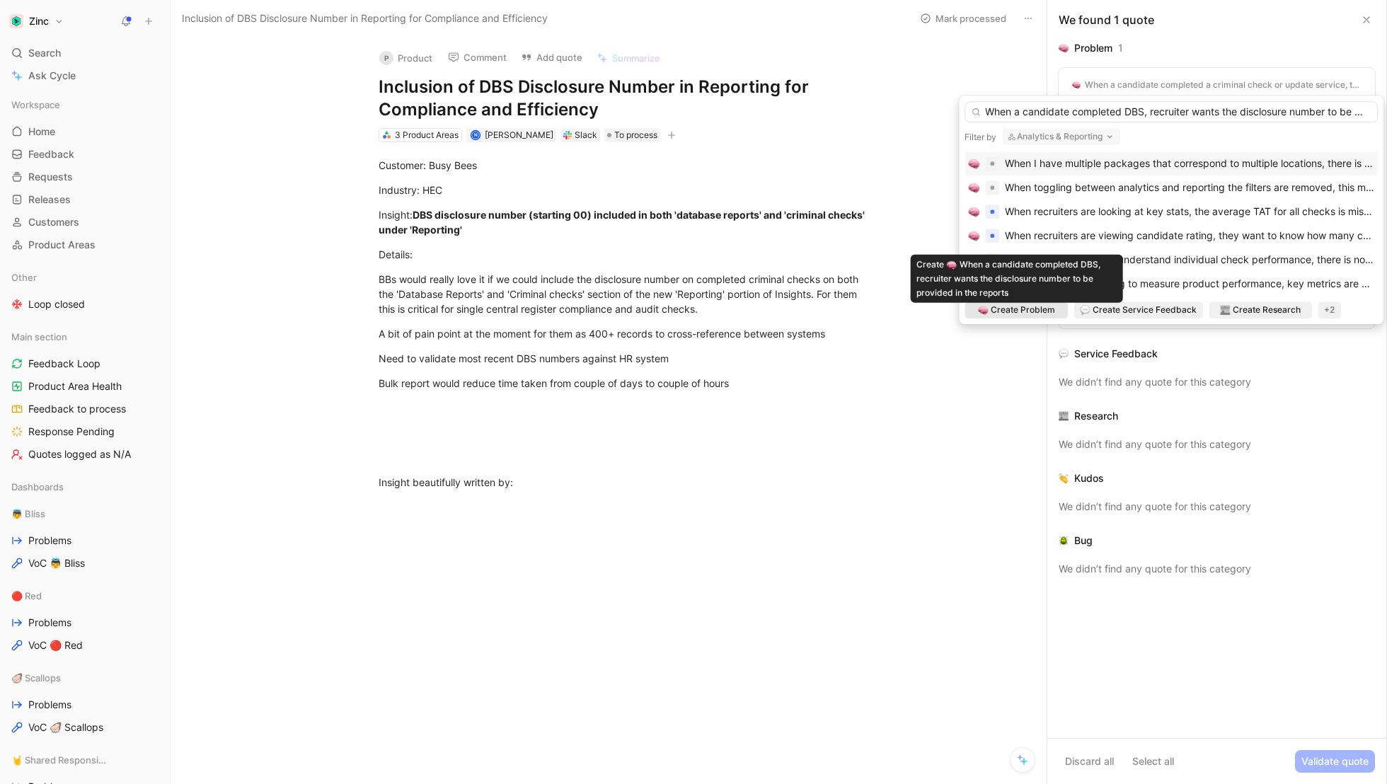
click at [1023, 303] on span "Create Problem" at bounding box center [1023, 310] width 64 height 14
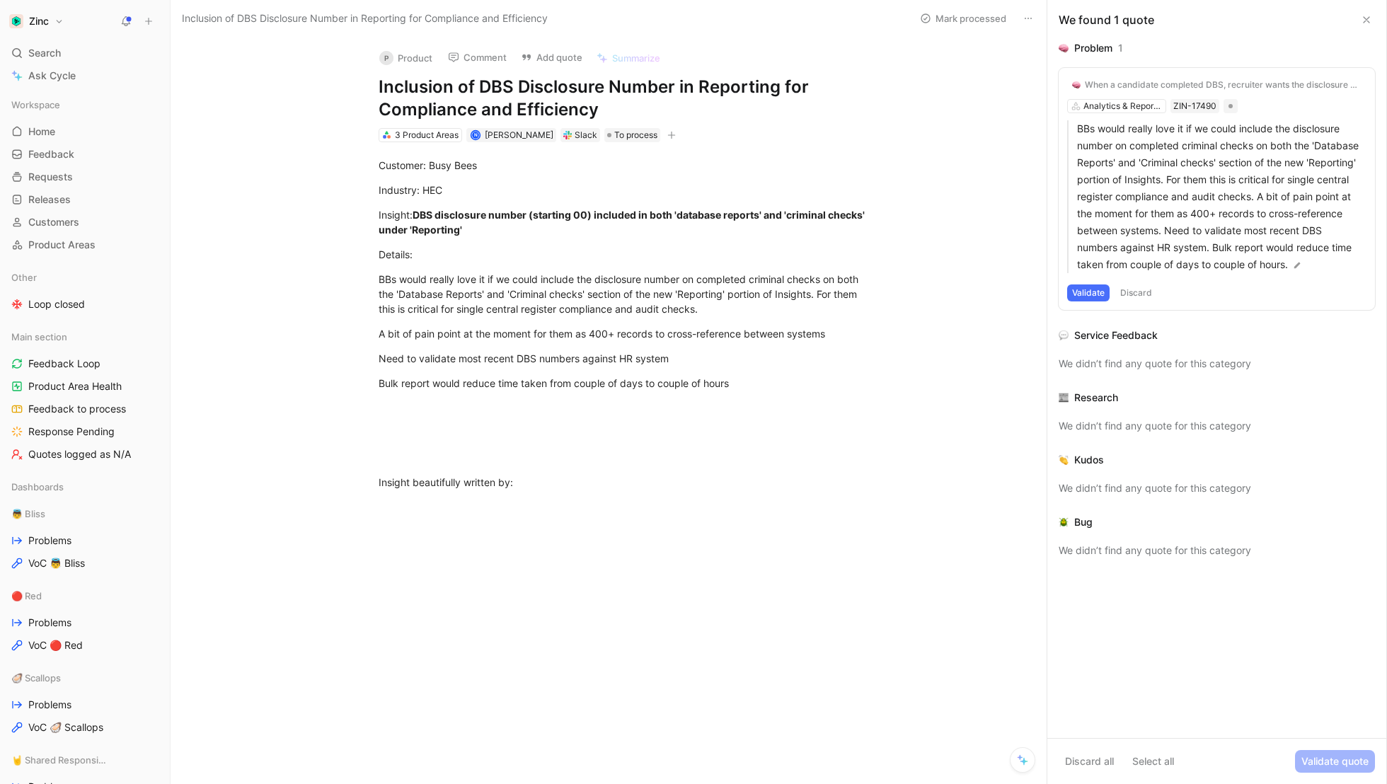
click at [1102, 294] on button "Validate" at bounding box center [1088, 293] width 42 height 17
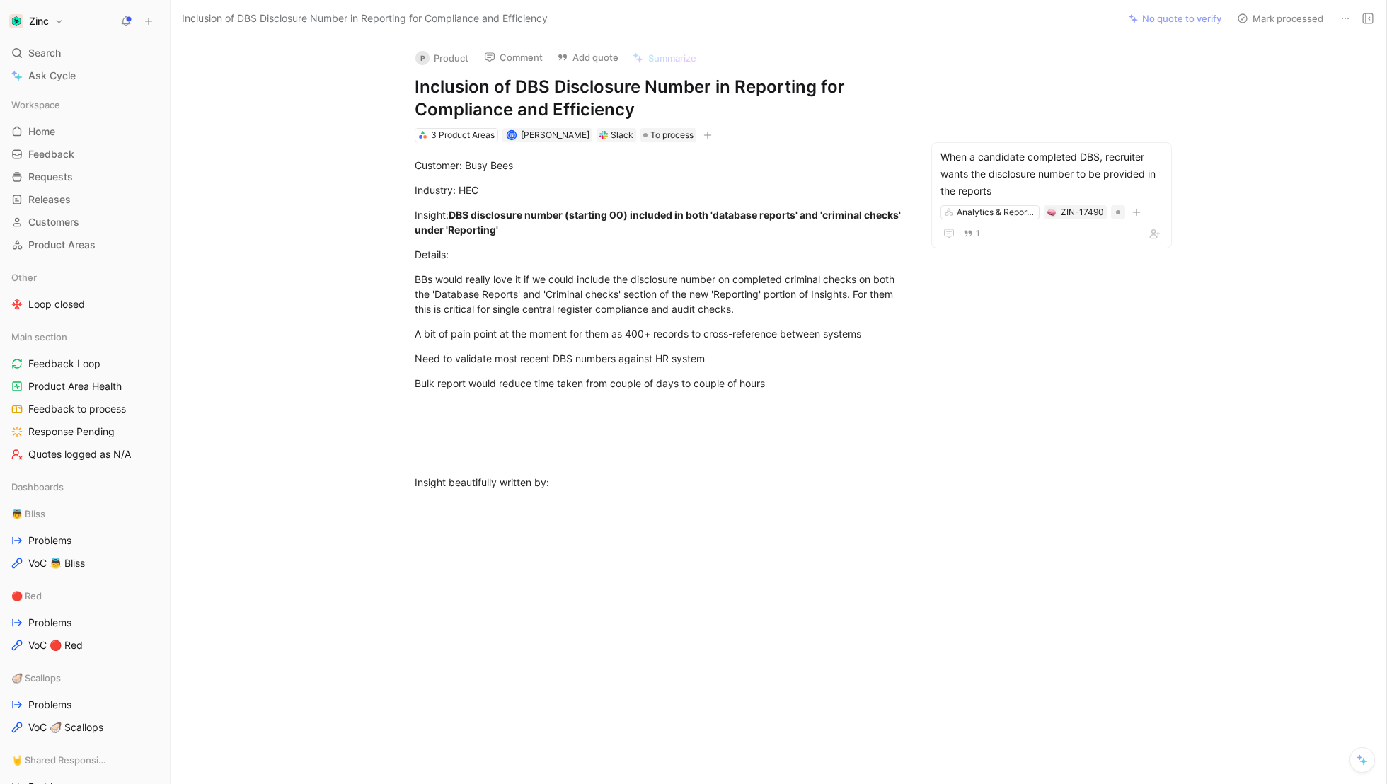
click at [1292, 12] on button "Mark processed" at bounding box center [1280, 18] width 99 height 20
